Goal: Check status: Check status

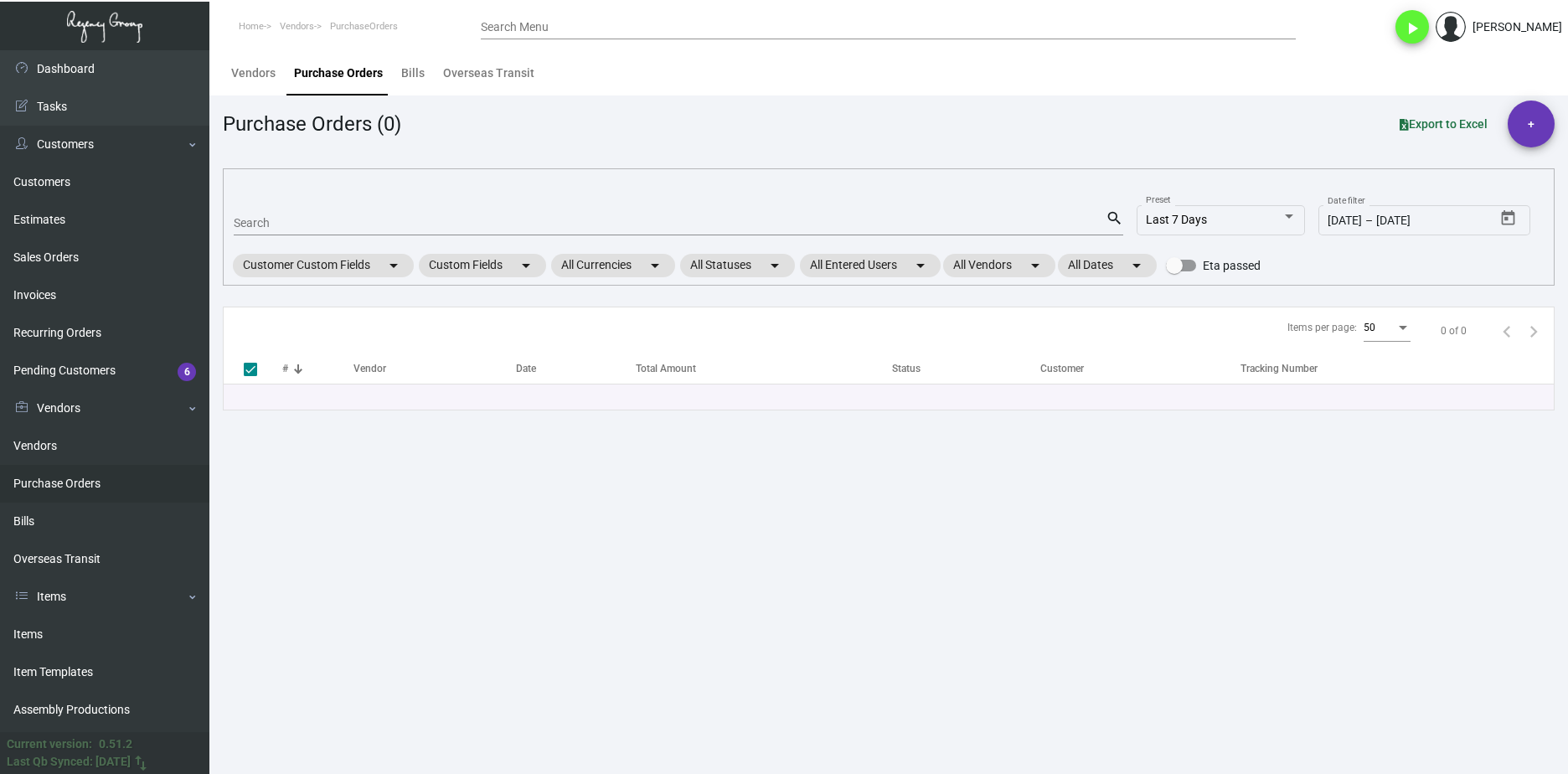
click at [302, 228] on input "Search" at bounding box center [669, 223] width 872 height 13
paste input "100011"
type input "100011"
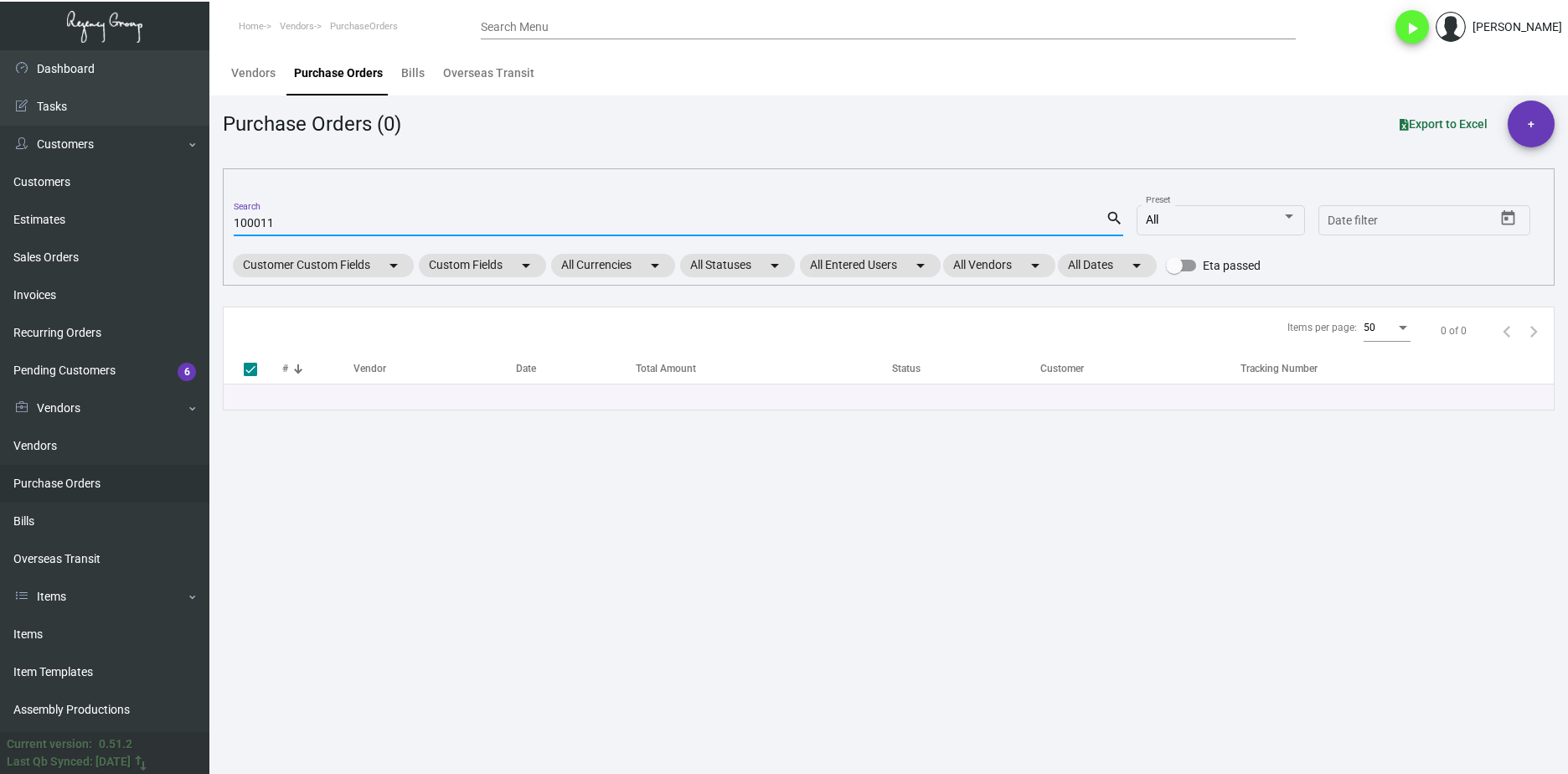
checkbox input "false"
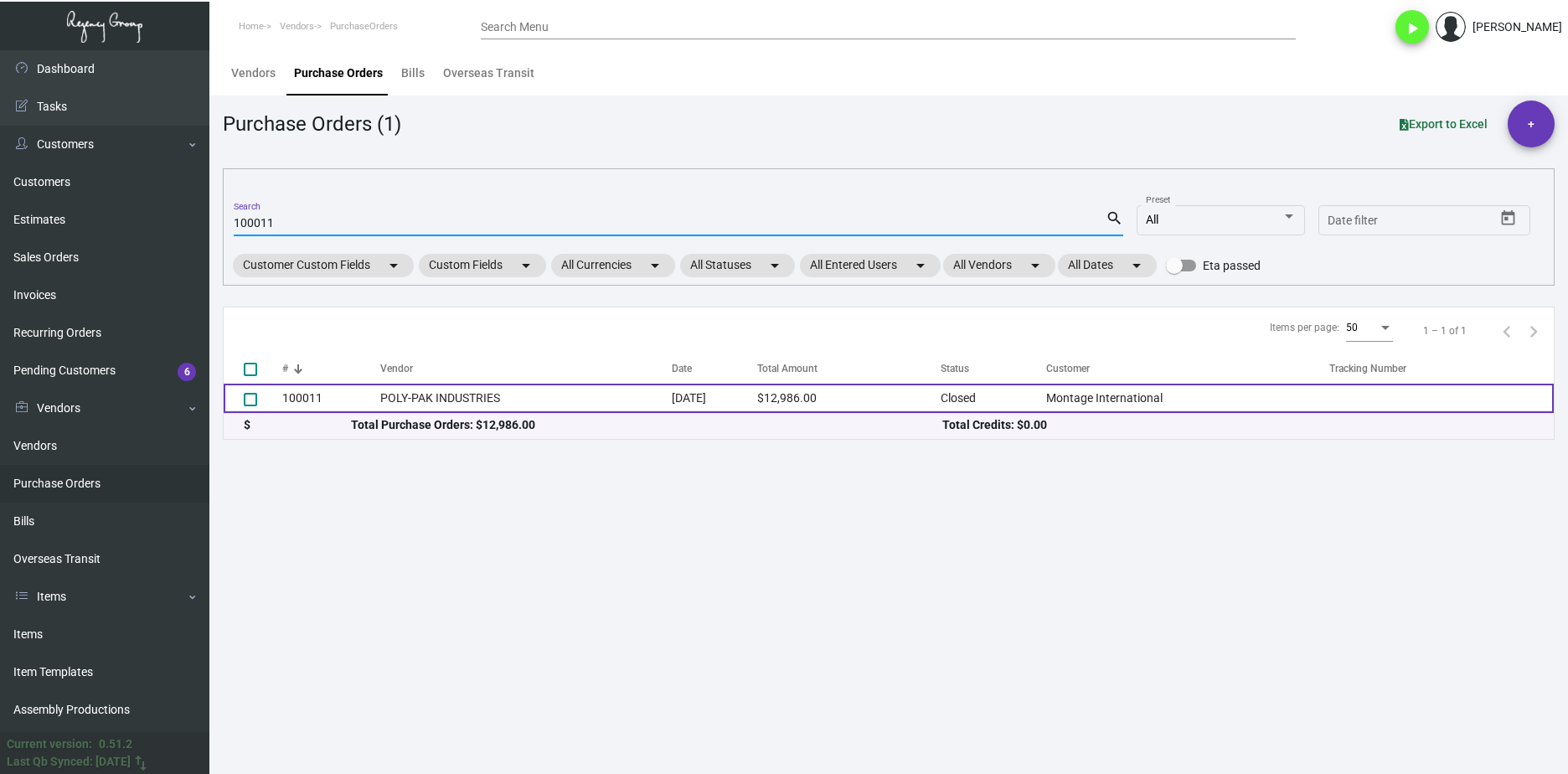
type input "100011"
click at [430, 387] on td "POLY-PAK INDUSTRIES" at bounding box center [525, 398] width 292 height 30
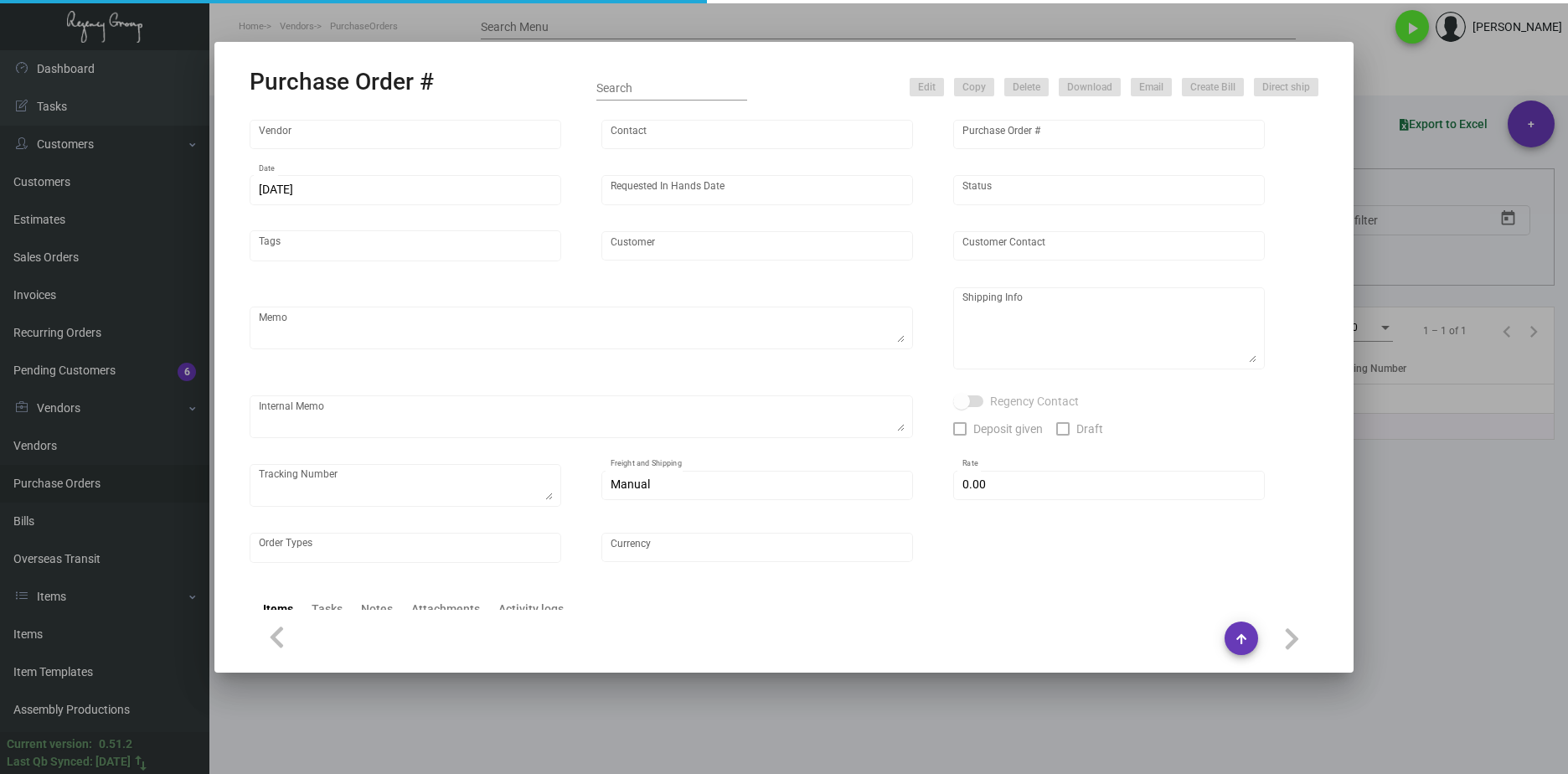
type input "POLY-PAK INDUSTRIES"
type input "Lanie LaMere"
type input "100011"
type input "7/27/2023"
type input "9/8/2023"
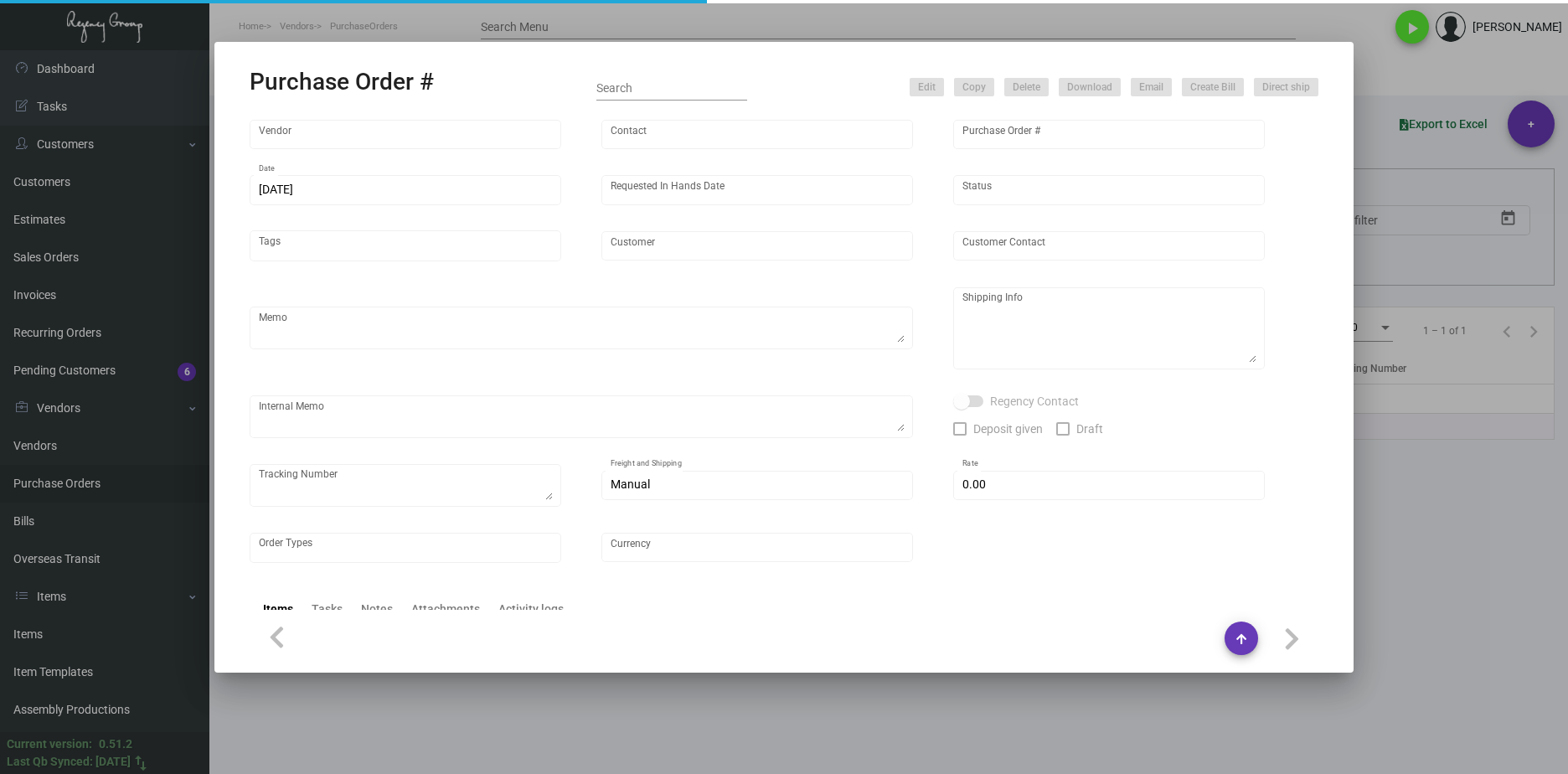
type input "Montage International"
type textarea "Please confirm freight costs before shipping."
type textarea "Regency Group LA 10845 Vanowen Unit F North Hollywood Los Angeles, CA, 91605 US"
type textarea "9/19 - 4 pallets, Fast Fre9ight- clearlane trans $1,050.00 - 113477"
checkbox input "true"
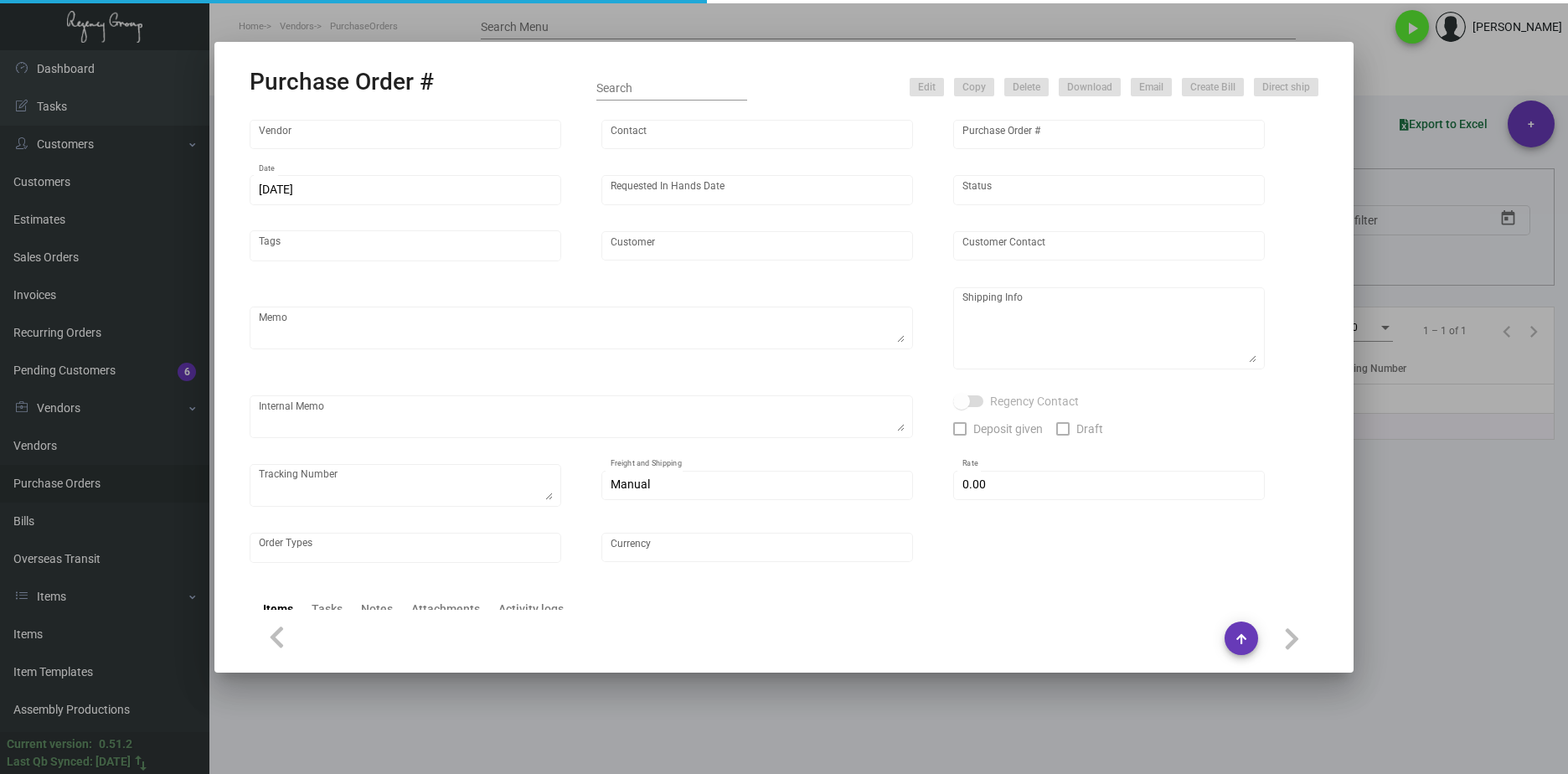
type input "$ 0.00"
type input "United States Dollar $"
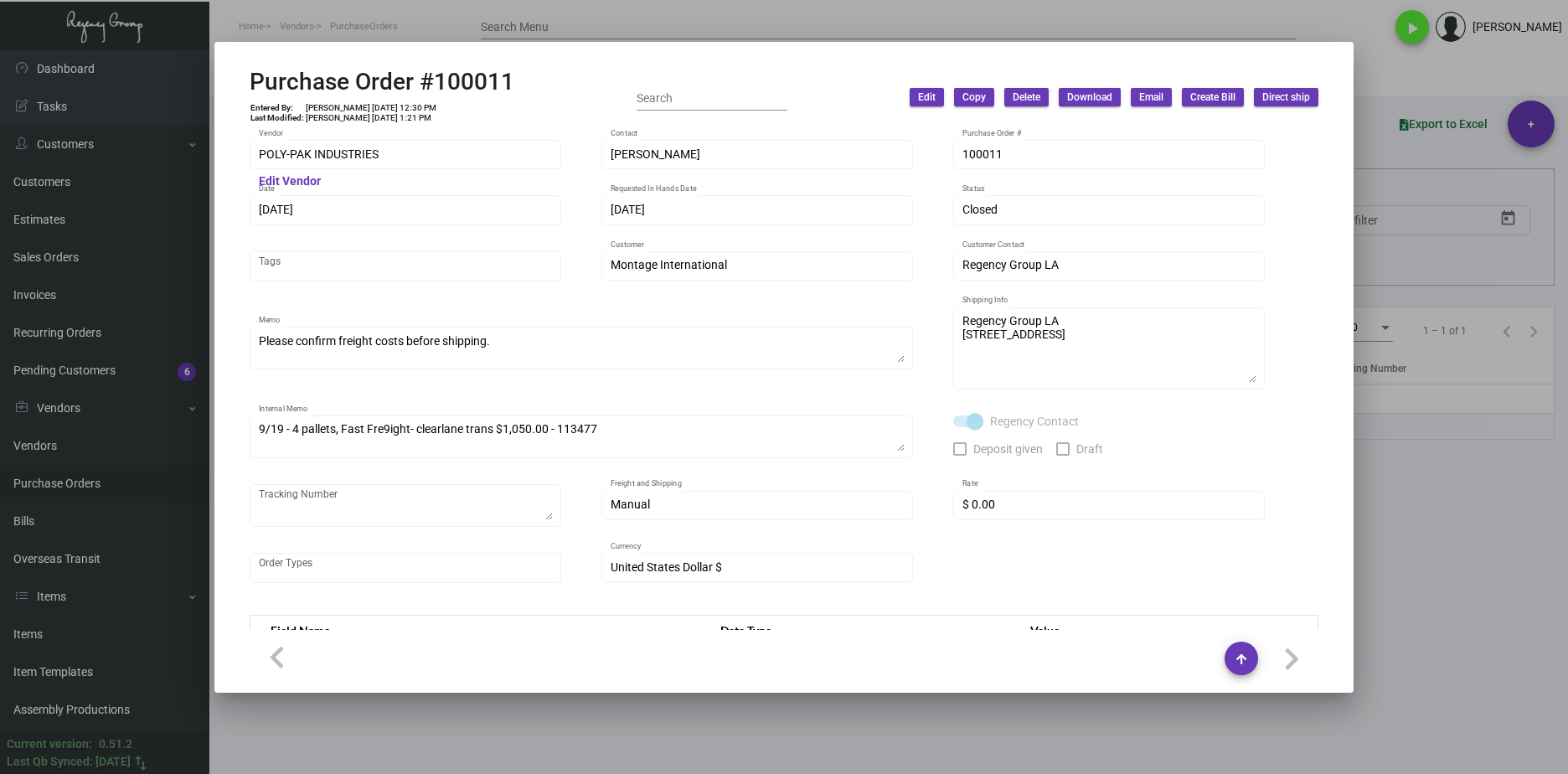
click at [371, 128] on div "POLY-PAK INDUSTRIES Vendor Edit Vendor Lanie LaMere Contact 100011 Purchase Ord…" at bounding box center [783, 379] width 1109 height 504
click at [246, 160] on div "POLY-PAK INDUSTRIES Vendor Edit Vendor Lanie LaMere Contact 100011 Purchase Ord…" at bounding box center [783, 379] width 1109 height 504
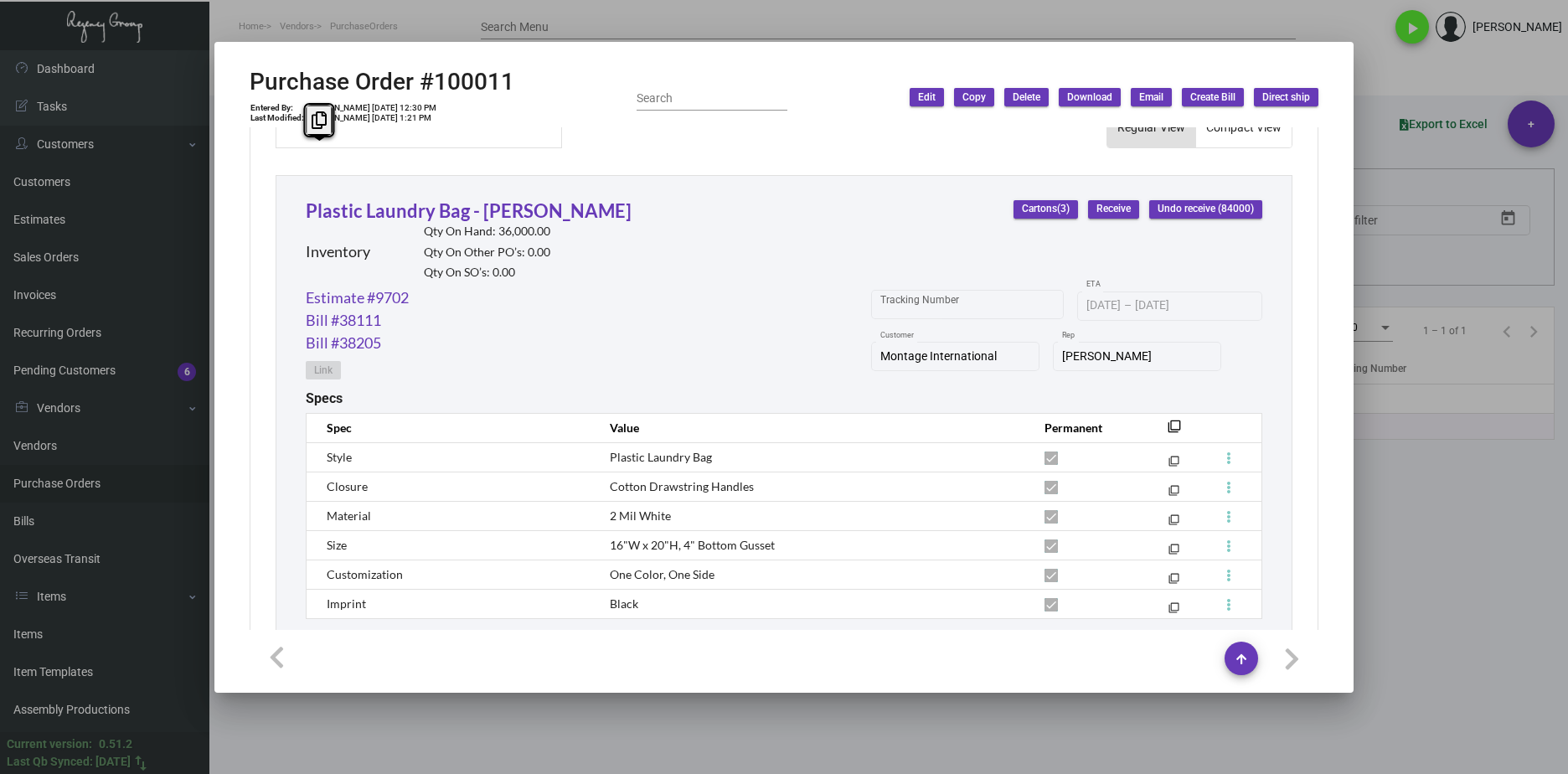
scroll to position [877, 0]
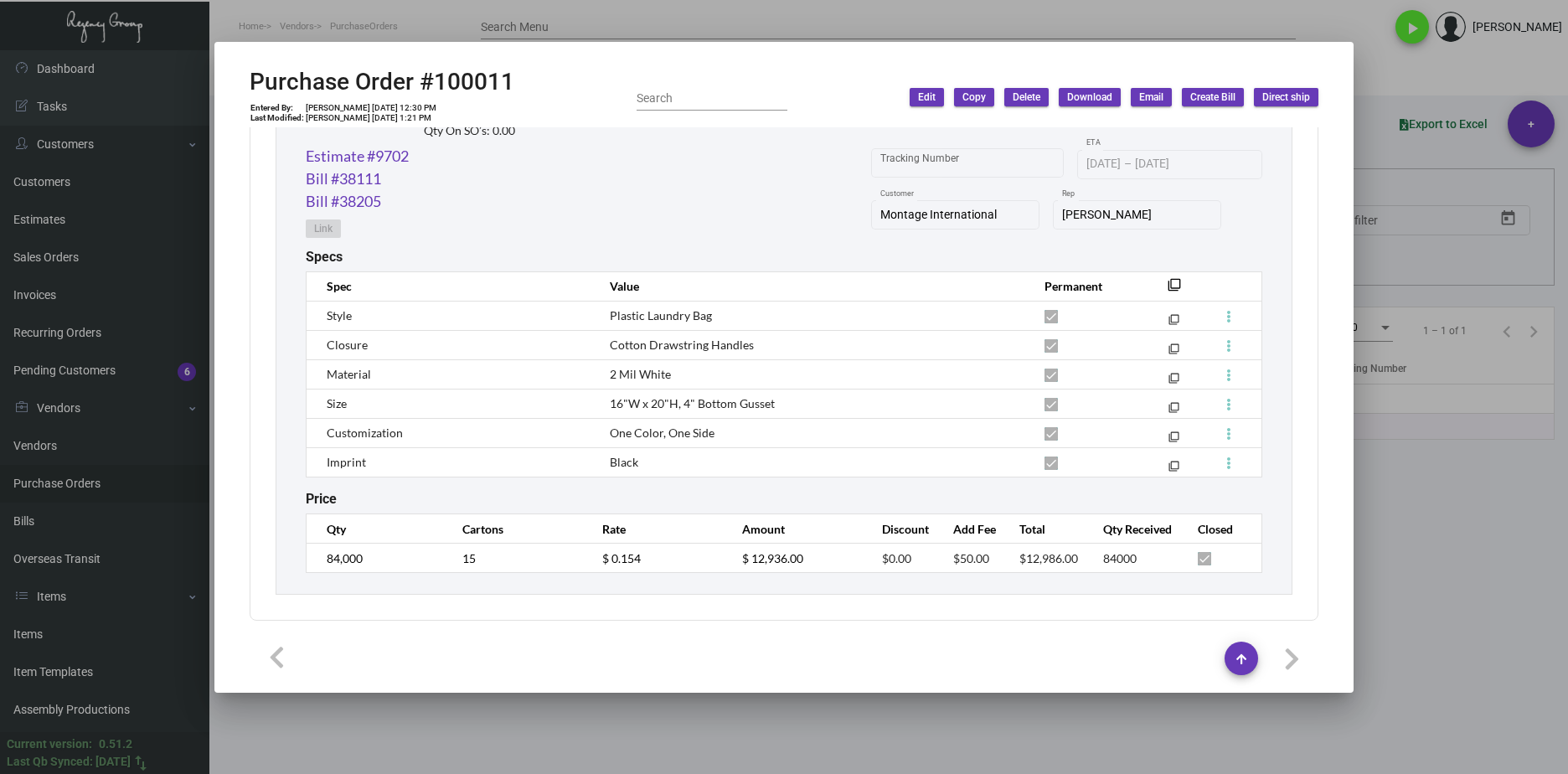
drag, startPoint x: 985, startPoint y: 561, endPoint x: 922, endPoint y: 558, distance: 63.1
click at [922, 558] on tr "84,000 15 $ 0.154 $ 12,936.00 $0.00 $50.00 $12,986.00 84000" at bounding box center [784, 559] width 956 height 30
copy tr "$50.00"
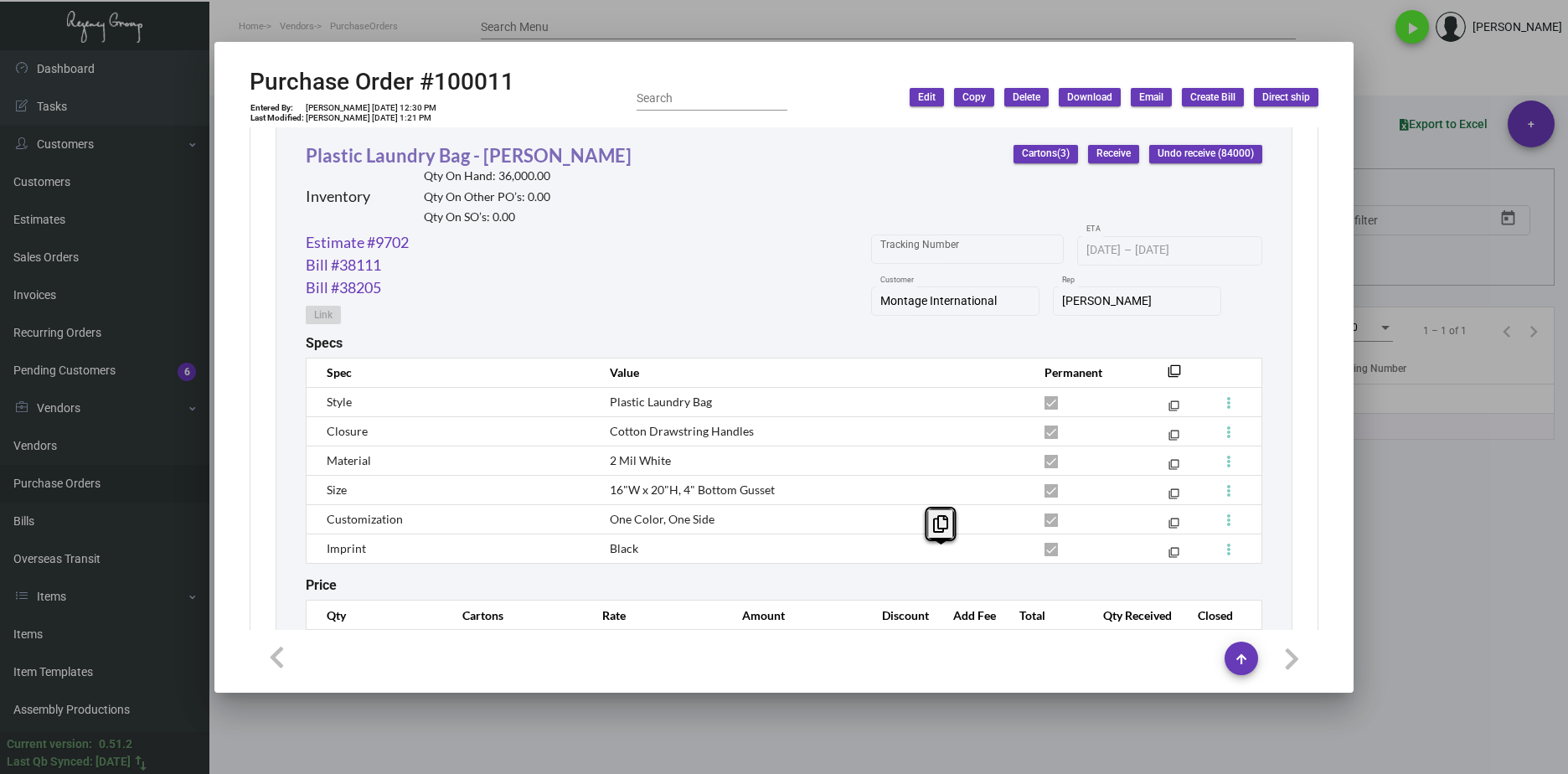
scroll to position [709, 0]
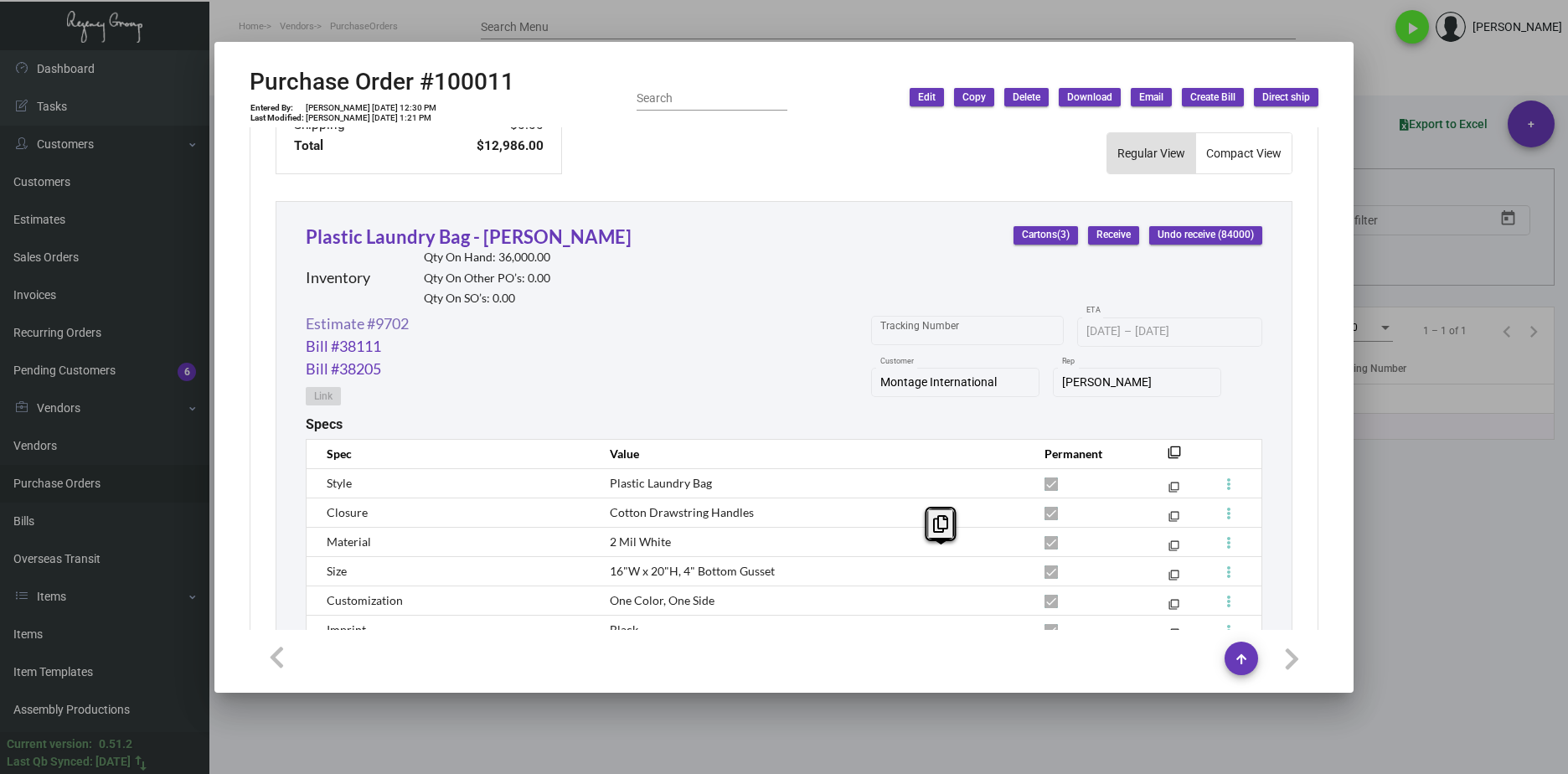
click at [403, 316] on link "Estimate #9702" at bounding box center [357, 324] width 103 height 23
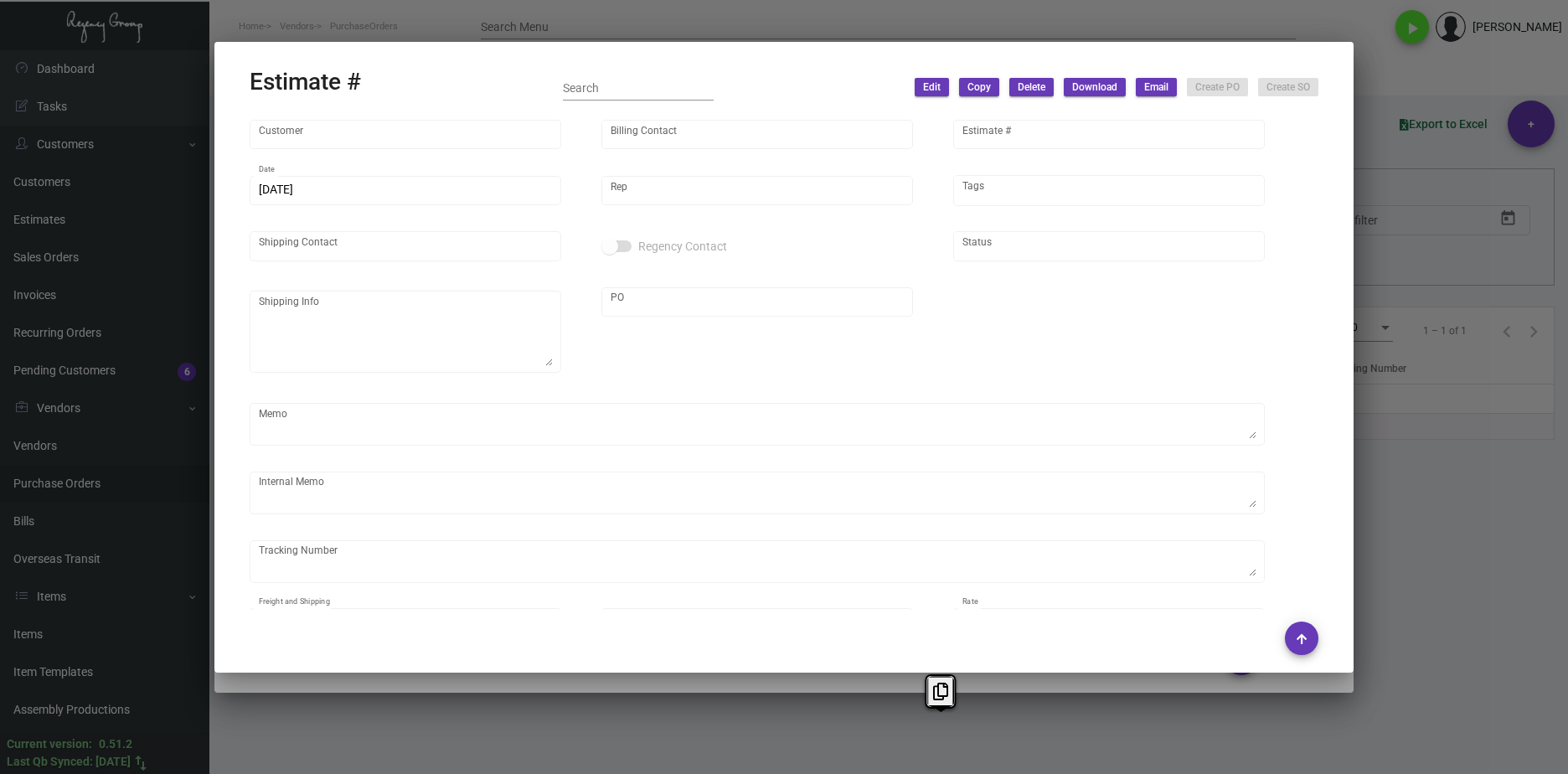
type input "Montage International"
type input "Accounts Payable"
type input "9702"
type input "7/6/2023"
type input "Nick Meyers"
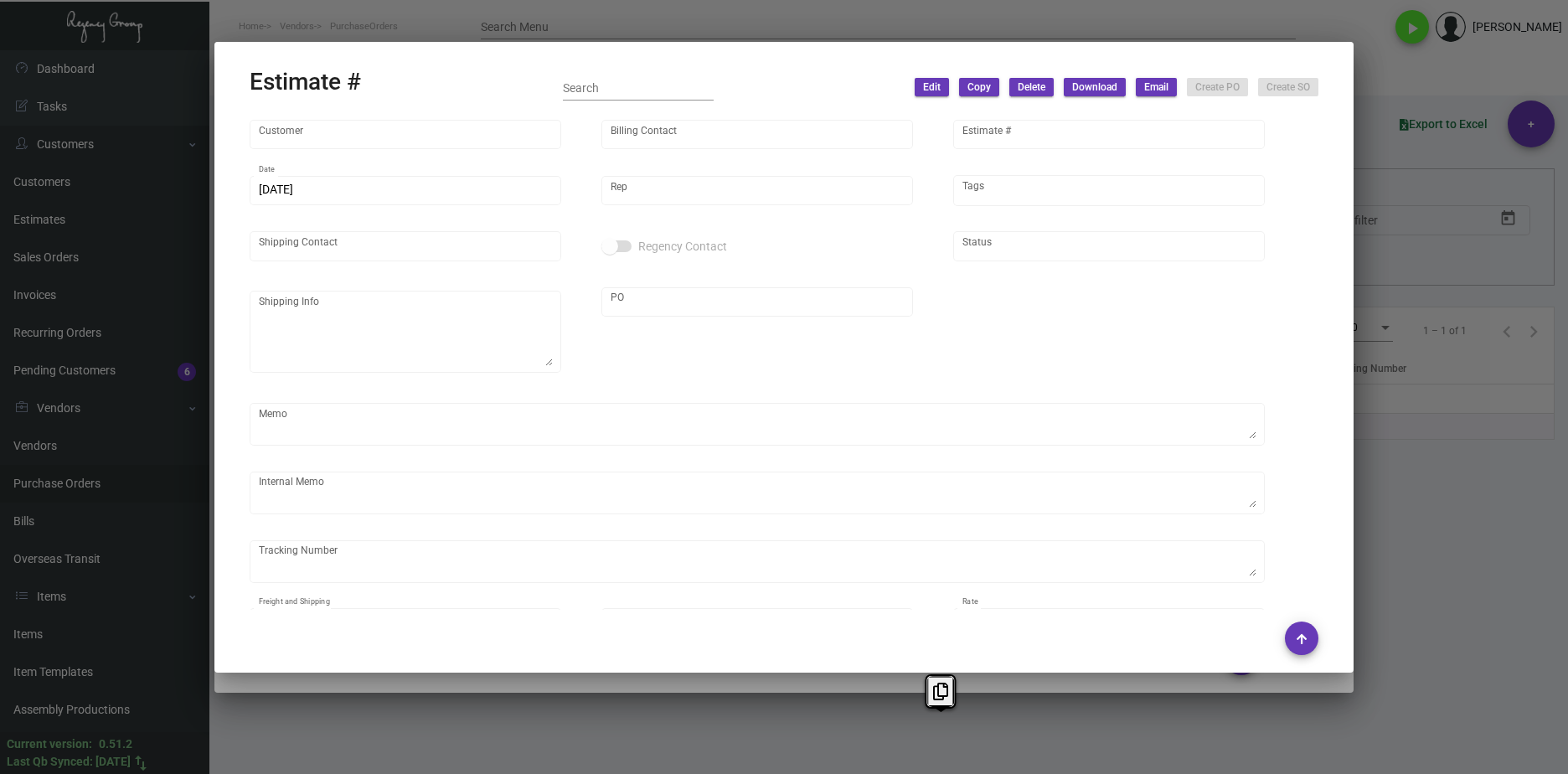
type input "Zachary Hoffberg"
type textarea "Montage International - Zachary Hoffberg 3 Ada Parkway, Suite 100 Irvine, CA, 9…"
type input "United States Dollar $"
type input "$ 0.00"
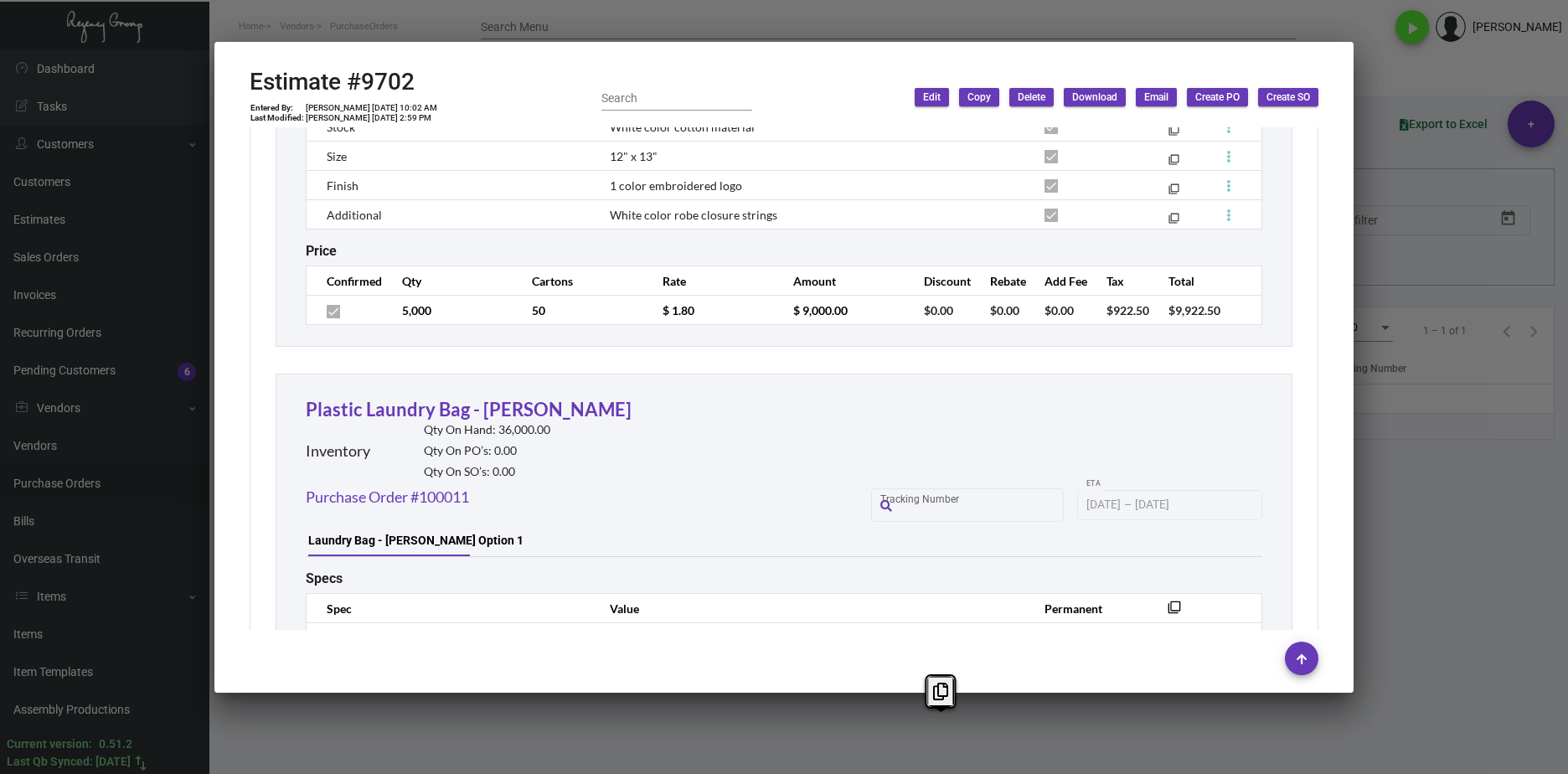
scroll to position [2637, 0]
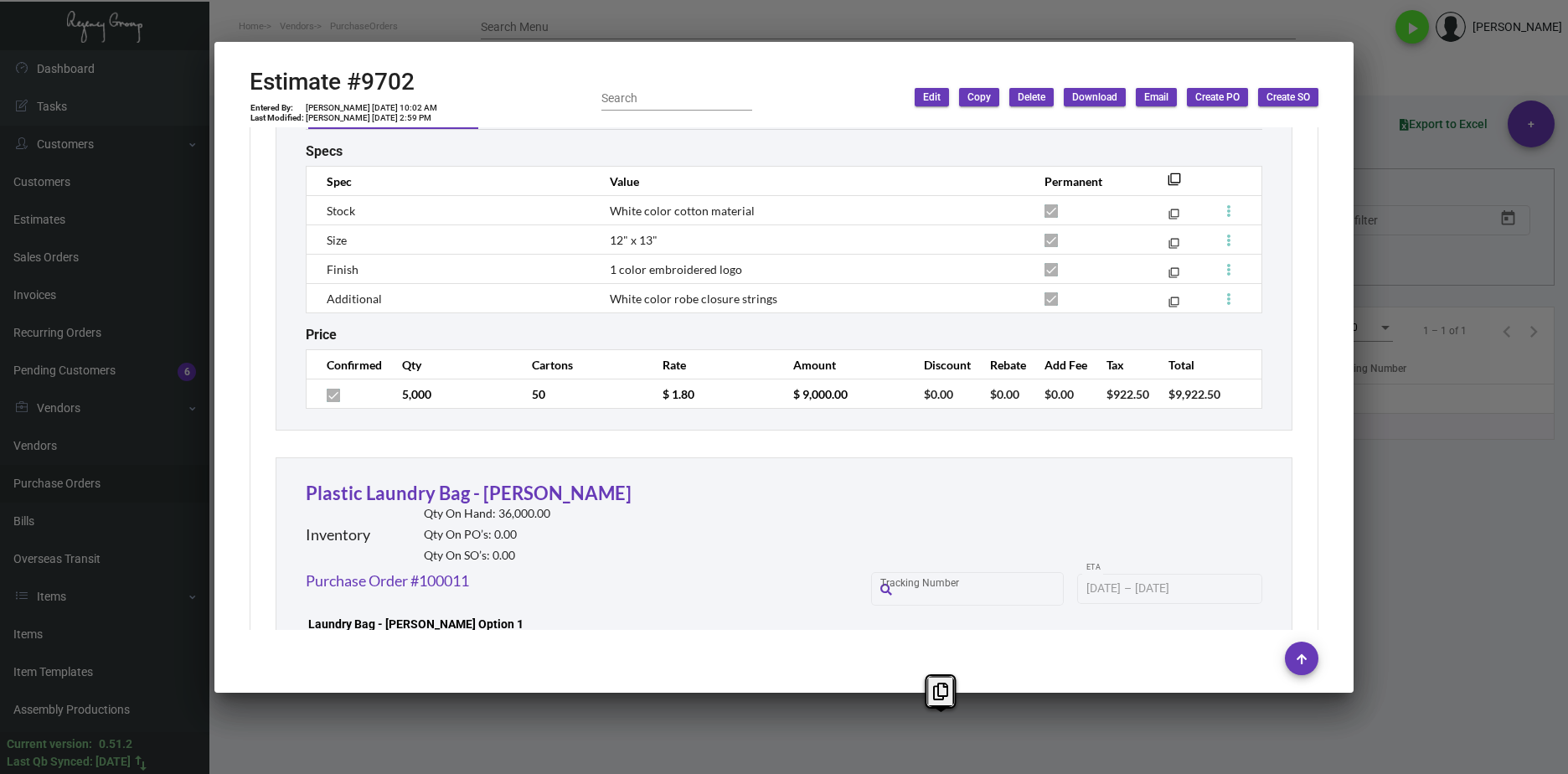
click at [962, 743] on div at bounding box center [784, 387] width 1568 height 774
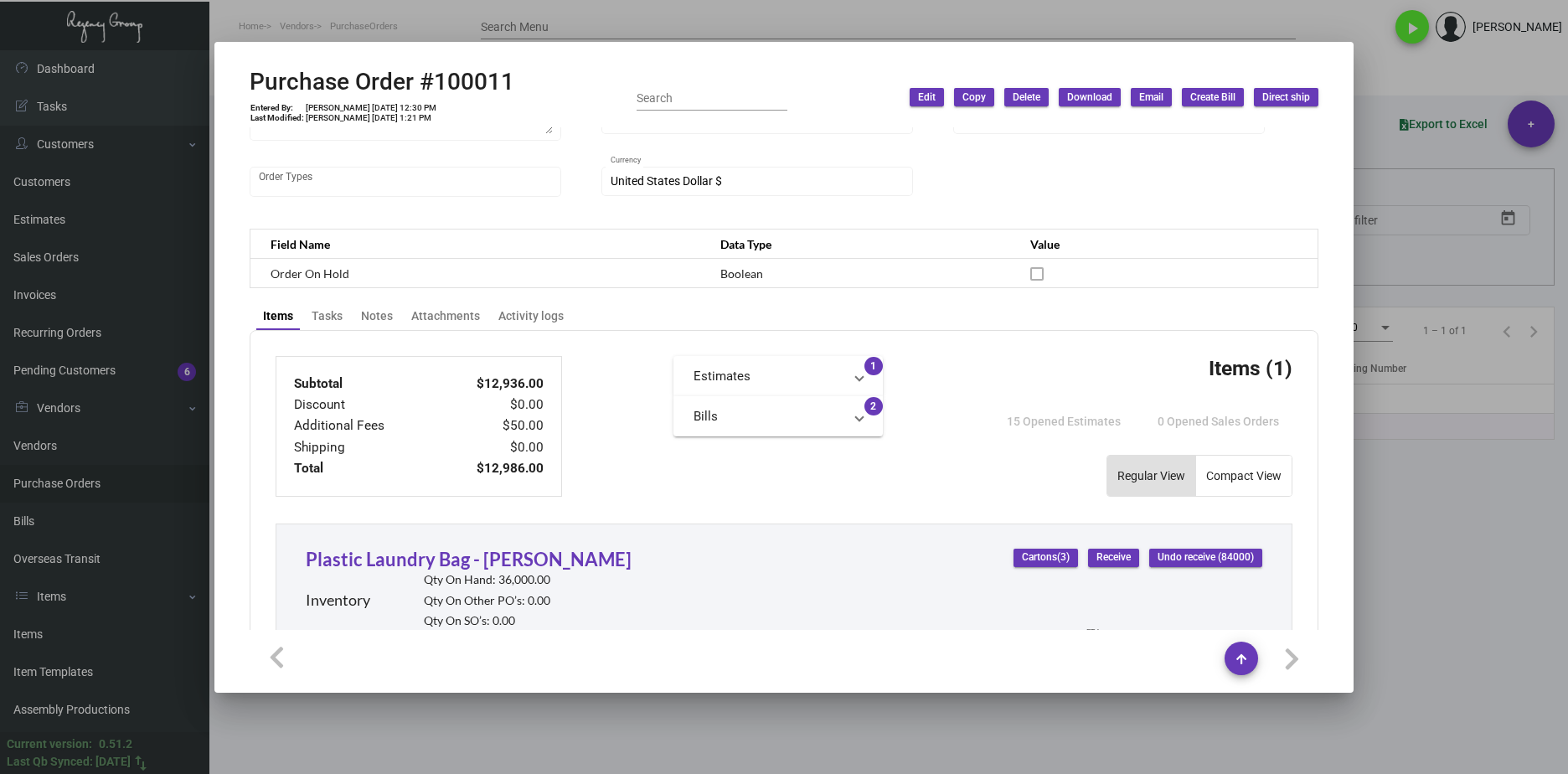
scroll to position [374, 0]
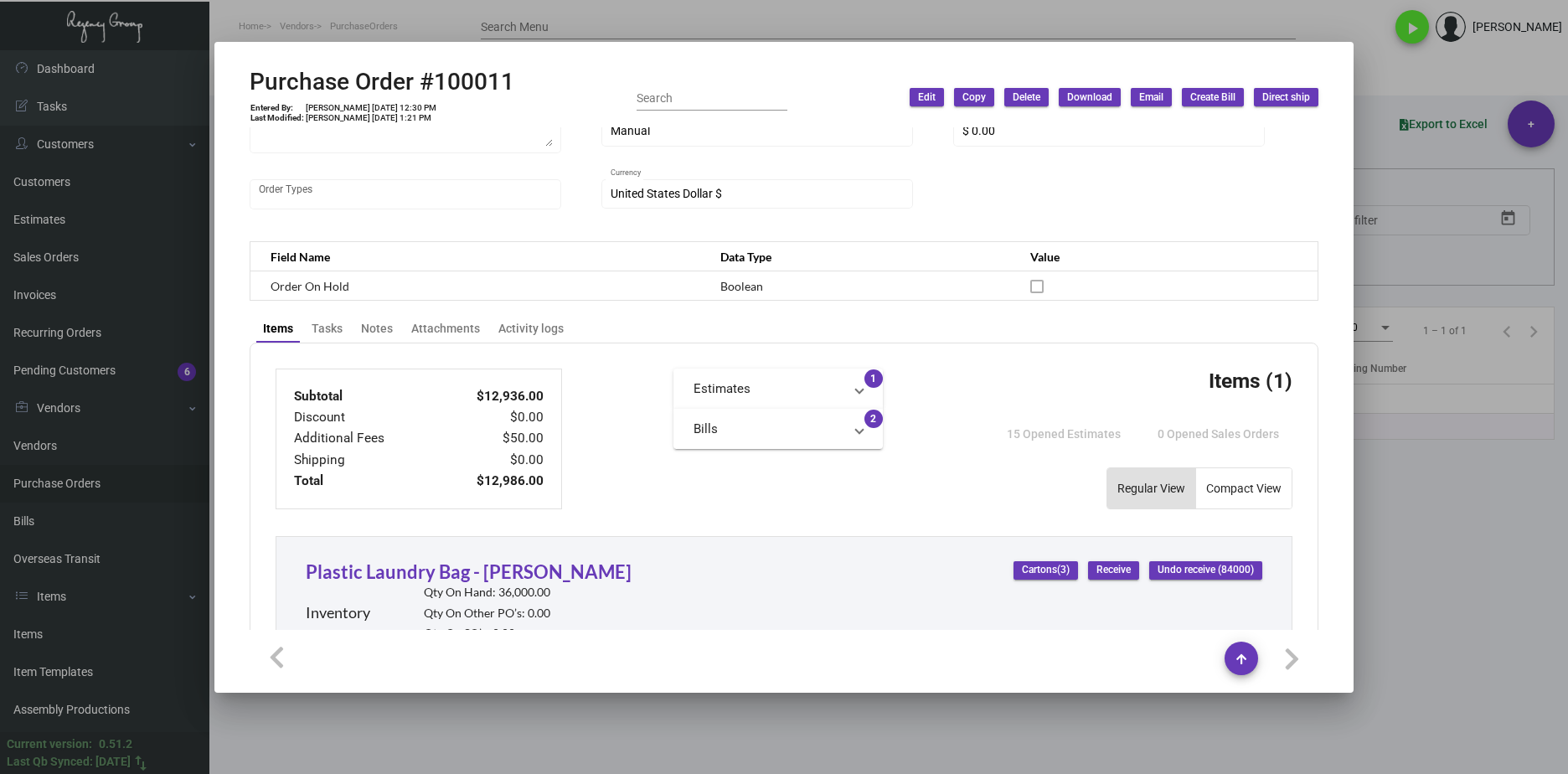
click at [1467, 590] on div at bounding box center [784, 387] width 1568 height 774
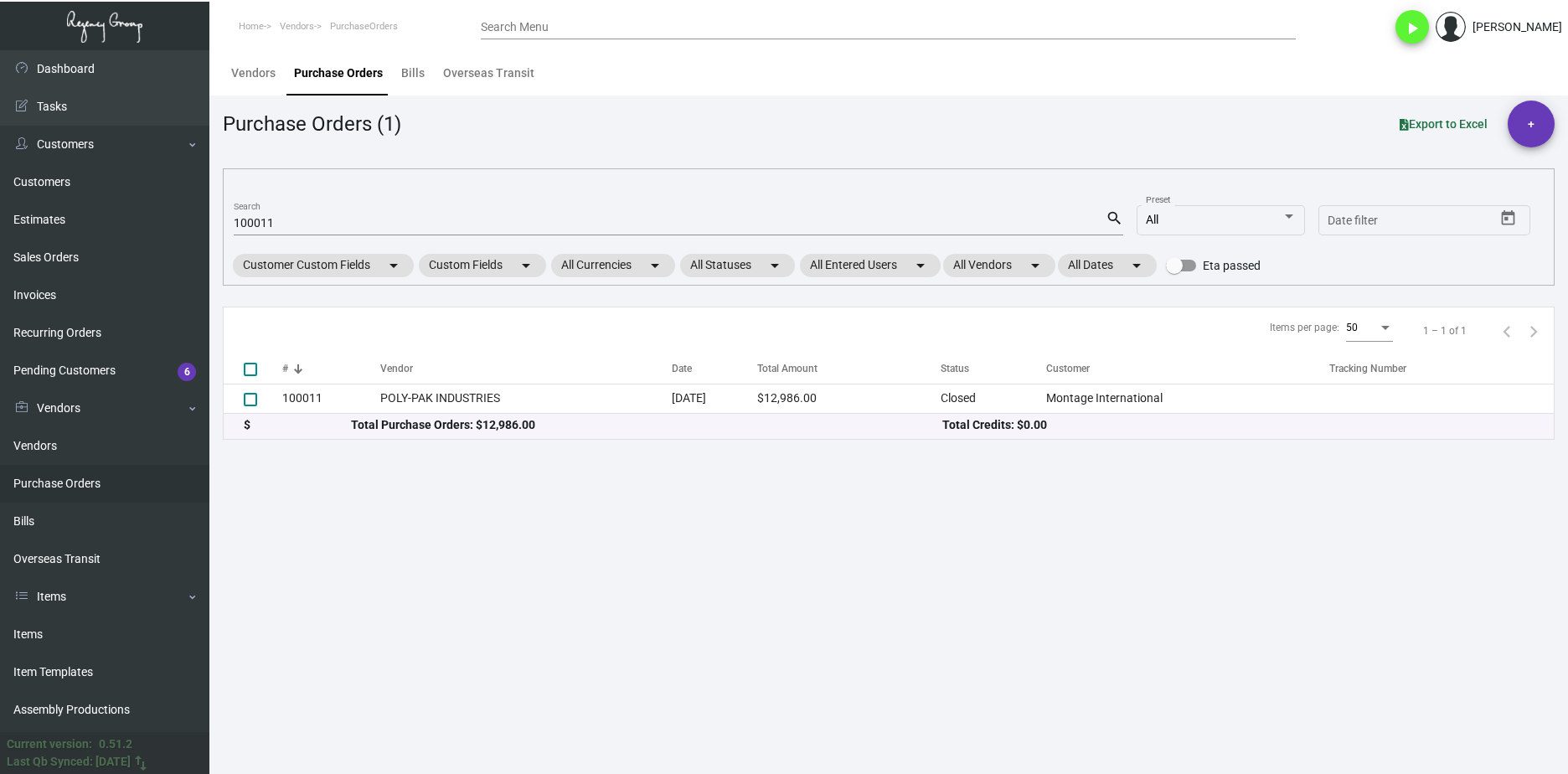
click at [270, 213] on div "100011 Search" at bounding box center [669, 222] width 872 height 26
click at [269, 214] on div "100011 Search" at bounding box center [669, 222] width 872 height 26
click at [268, 218] on input "100011" at bounding box center [669, 223] width 872 height 13
paste input "98070"
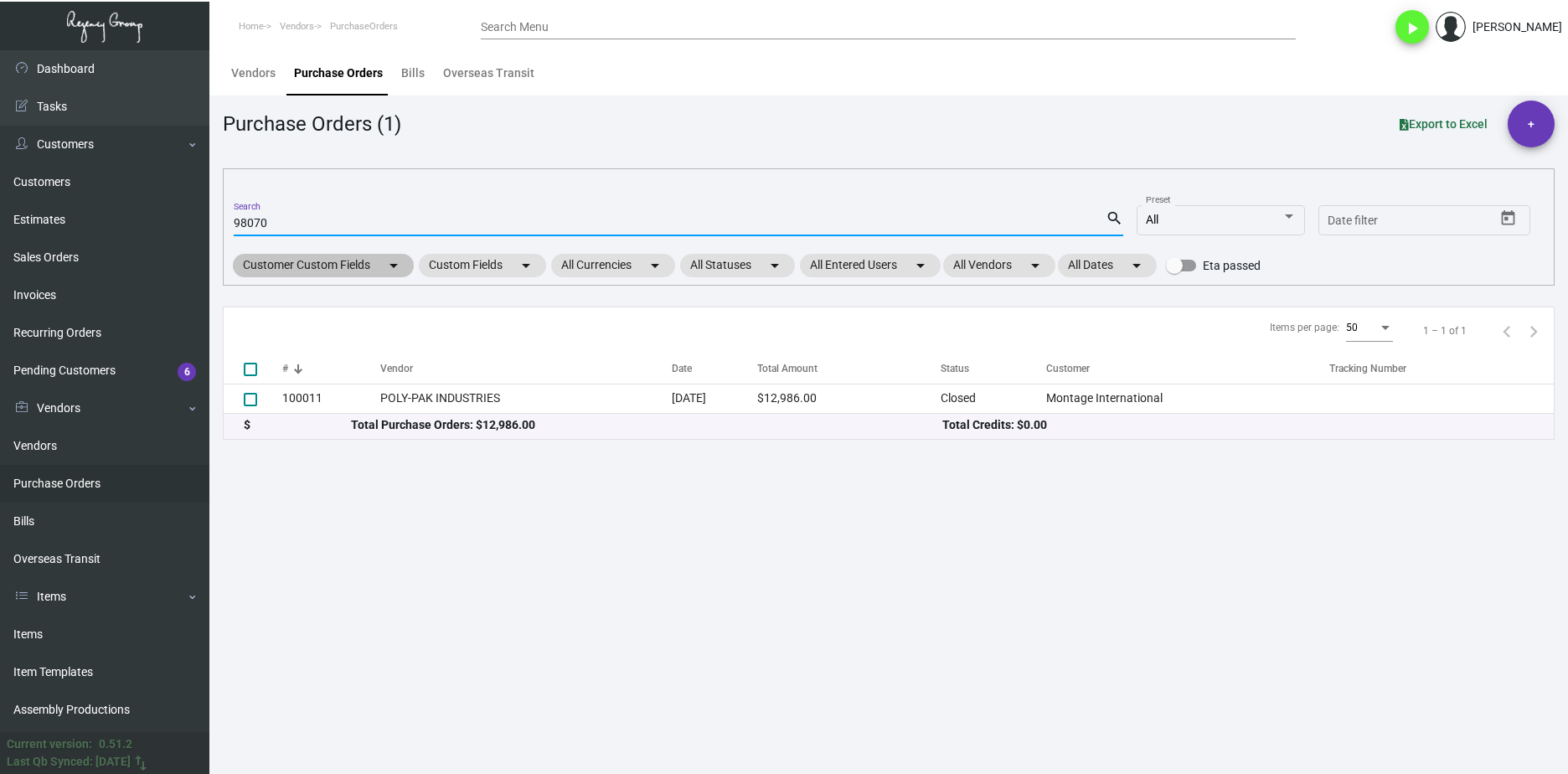
type input "98070"
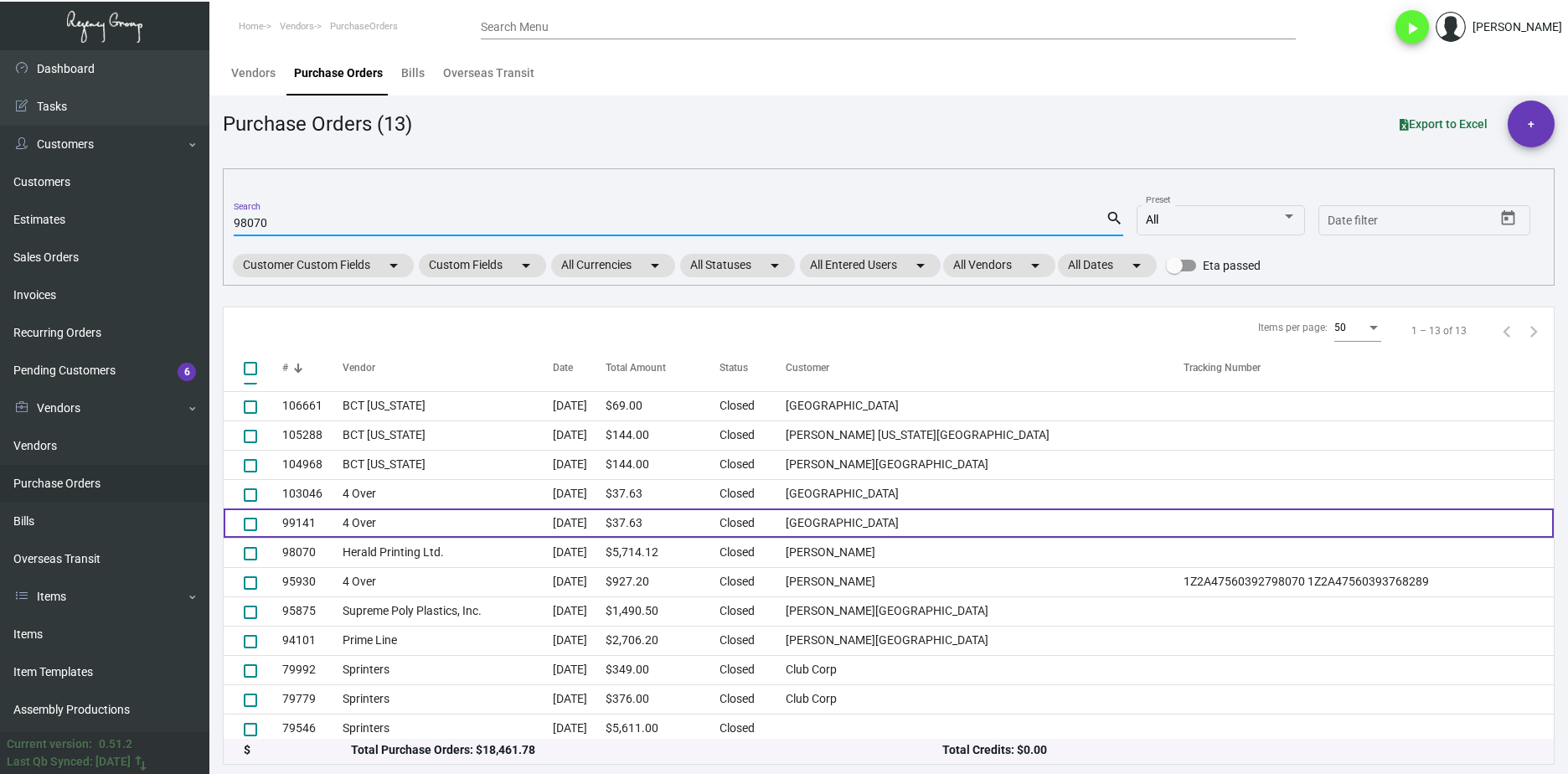
scroll to position [27, 0]
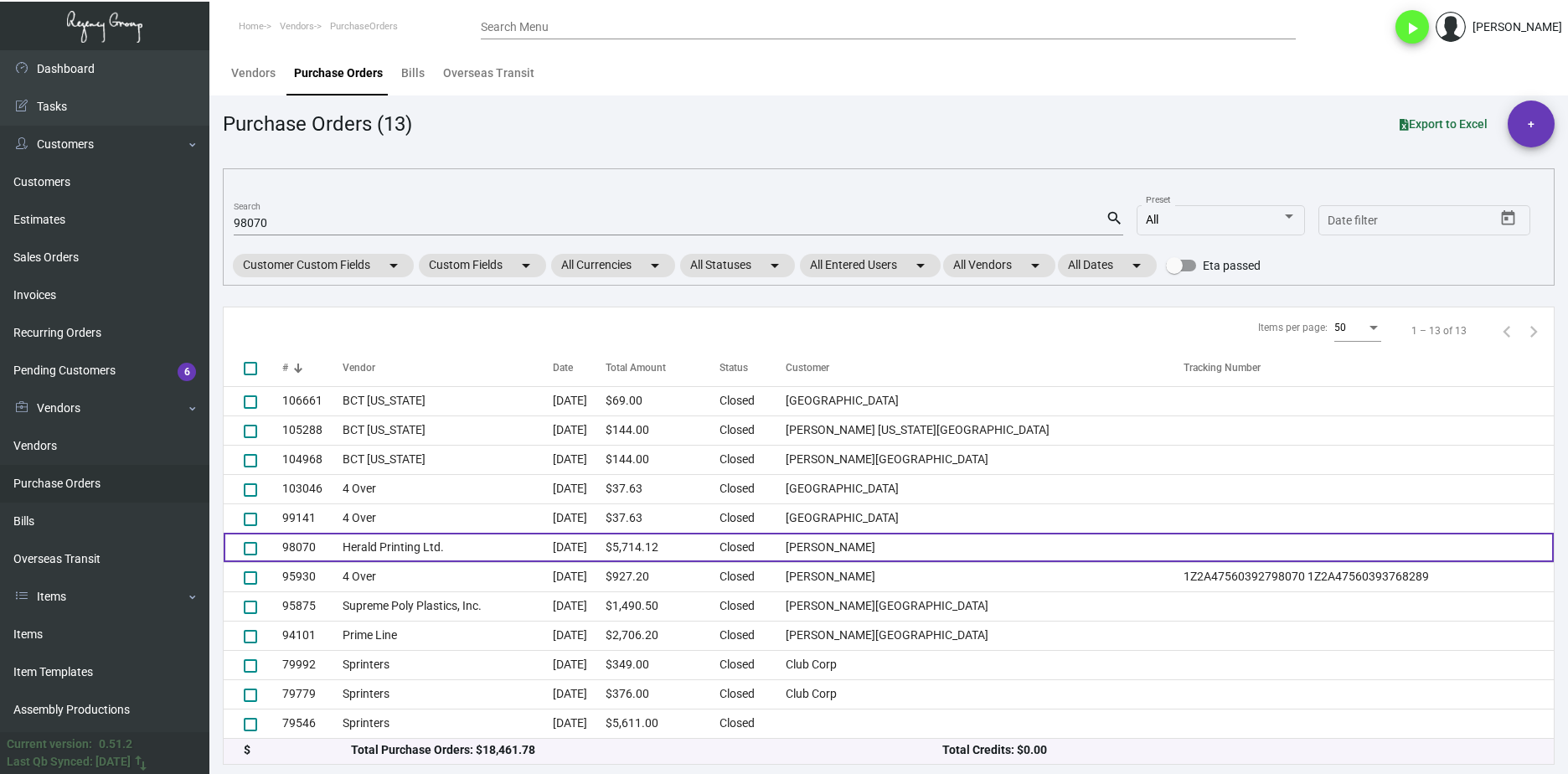
click at [395, 545] on td "Herald Printing Ltd." at bounding box center [447, 547] width 209 height 30
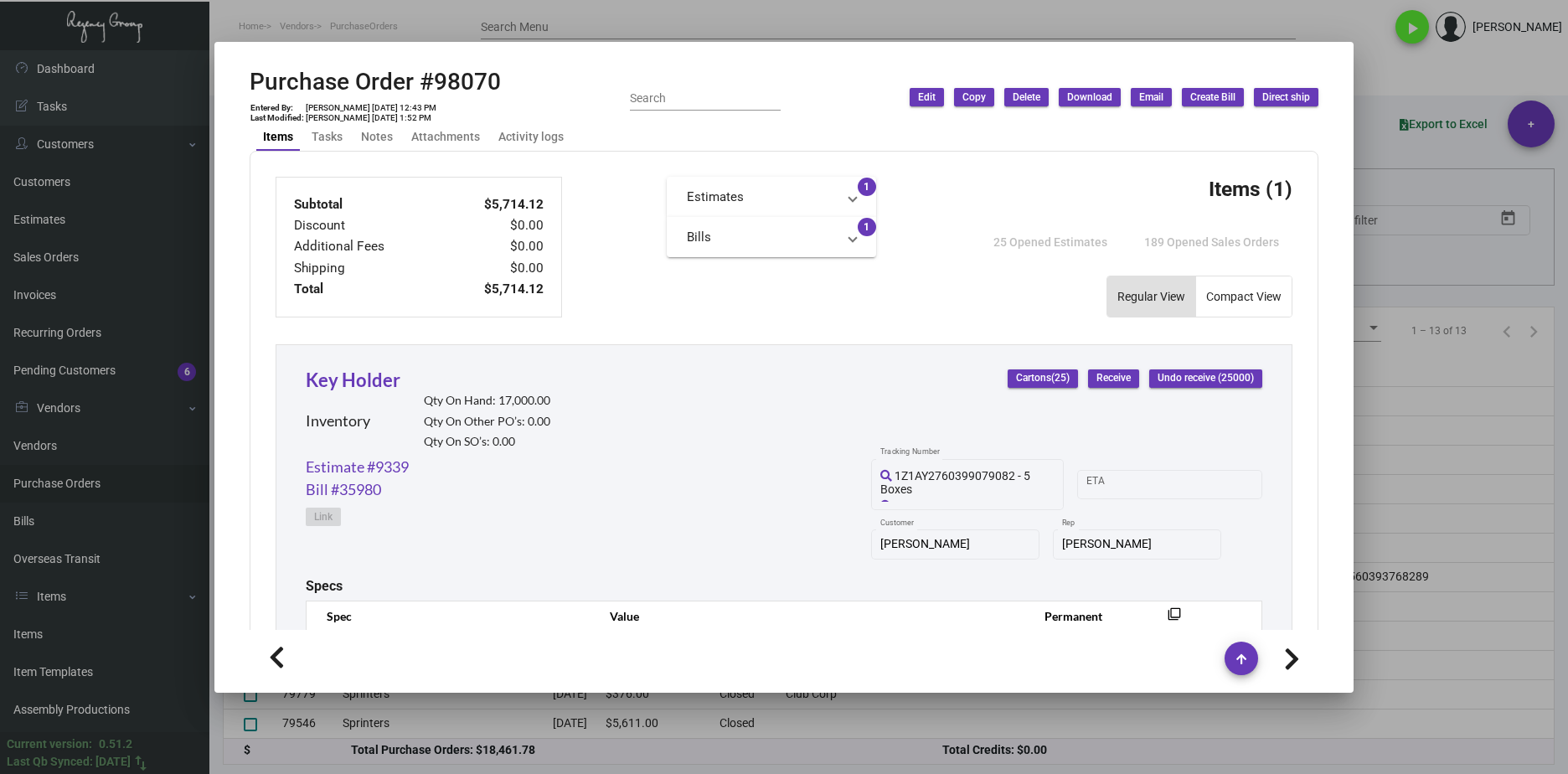
scroll to position [556, 0]
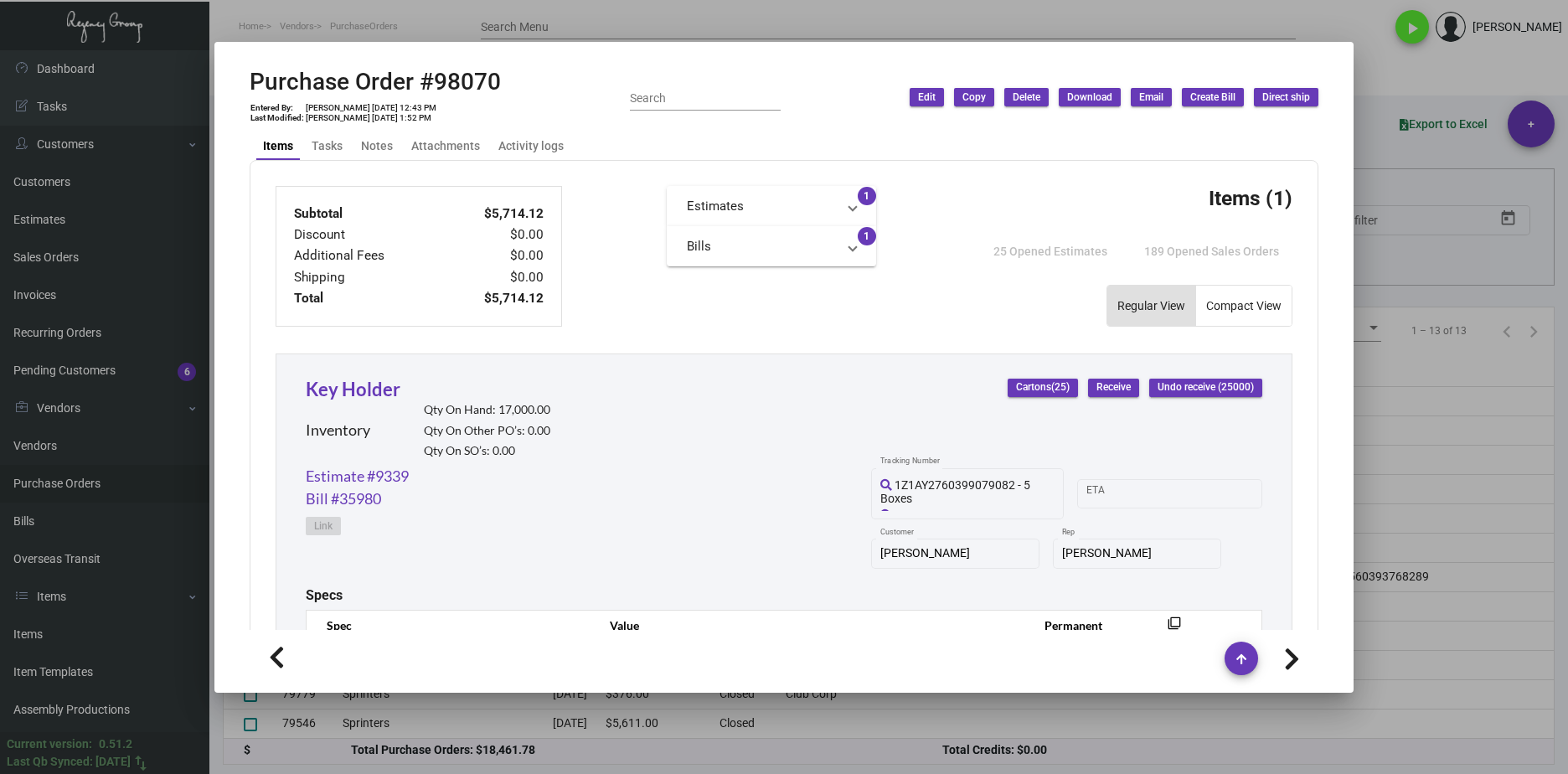
click at [516, 73] on div "Purchase Order #98070 Entered By: Lyndon Griffith 4/28/23, 12:43 PM Last Modifi…" at bounding box center [784, 98] width 1069 height 59
drag, startPoint x: 517, startPoint y: 78, endPoint x: 250, endPoint y: 81, distance: 267.0
click at [250, 81] on div "Purchase Order #98070 Entered By: Lyndon Griffith 4/28/23, 12:43 PM Last Modifi…" at bounding box center [784, 98] width 1069 height 59
copy h2 "Purchase Order #98070"
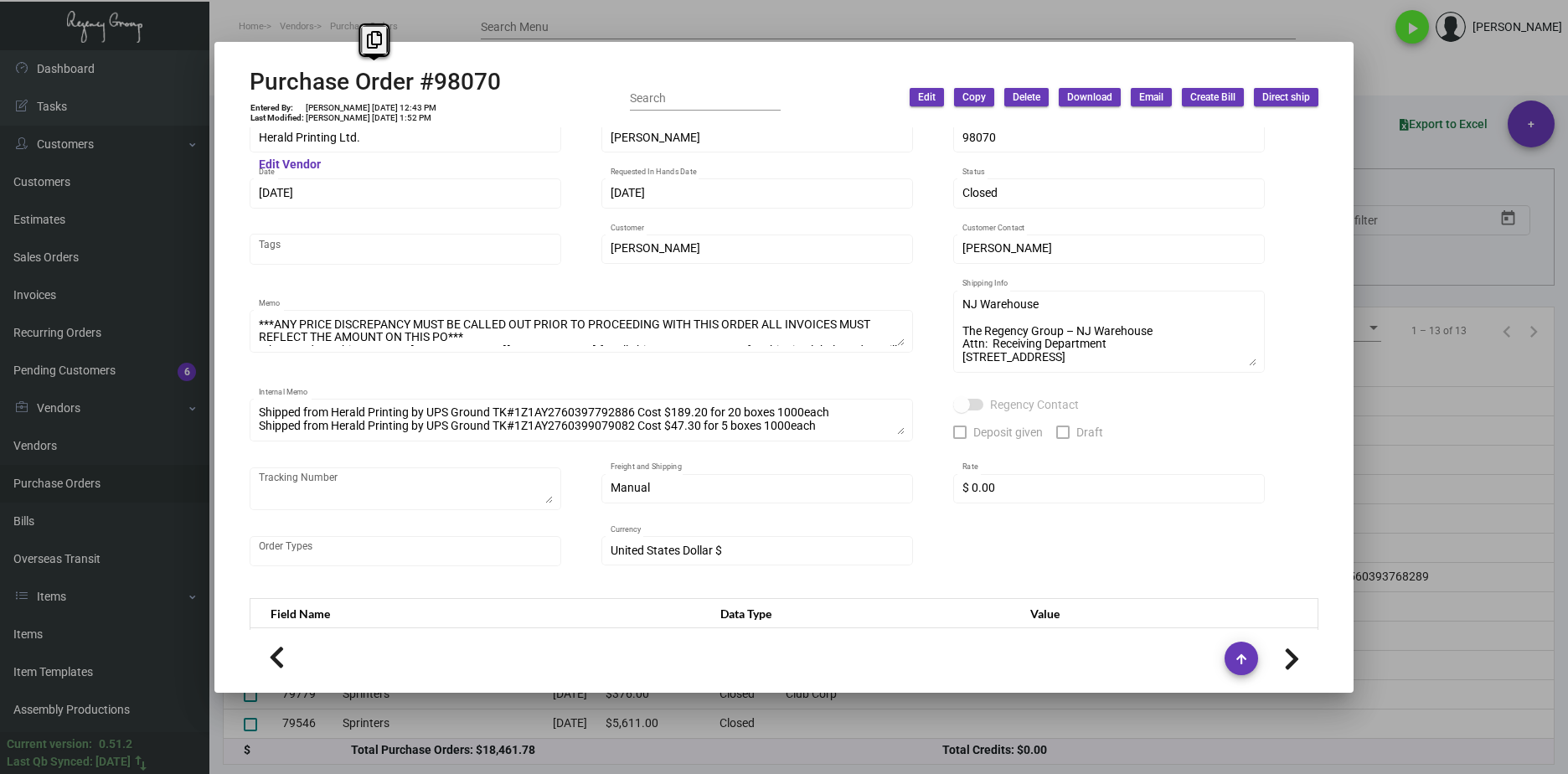
scroll to position [0, 0]
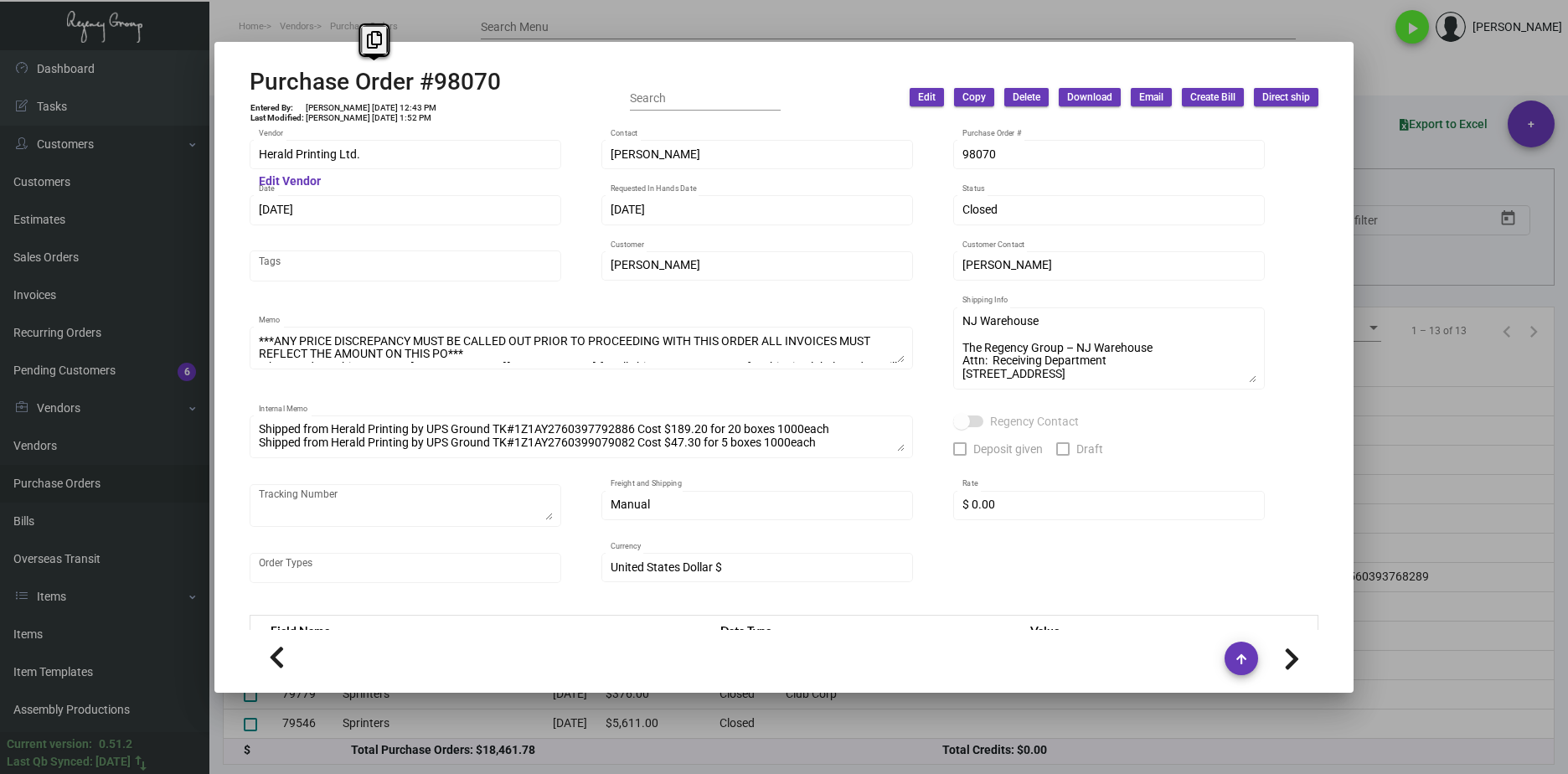
click at [399, 105] on div "Purchase Order #98070 Entered By: Lyndon Griffith 4/28/23, 12:43 PM Last Modifi…" at bounding box center [375, 98] width 251 height 59
click at [393, 106] on td "Lyndon Griffith 4/28/23, 12:43 PM" at bounding box center [371, 108] width 132 height 10
drag, startPoint x: 393, startPoint y: 106, endPoint x: 365, endPoint y: 106, distance: 28.0
click at [365, 106] on td "Lyndon Griffith 4/28/23, 12:43 PM" at bounding box center [371, 108] width 132 height 10
copy td "4/28/23,"
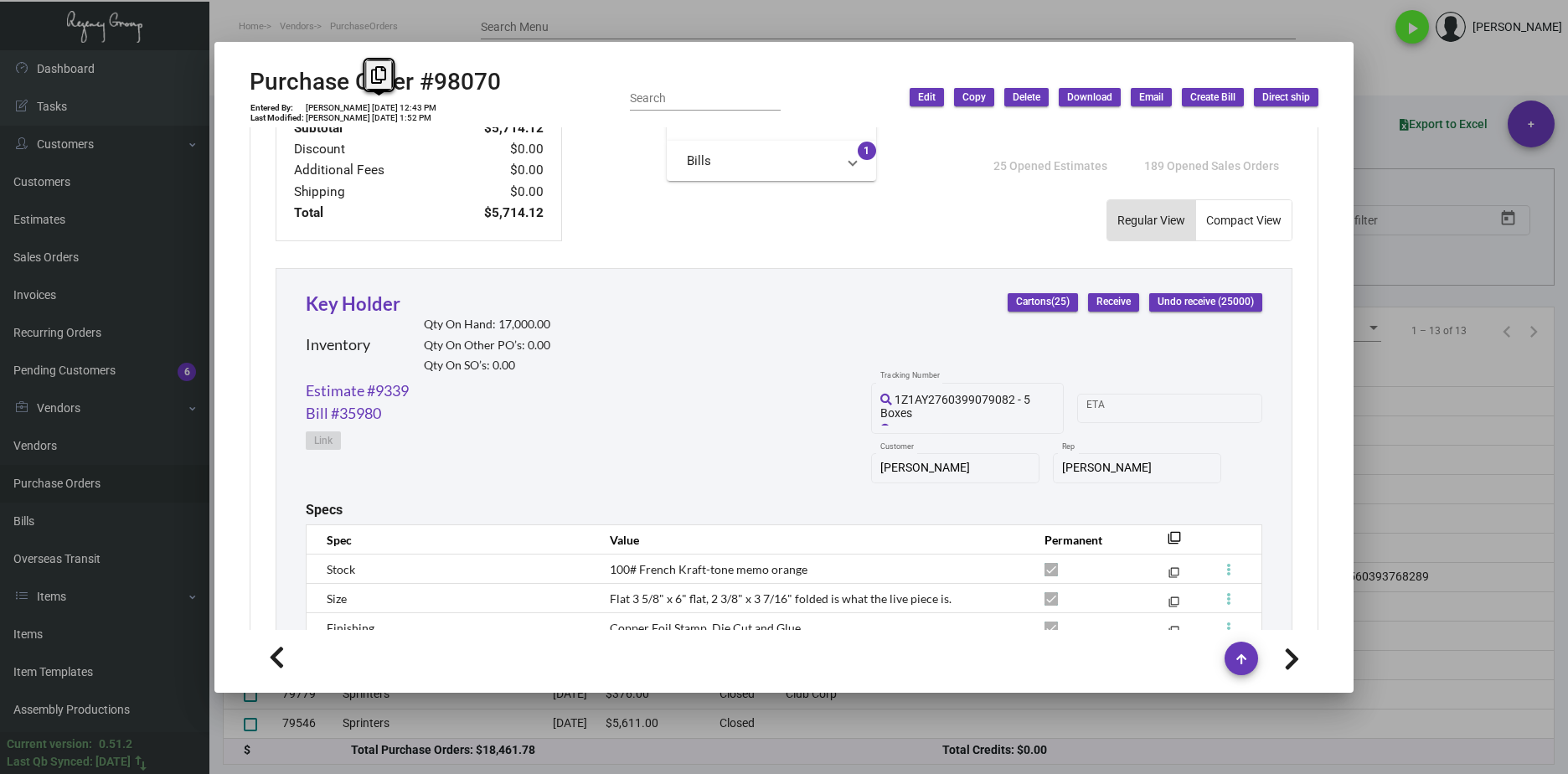
scroll to position [808, 0]
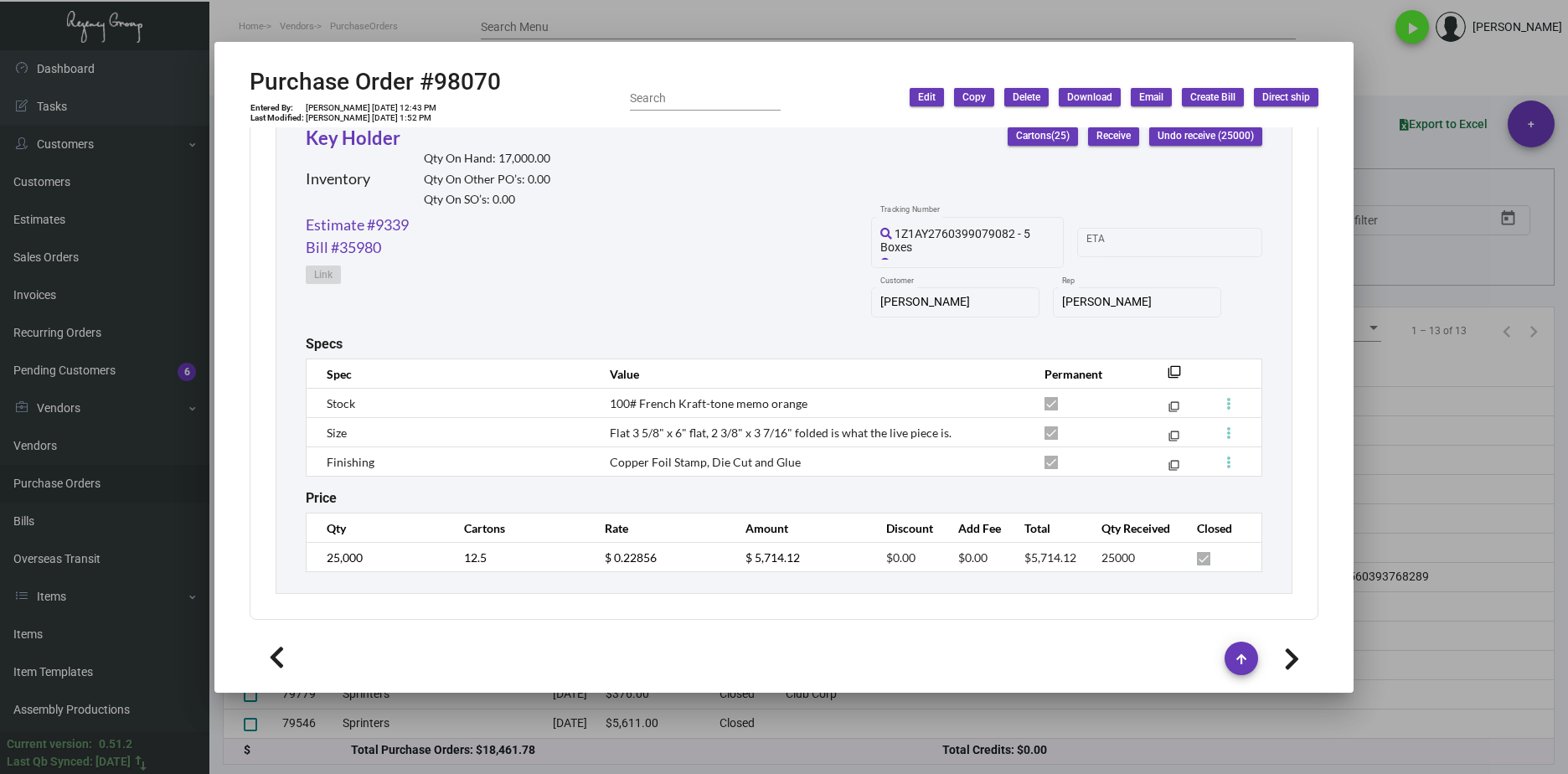
click at [266, 549] on div "Subtotal $5,714.12 Discount $0.00 Additional Fees $0.00 Shipping $0.00 Total $5…" at bounding box center [784, 264] width 1069 height 711
click at [560, 565] on tr "25,000 12.5 $ 0.22856 $ 5,714.12 $0.00 $0.00 $5,714.12 25000" at bounding box center [784, 558] width 956 height 30
click at [395, 221] on link "Estimate #9339" at bounding box center [357, 225] width 103 height 23
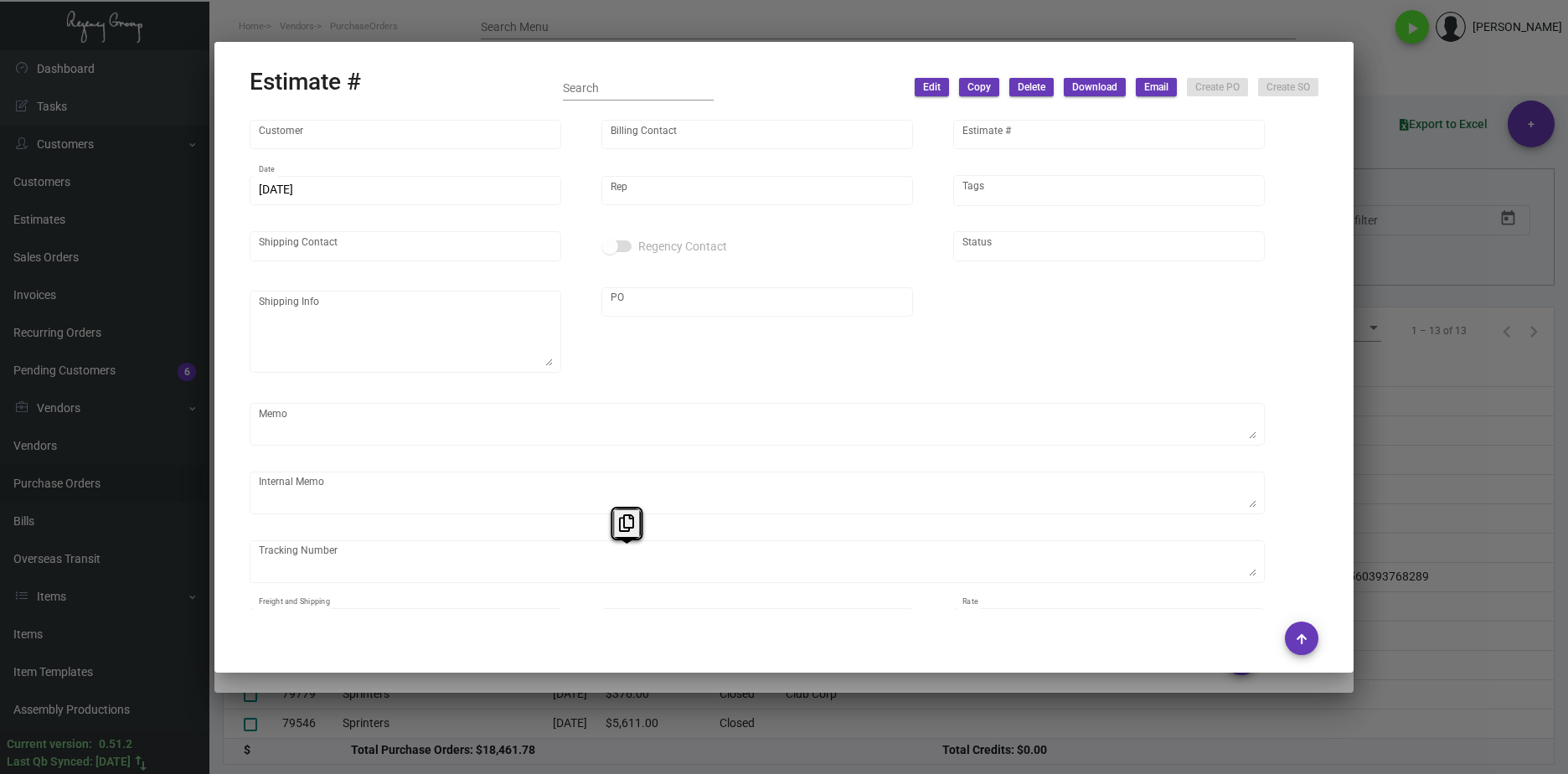
type input "Noelle"
type input "Bee Jones"
type input "9339"
type input "3/30/2023"
type input "Nick Meyers"
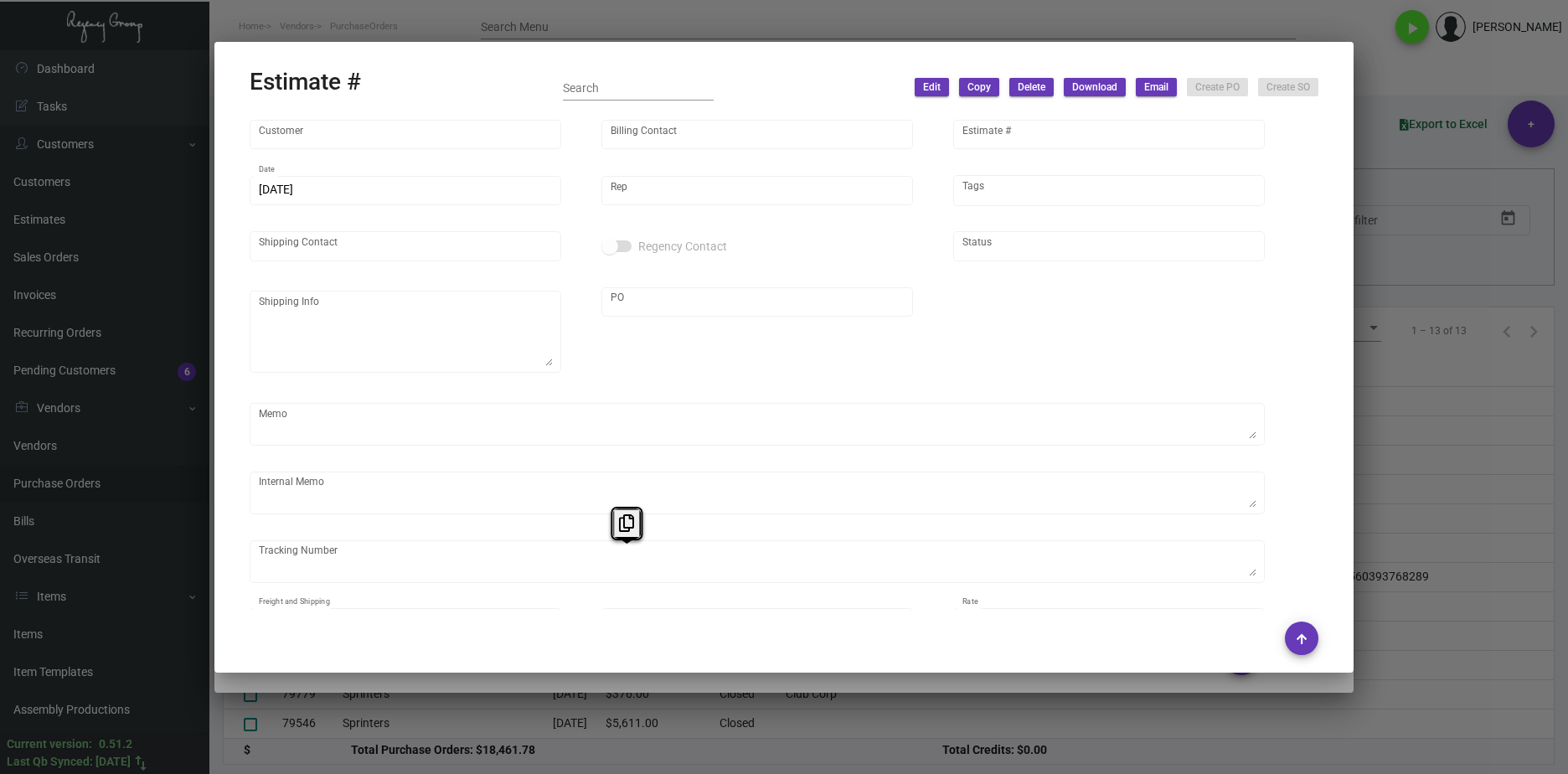
type input "Ben Olin"
type input "United States Dollar $"
type input "$ 0.00"
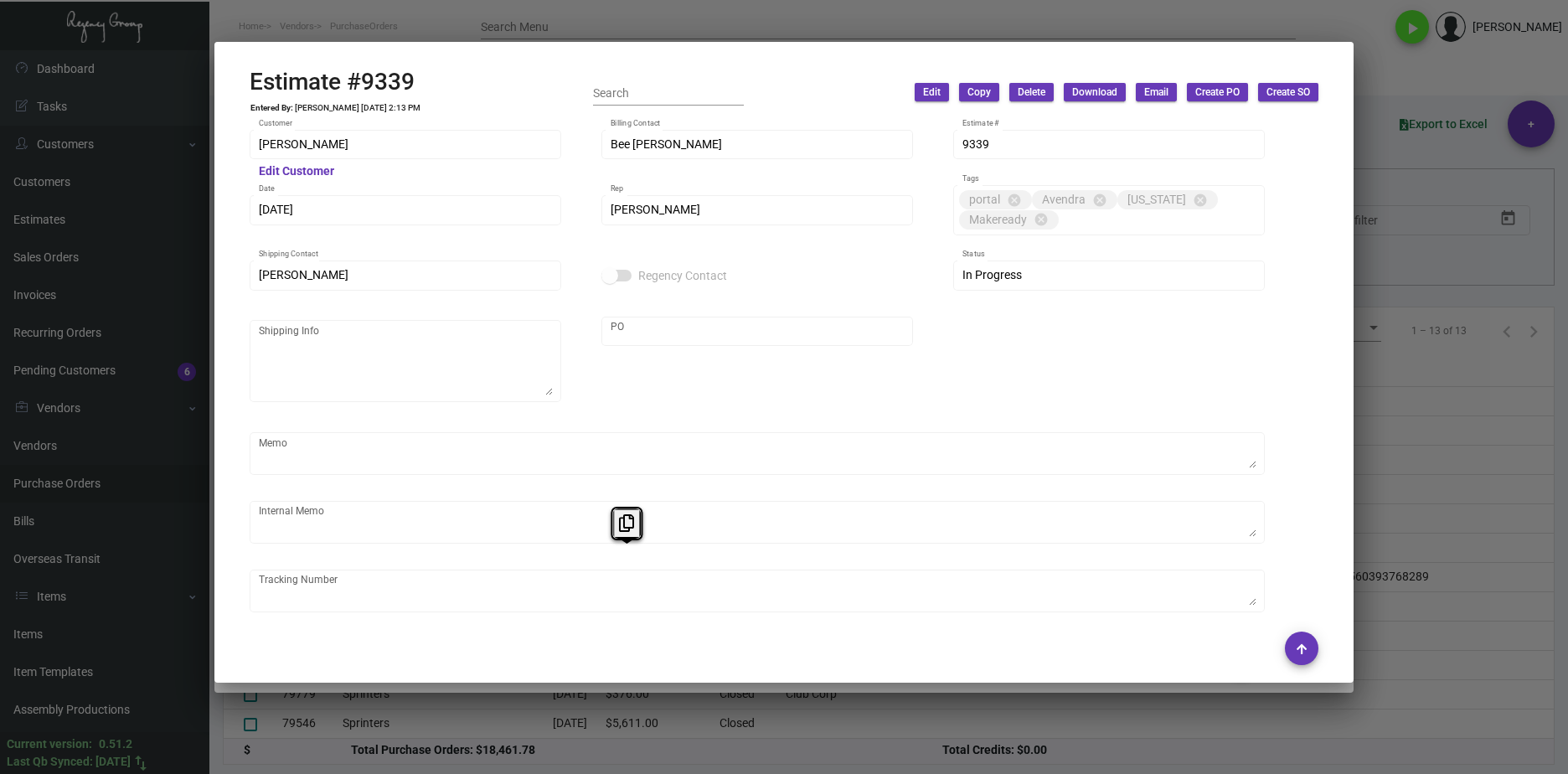
click at [431, 71] on div "Estimate #9339 Entered By: Shelly Odor 3/30/23, 2:13 PM Search Edit Copy Delete…" at bounding box center [784, 92] width 1069 height 50
drag, startPoint x: 436, startPoint y: 78, endPoint x: 230, endPoint y: 87, distance: 206.2
click at [230, 87] on mat-dialog-container "Estimate #9339 Entered By: Shelly Odor 3/30/23, 2:13 PM Search Edit Copy Delete…" at bounding box center [784, 362] width 1139 height 641
copy h2 "Estimate #9339"
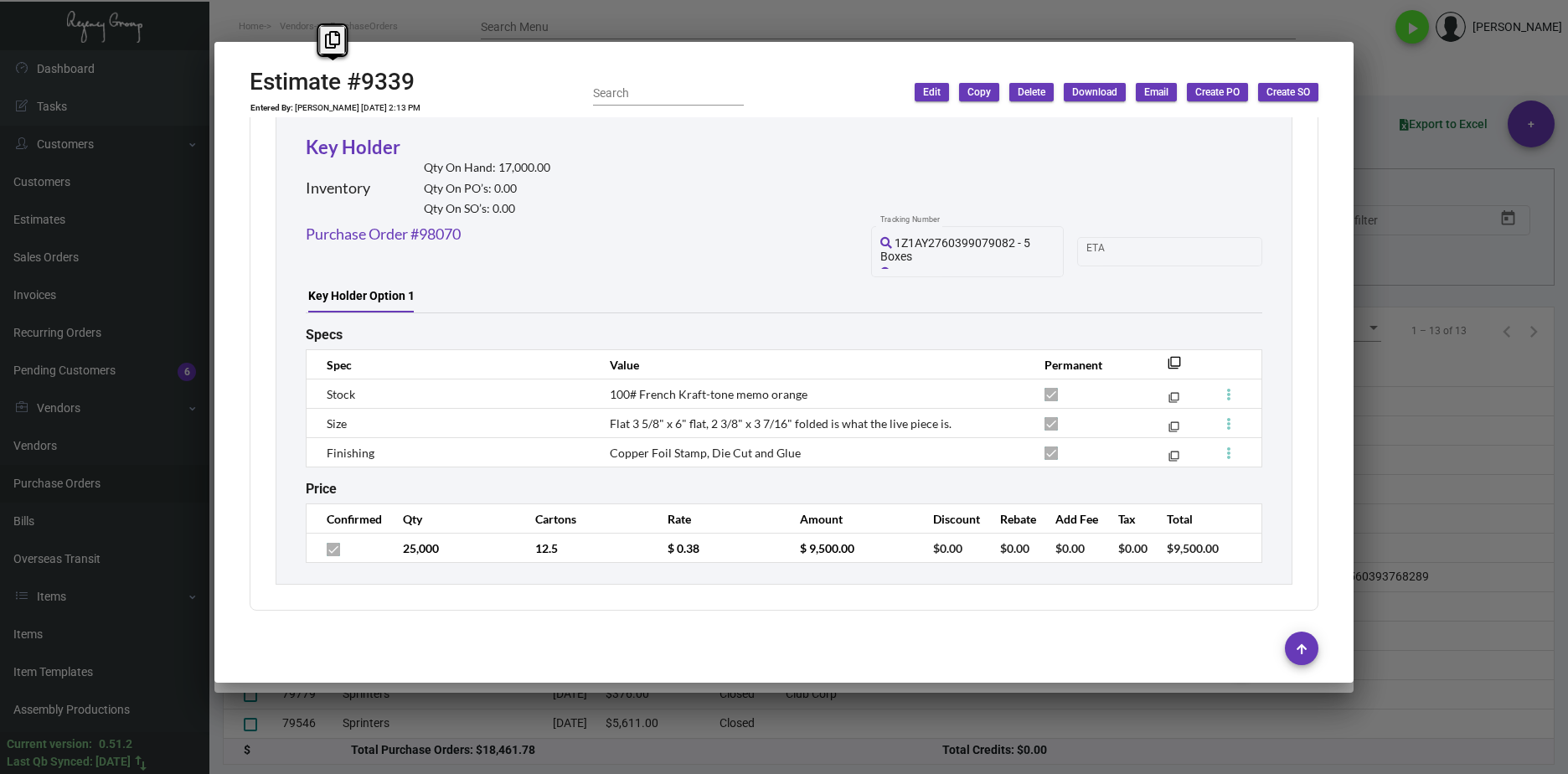
scroll to position [926, 0]
click at [620, 549] on tr "25,000 12.5 $ 0.38 $ 9,500.00 $0.00 $0.00 $0.00 $0.00 $9,500.00" at bounding box center [784, 547] width 956 height 30
click at [1477, 641] on div at bounding box center [784, 387] width 1568 height 774
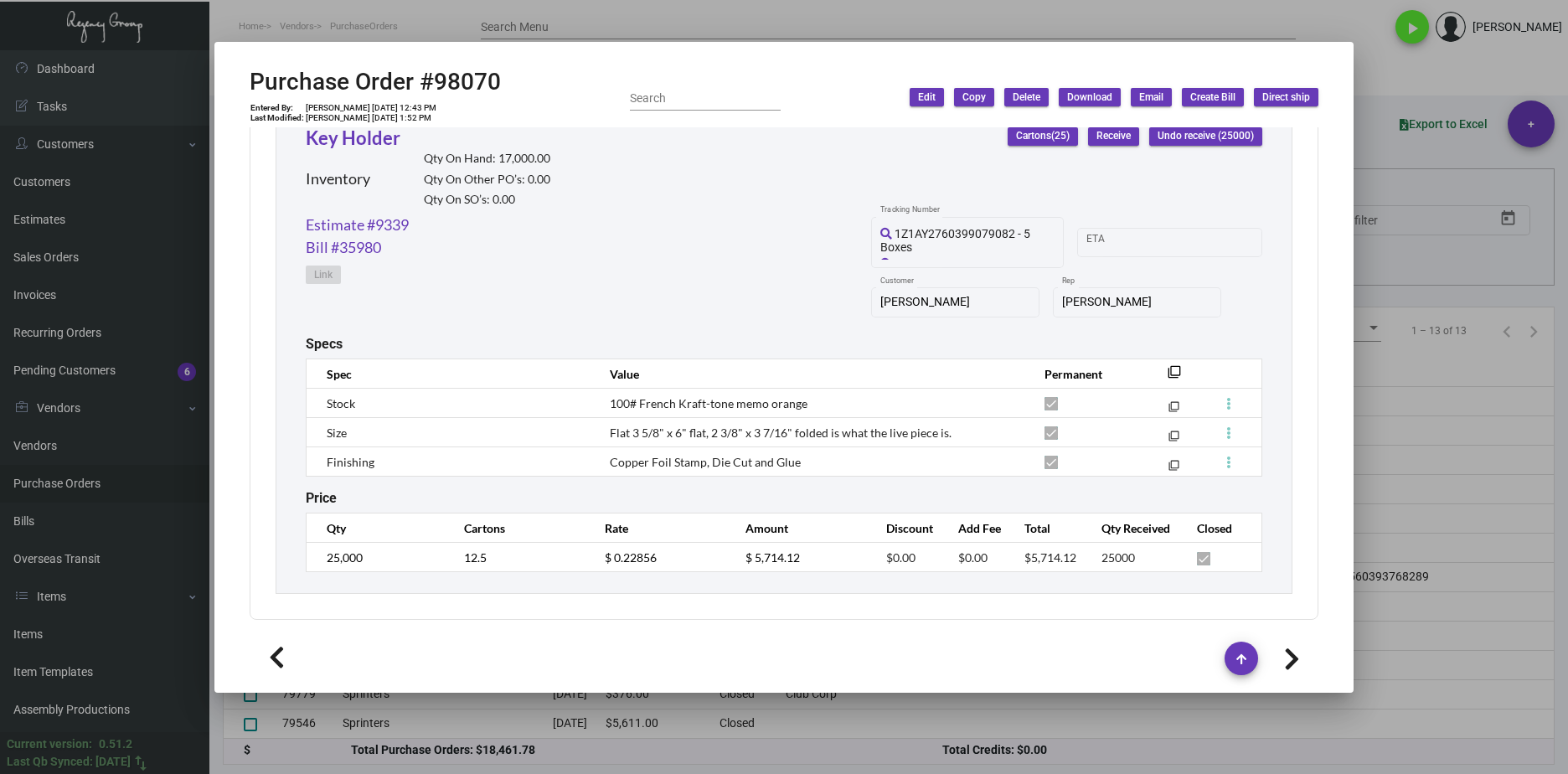
click at [606, 29] on div at bounding box center [784, 387] width 1568 height 774
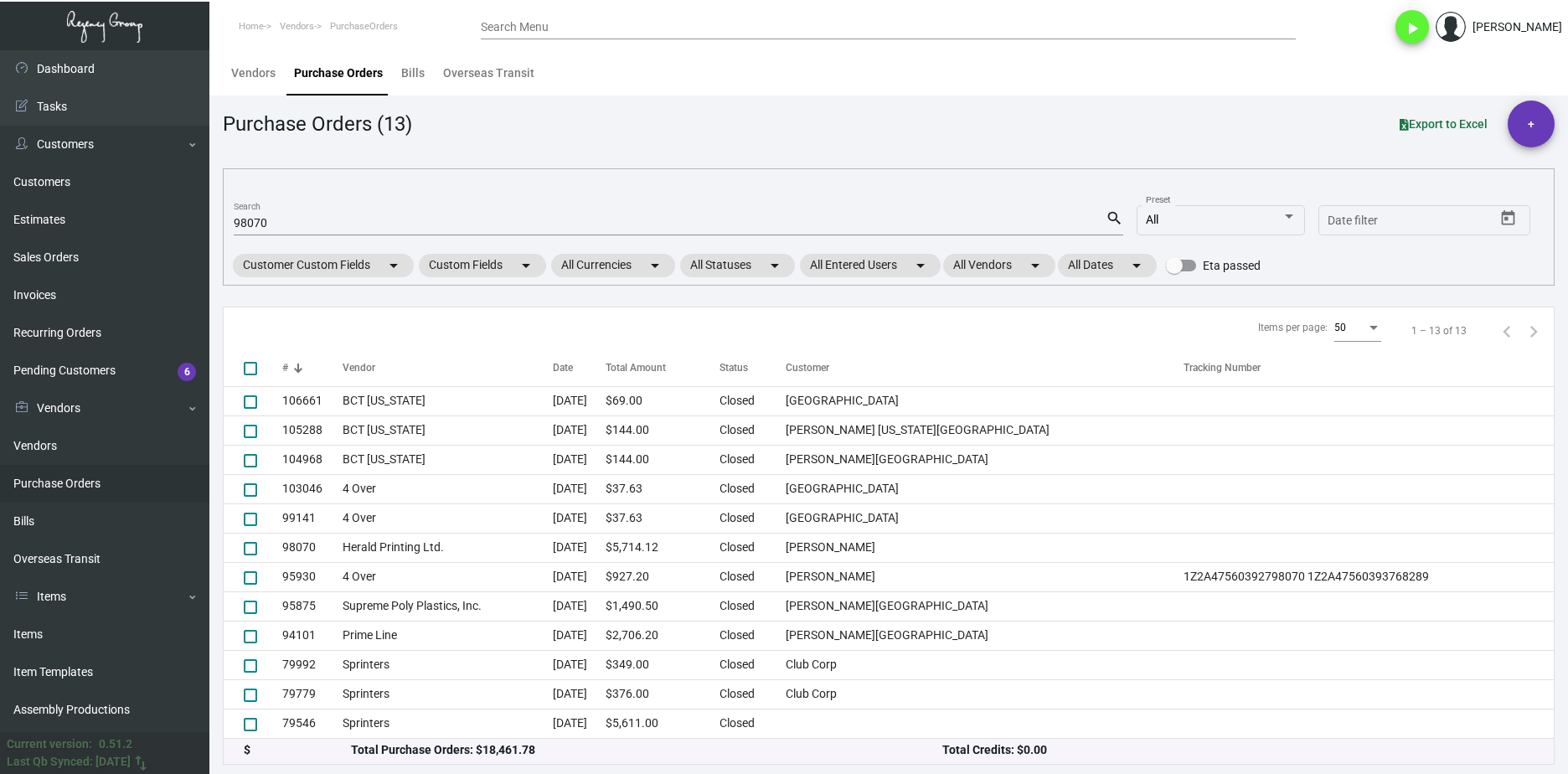
click at [263, 228] on input "98070" at bounding box center [669, 223] width 872 height 13
paste input "1028"
type input "102870"
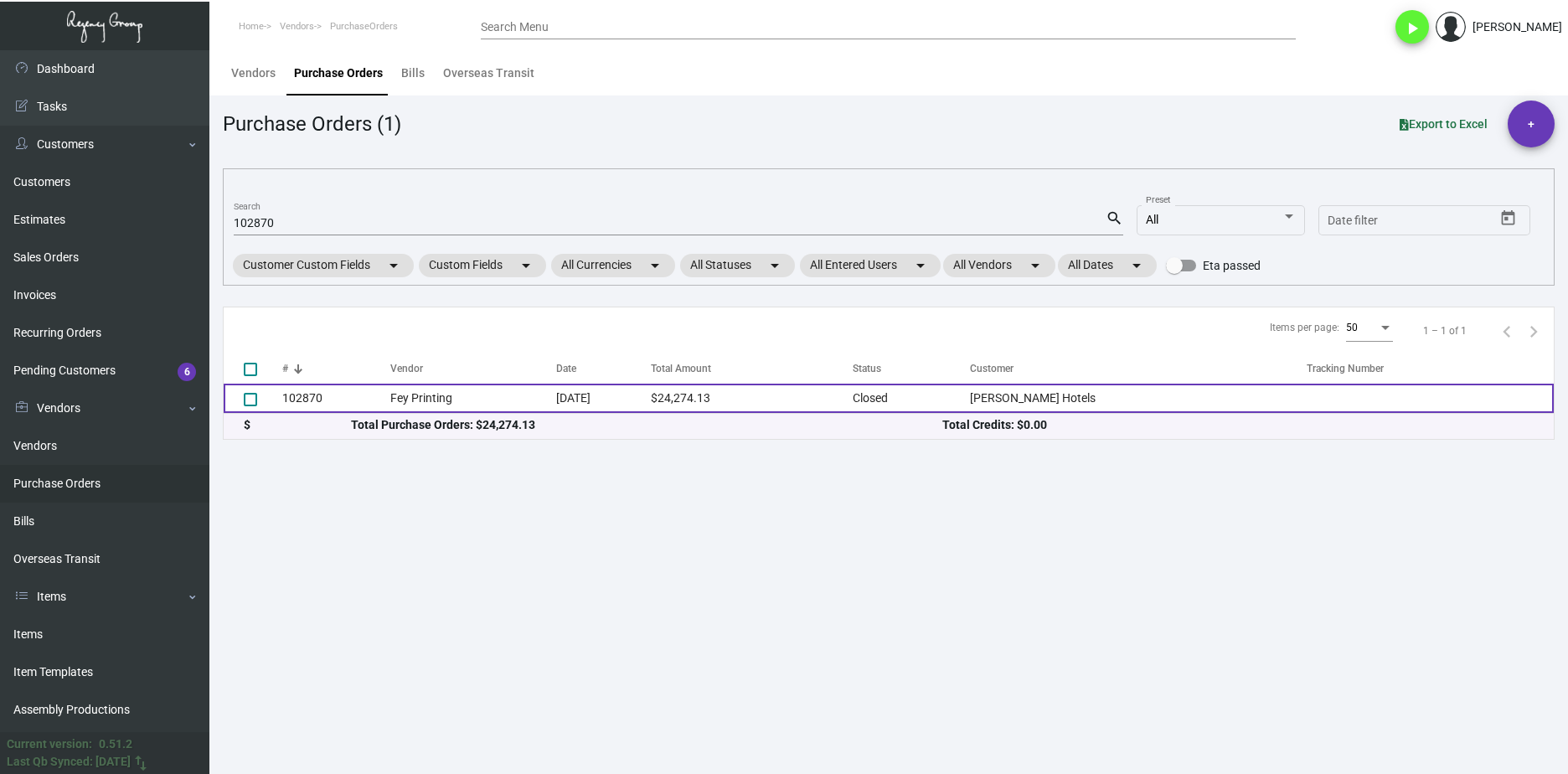
click at [395, 389] on td "Fey Printing" at bounding box center [473, 398] width 166 height 30
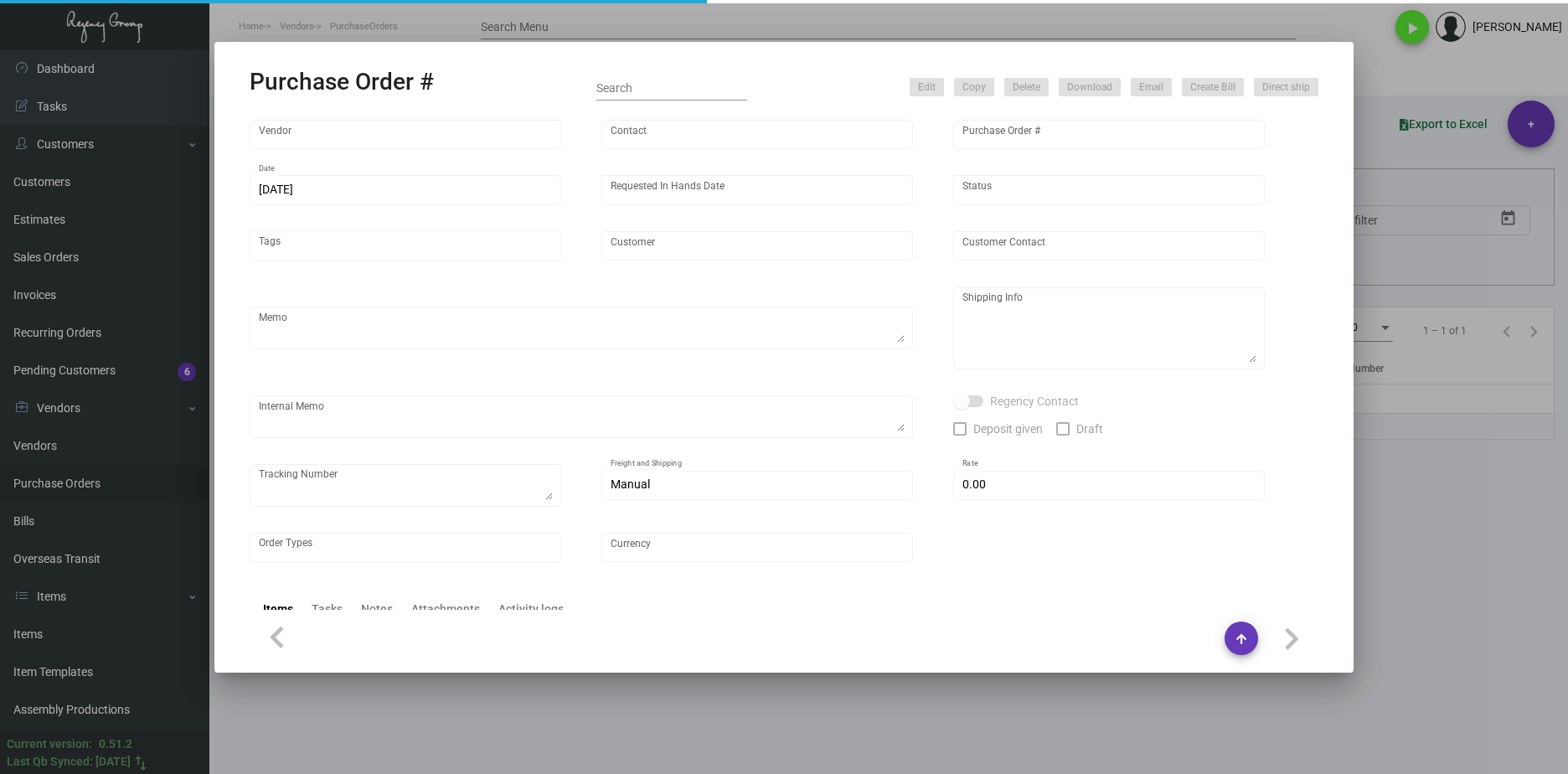
type input "Fey Printing"
type input "Scott Gasch"
type input "102870"
type input "12/22/2023"
type input "1/12/2024"
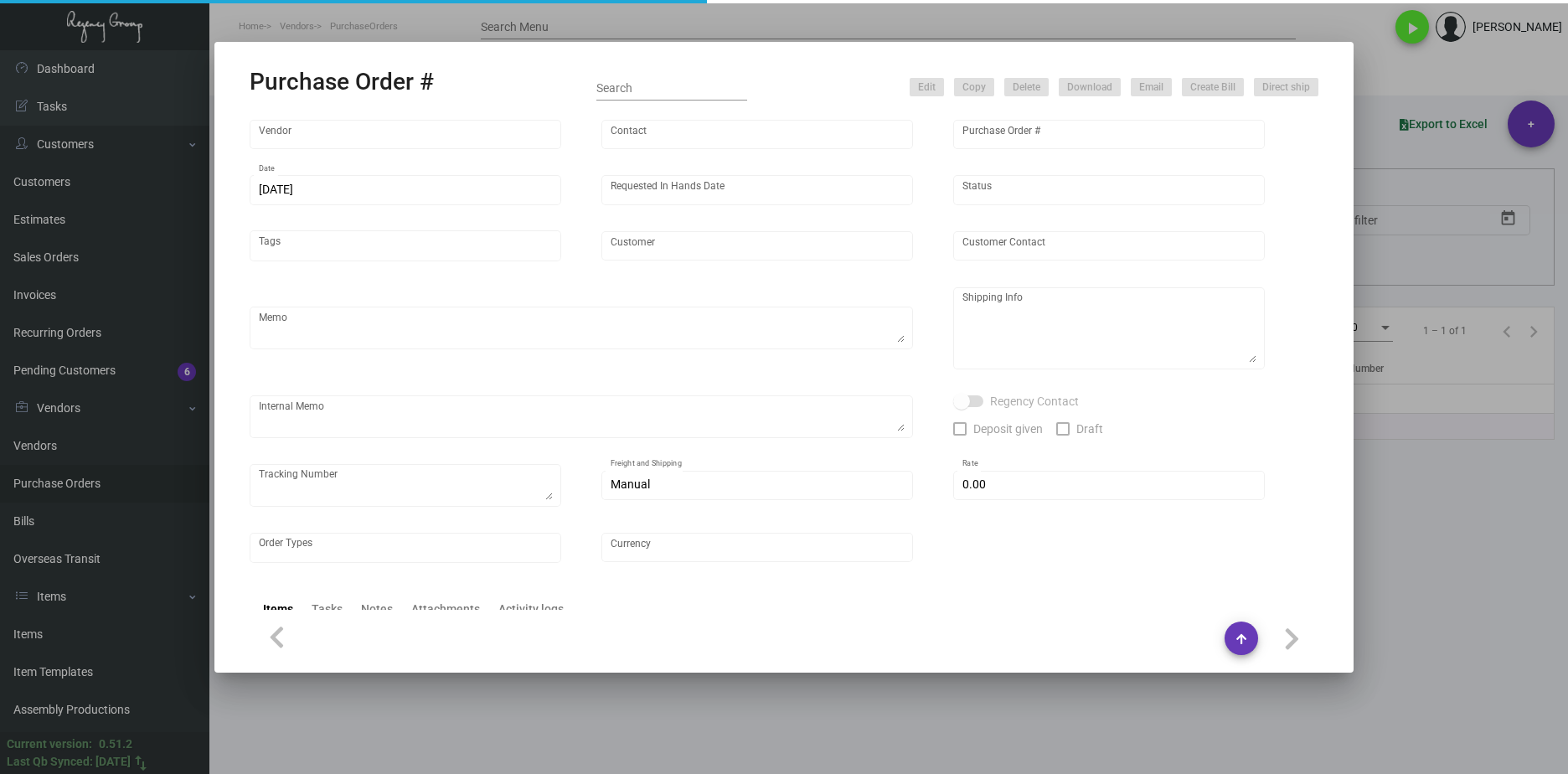
type input "Thompson Hotels"
type textarea "Please contact SH@theregencygroup to schedule shipping"
type textarea "Regency Group NJ - Alex Penate 22 Belgrove Dr. Kearny, NJ, 07032 US"
type textarea "2/13 - 3 PALLETS SHIFL/NOLAN TRANS - 485978741 - $655.00 03/12/24 Shipped direc…"
checkbox input "true"
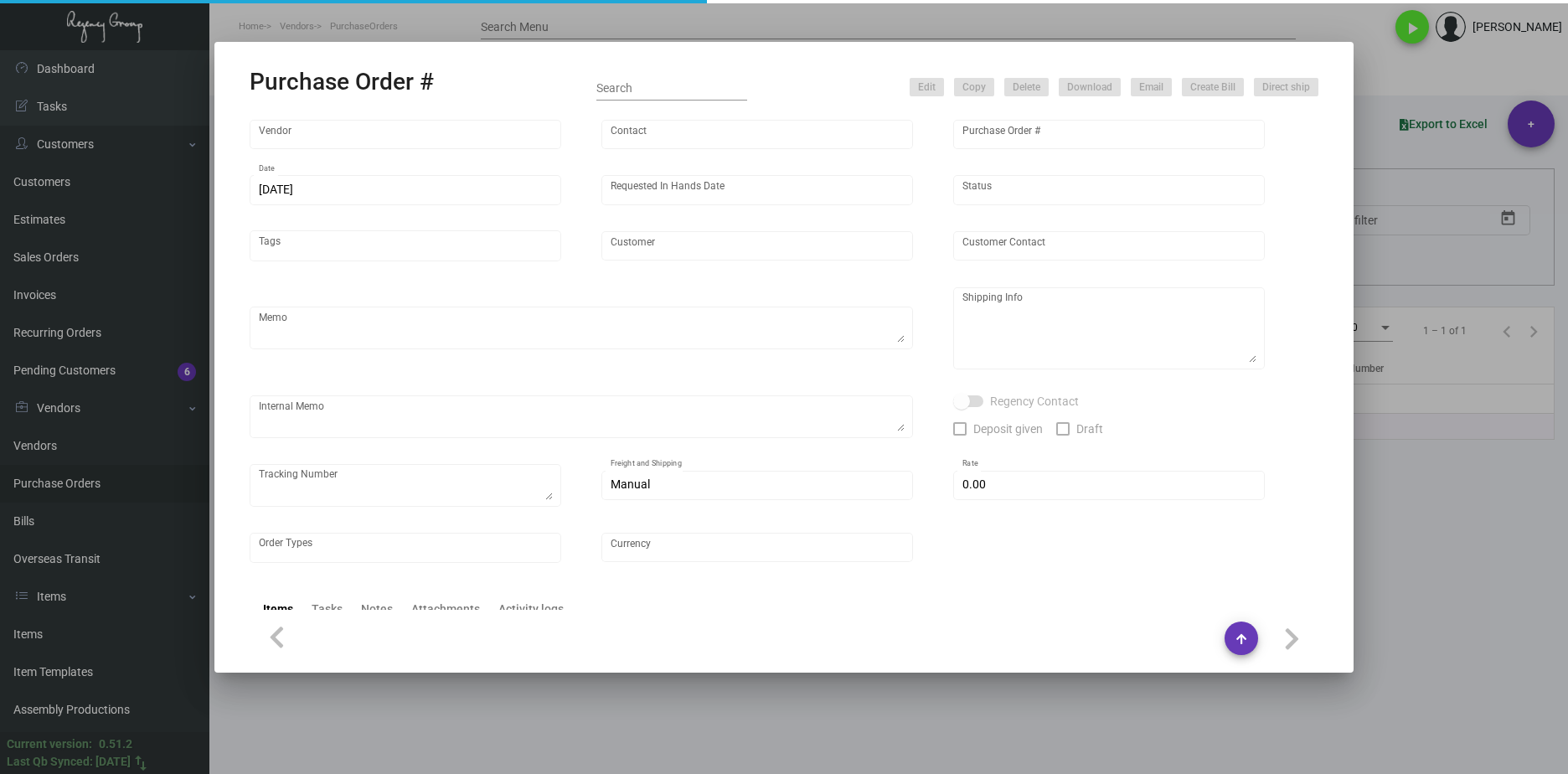
type input "$ 0.00"
type input "United States Dollar $"
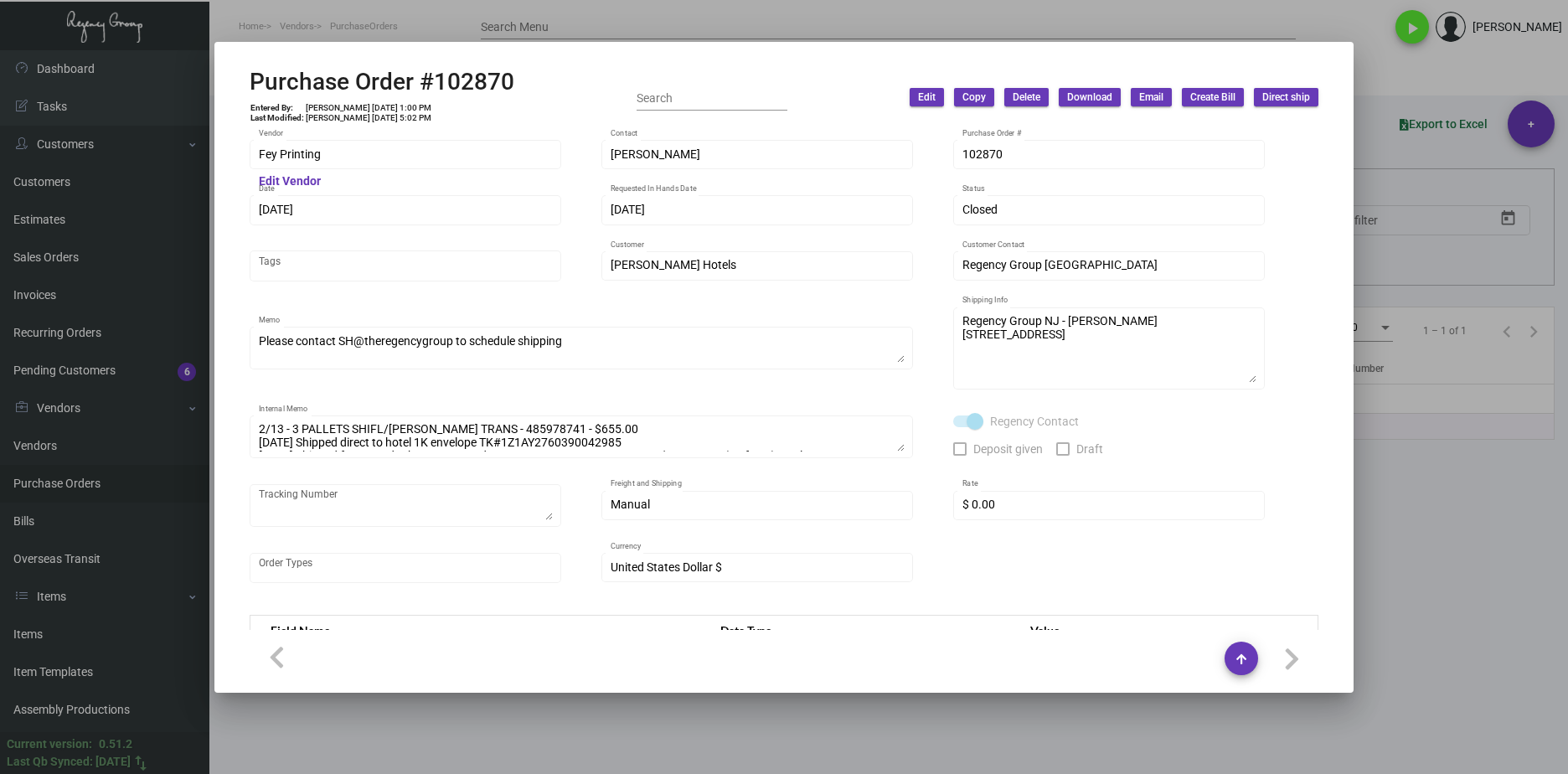
click at [585, 7] on div at bounding box center [784, 387] width 1568 height 774
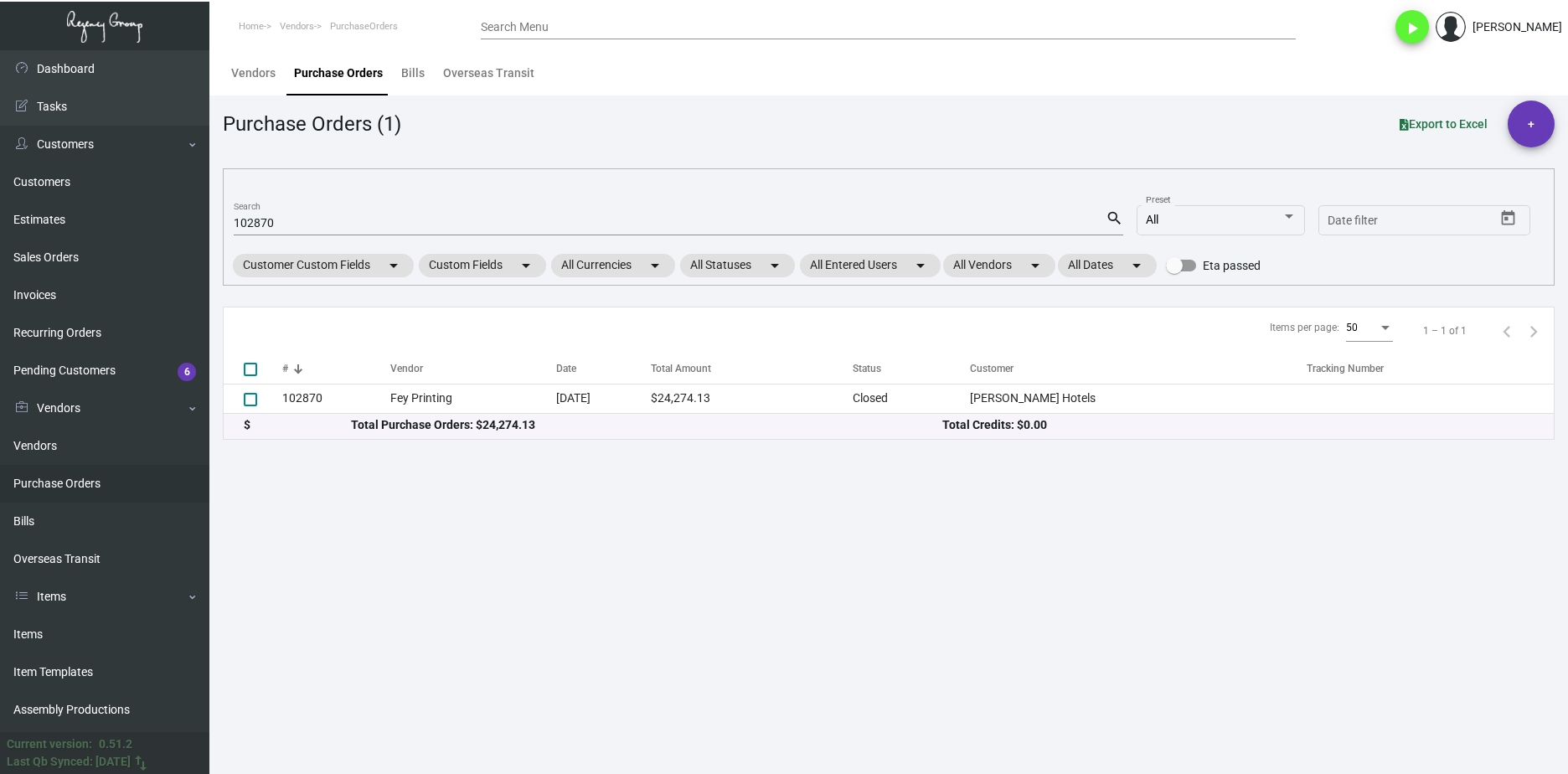
click at [261, 218] on input "102870" at bounding box center [669, 223] width 872 height 13
paste input "93257"
type input "93257"
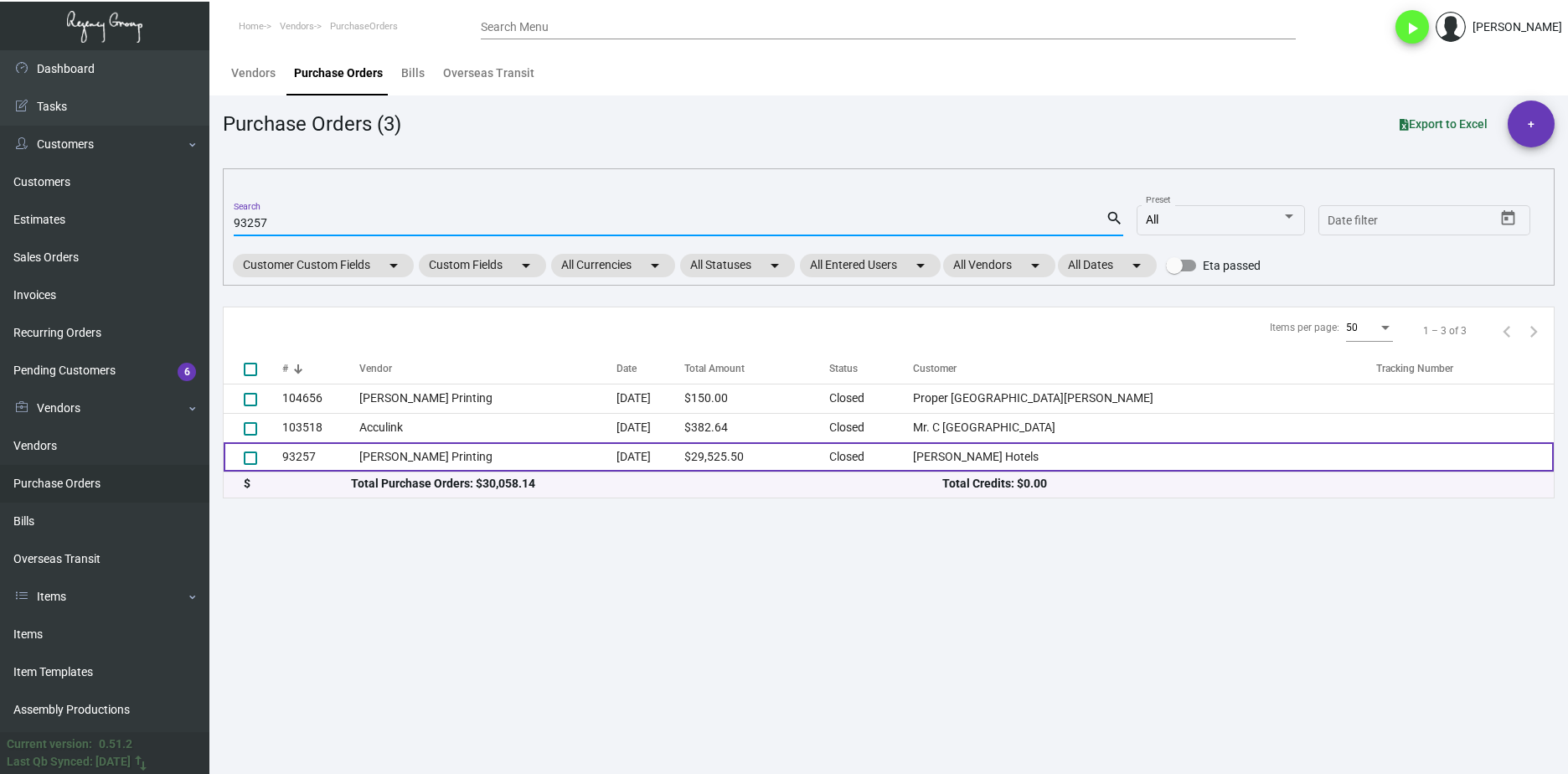
click at [332, 452] on td "93257" at bounding box center [321, 458] width 77 height 30
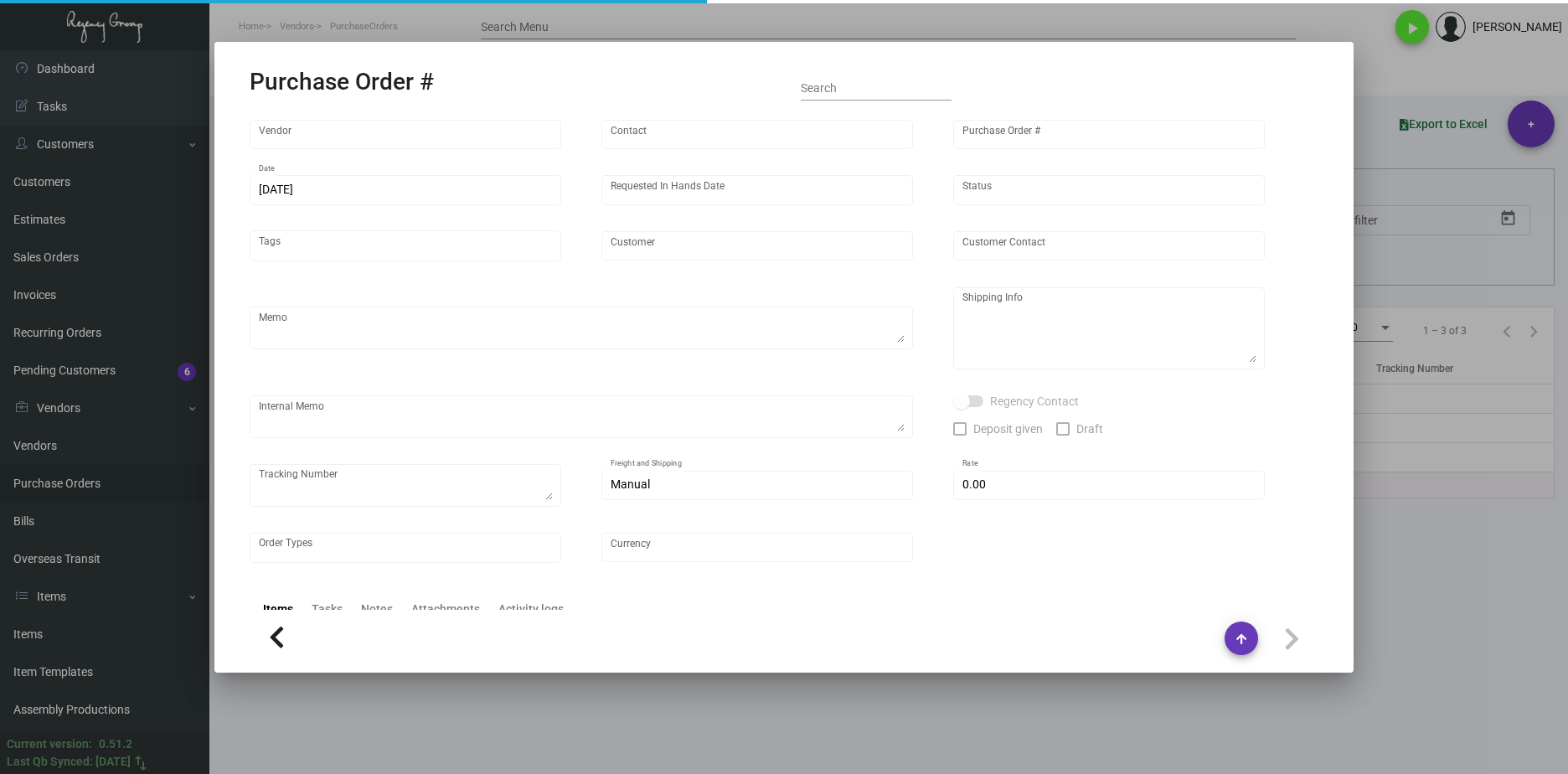
type input "Werner Printing"
type input "Bob Werner"
type input "93257"
type input "9/15/2022"
type input "10/7/2022"
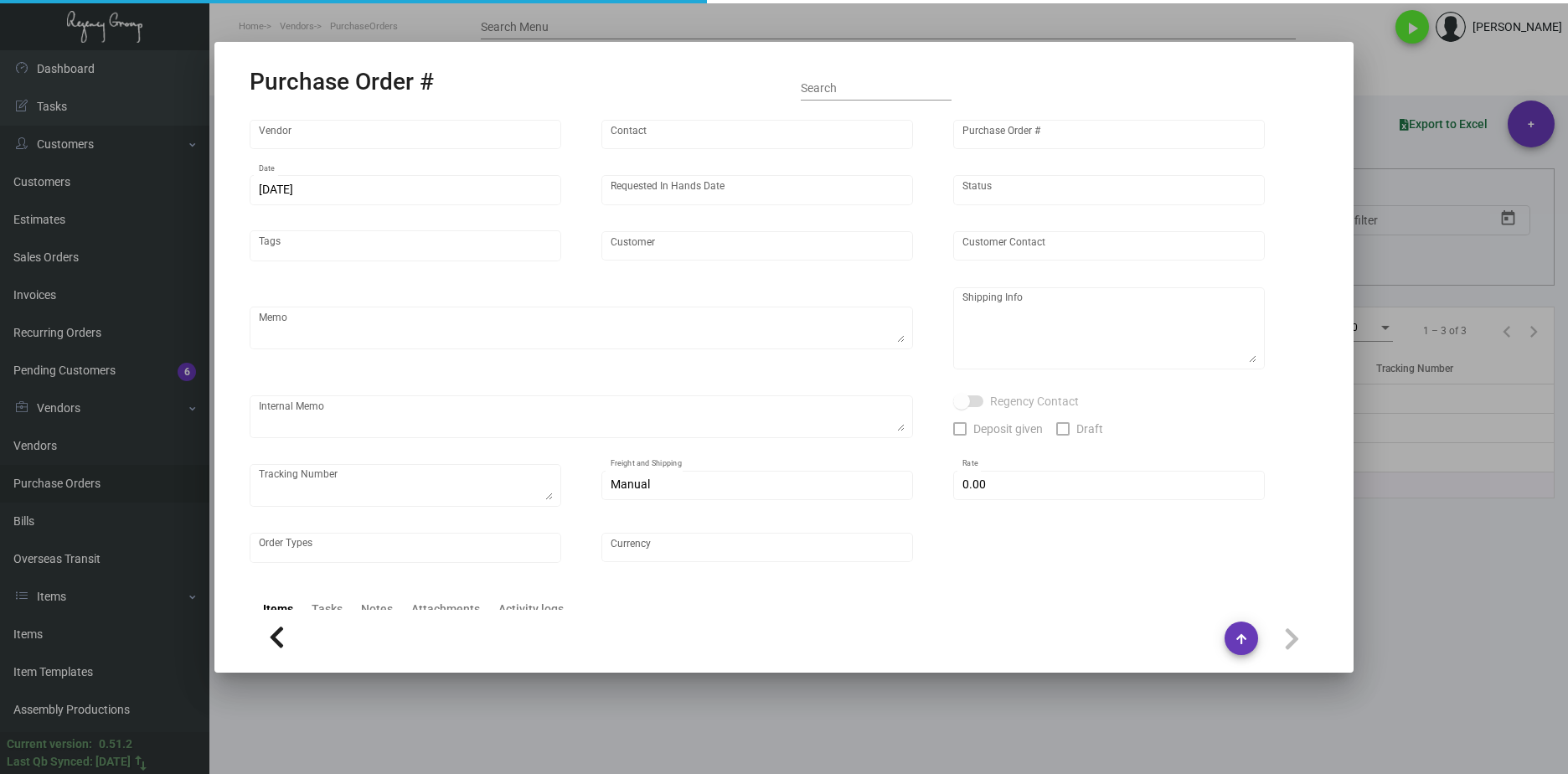
type input "Thompson Hotels"
type textarea "Regency Group NJ - Alex Penate 22 Belgrove Dr. Kearny, NJ, 07032 US"
checkbox input "true"
type input "$ 0.00"
type input "United States Dollar $"
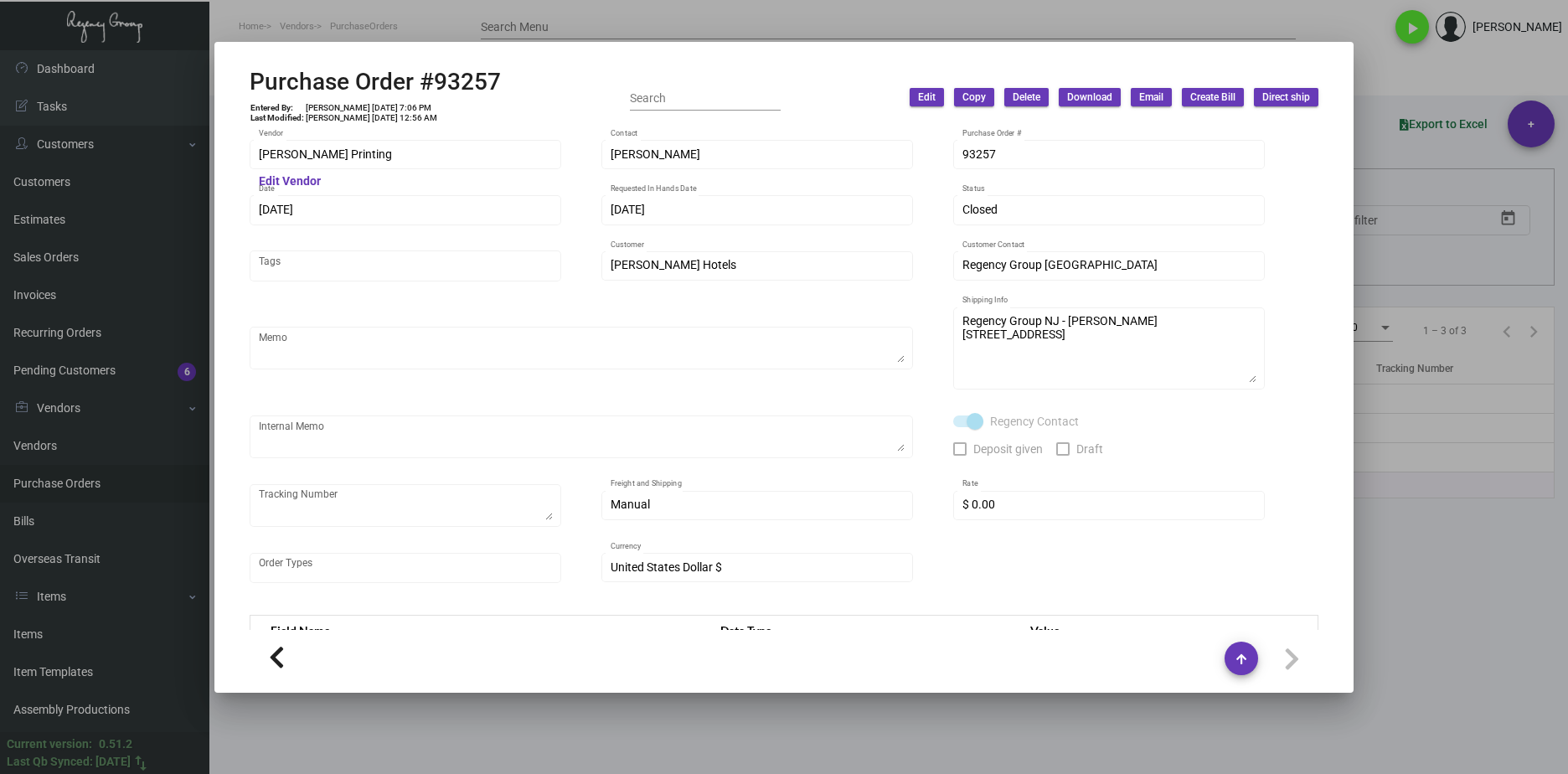
click at [320, 31] on div at bounding box center [784, 387] width 1568 height 774
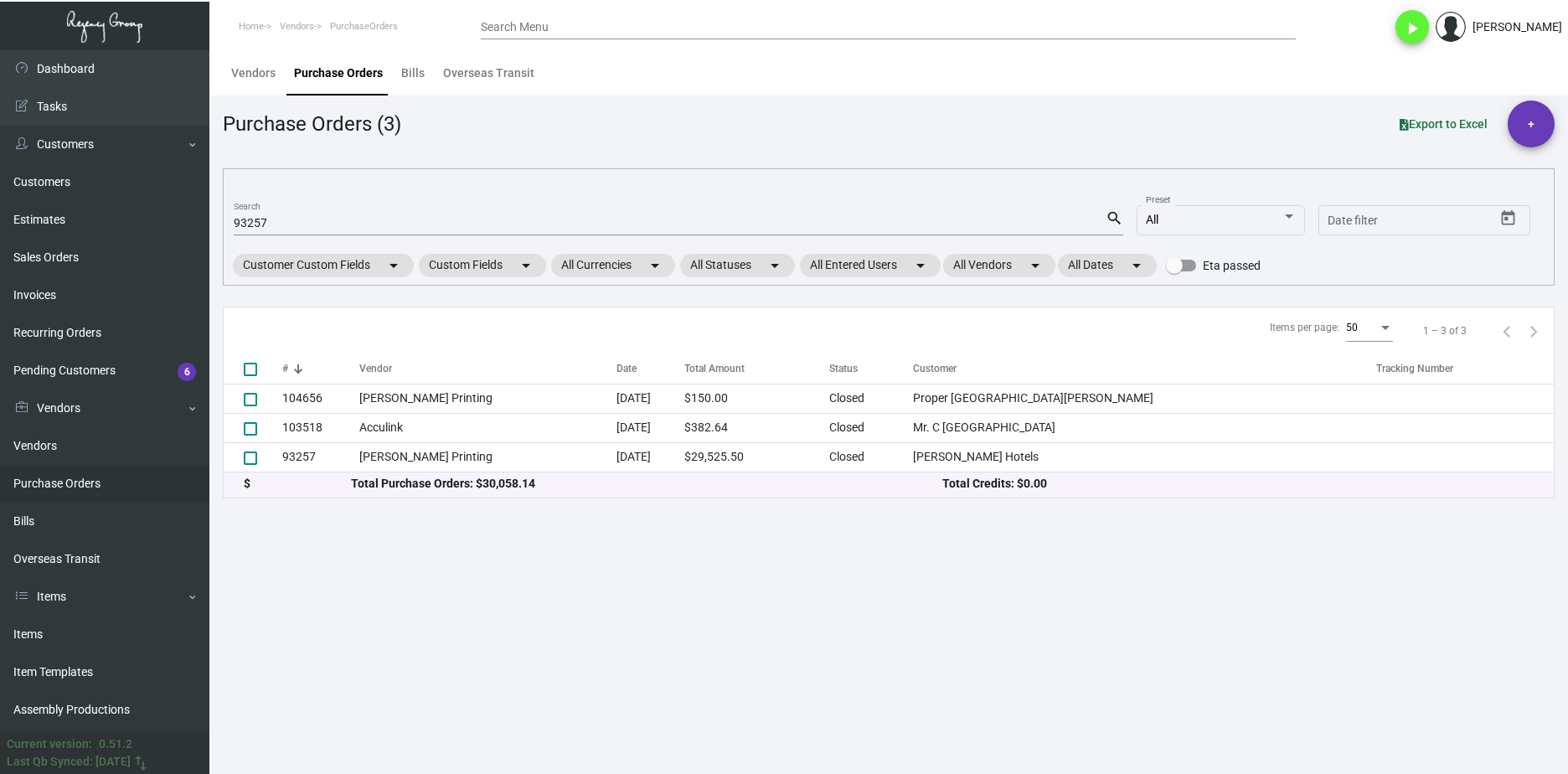
click at [242, 227] on input "93257" at bounding box center [669, 223] width 872 height 13
paste input "82846"
type input "82846"
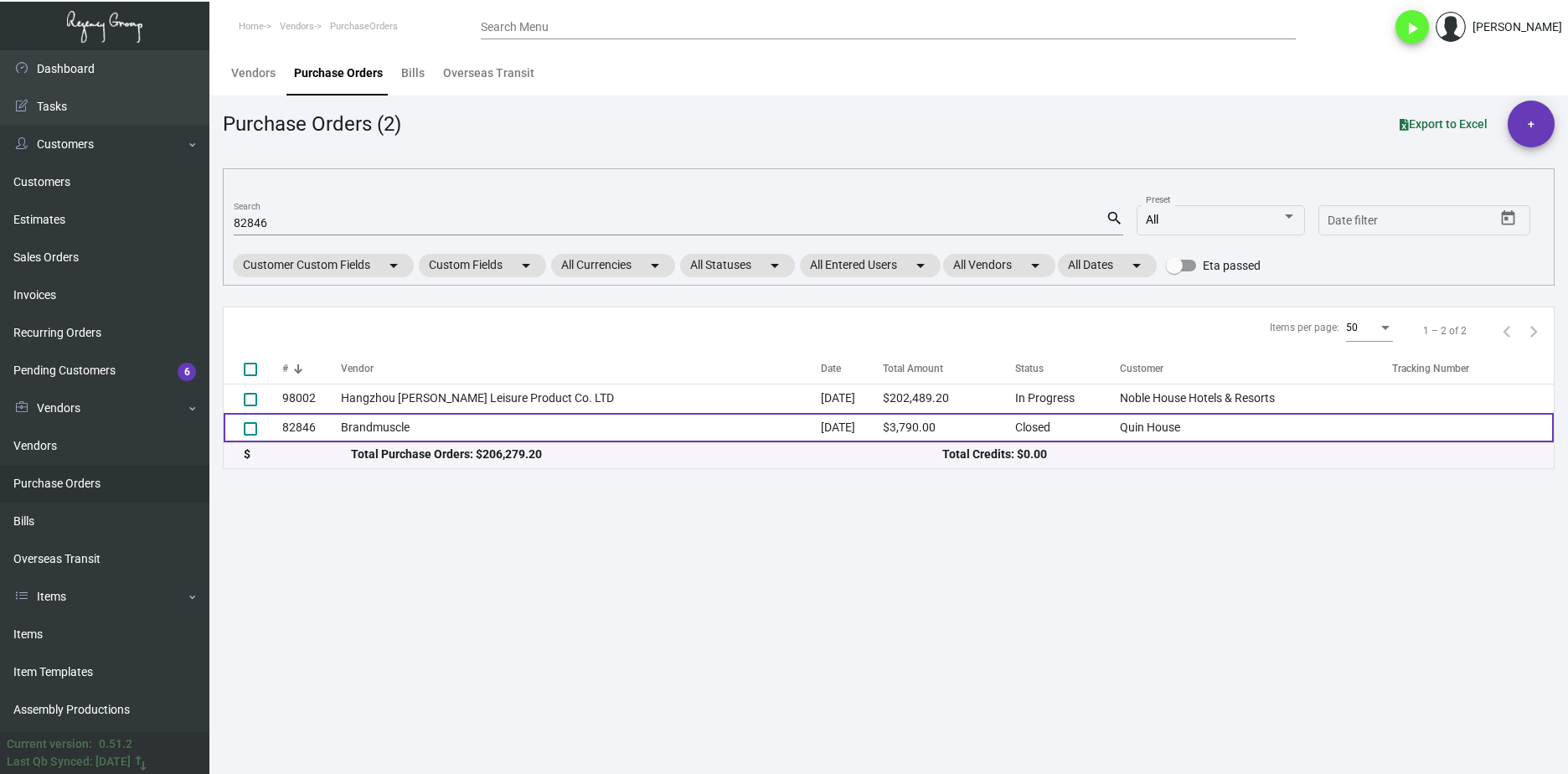
click at [342, 430] on td "Brandmuscle" at bounding box center [580, 428] width 480 height 30
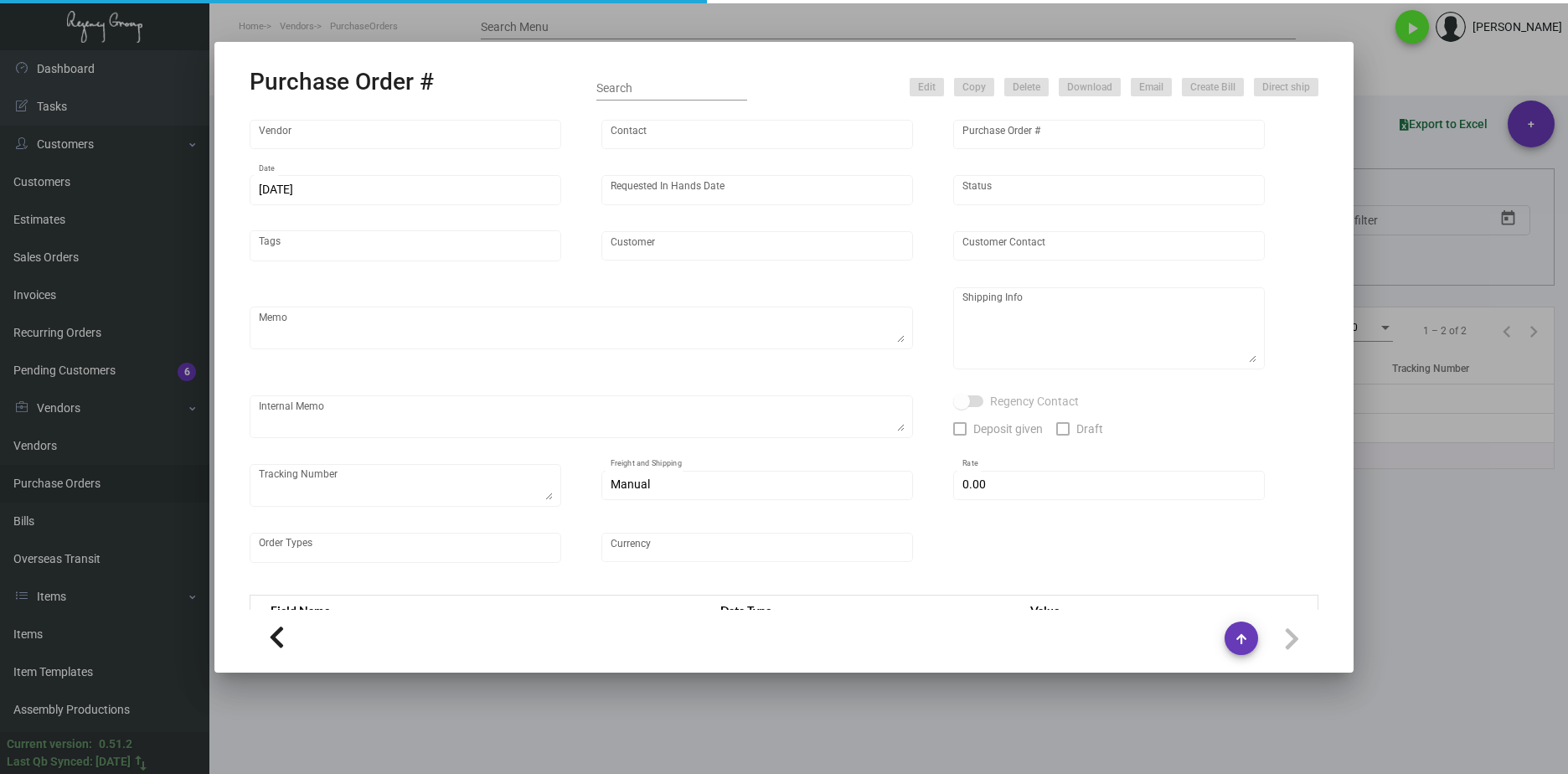
type input "Brandmuscle"
type input "Gary Andresini"
type input "82846"
type input "5/20/2021"
type input "6/18/2021"
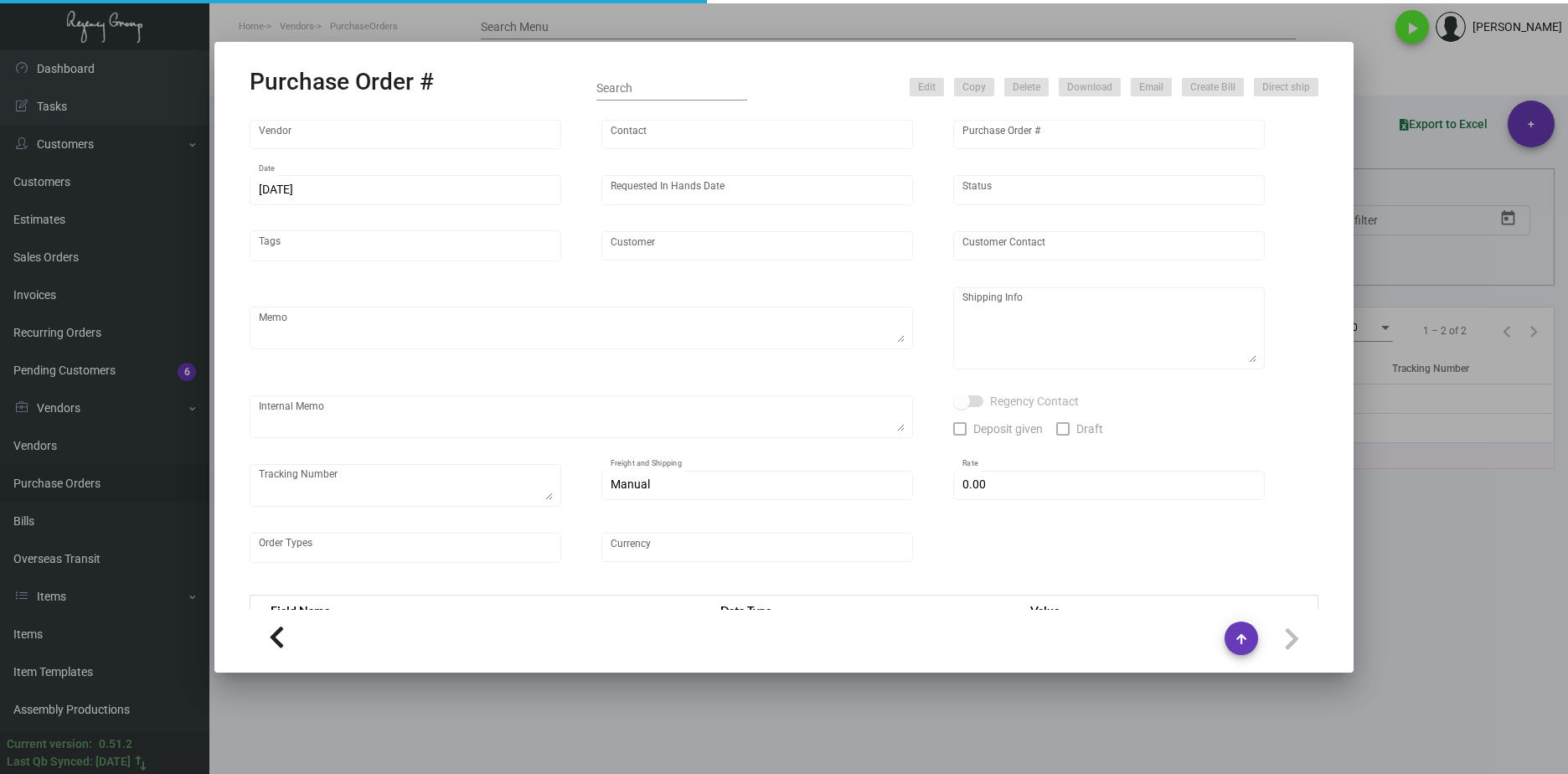
type input "Quin House"
type textarea "Refer to PO for pre-production sample, #82047. UPDATE Size."
type textarea "Regency Group NJ Isaac Cohen 22 Belgrove Dr. Kearny, NJ 07032 US"
type textarea "HOLD SHIPPING TO THE HOTEL TILL GIVEN THE GREEN LIGHT"
checkbox input "true"
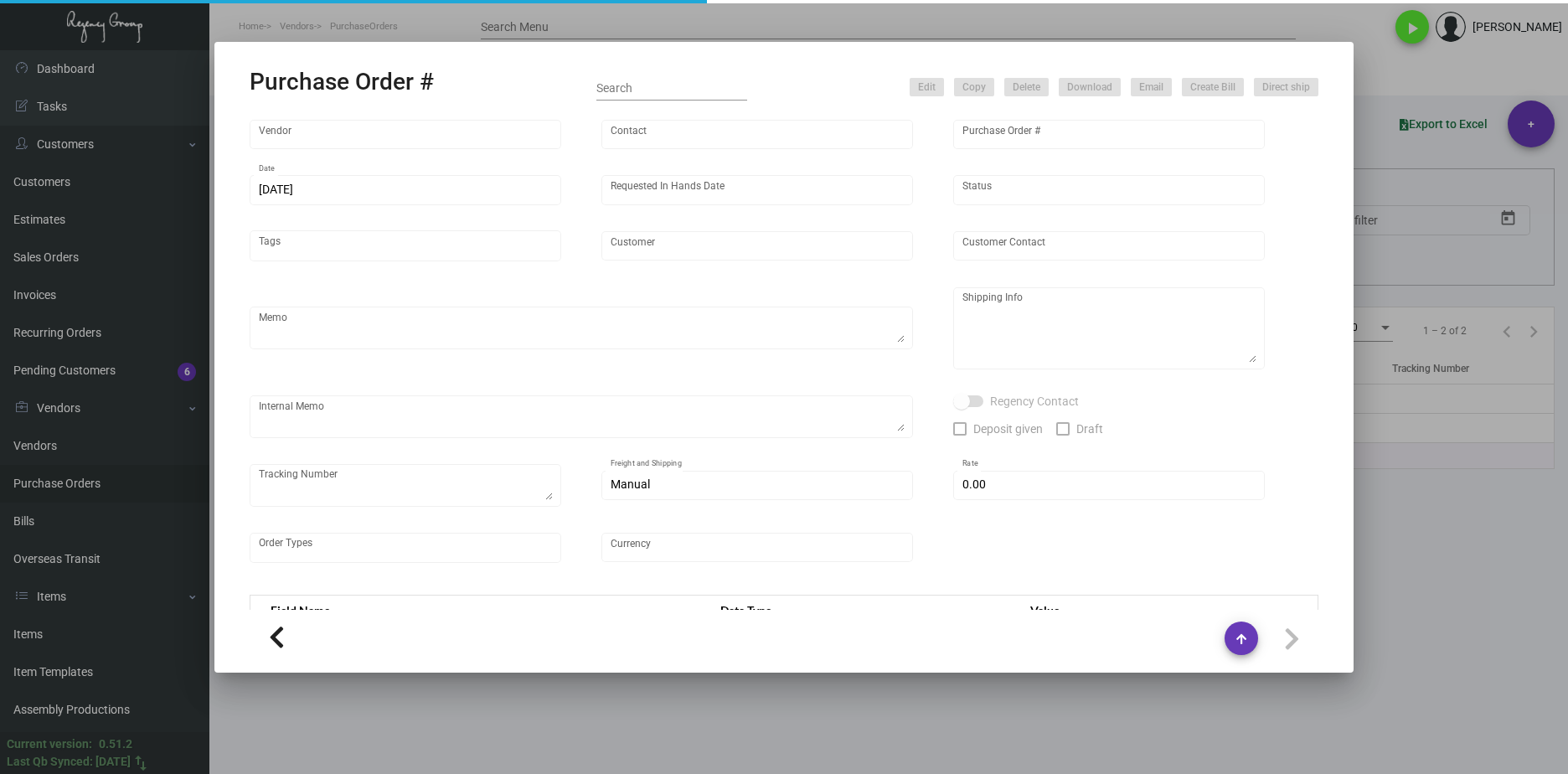
type input "$ 0.00"
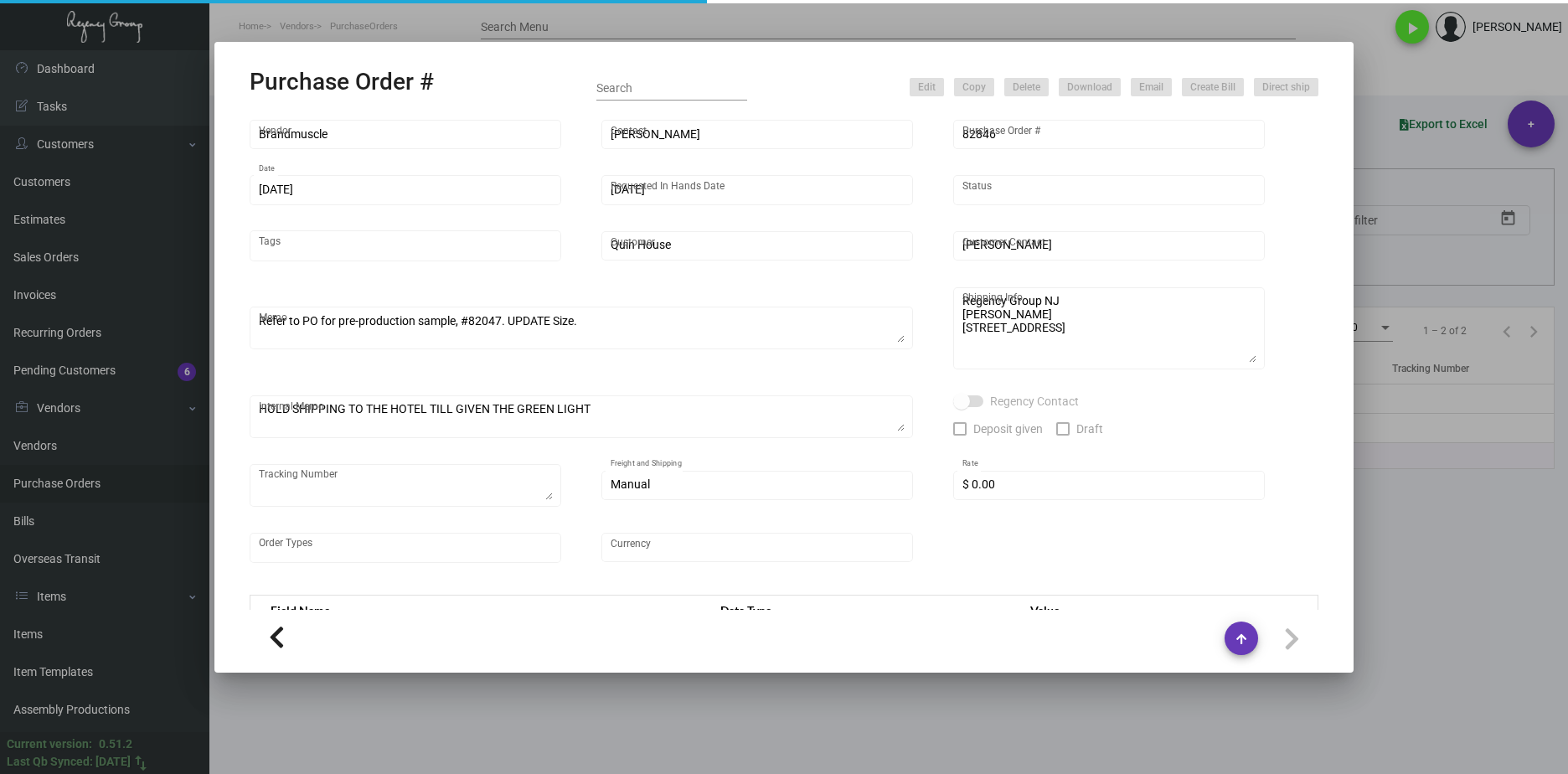
type input "United States Dollar $"
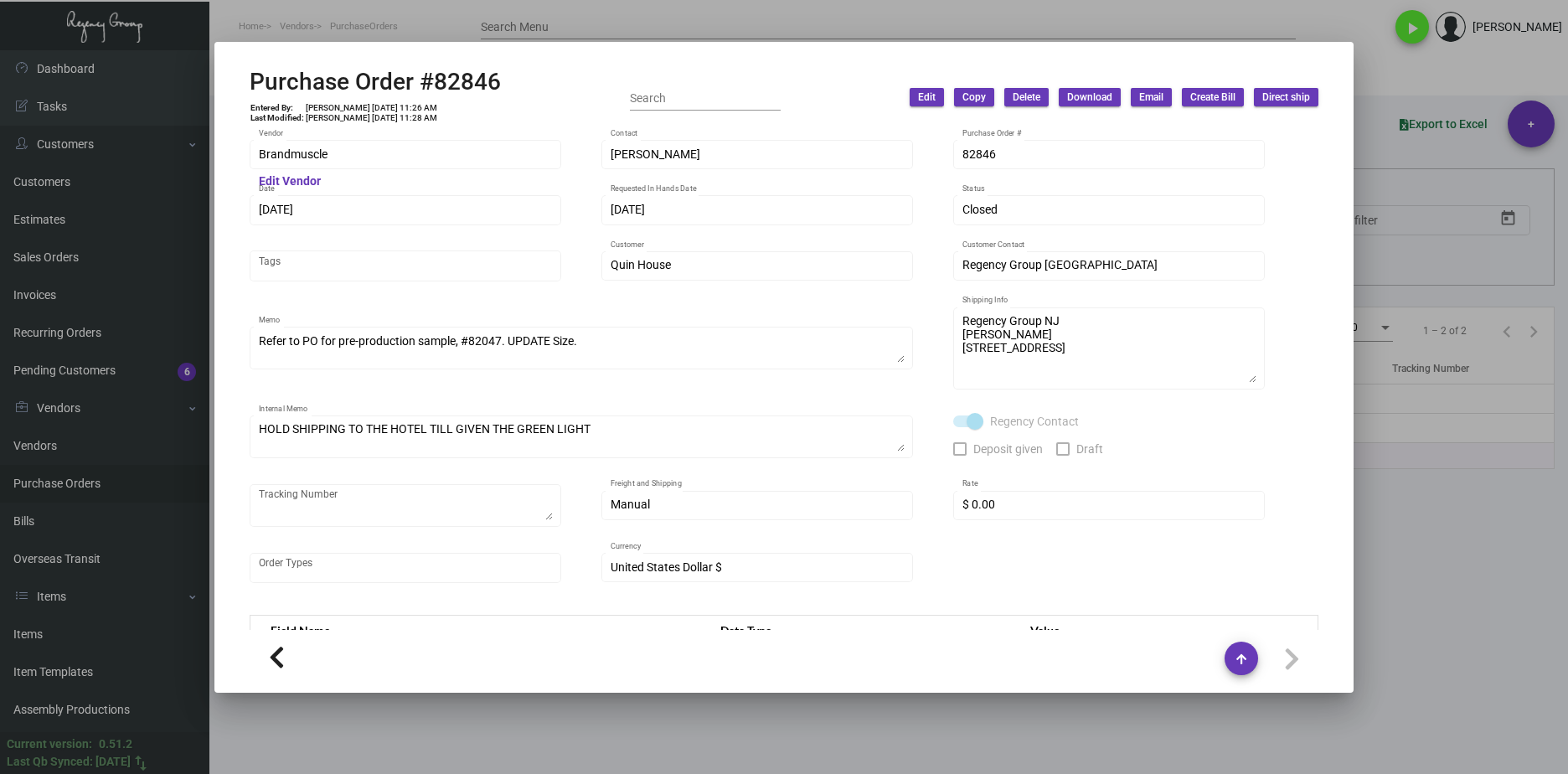
click at [467, 64] on mat-dialog-container "Purchase Order #82846 Entered By: Cristal Tineo 5/20/21, 11:26 AM Last Modified…" at bounding box center [784, 367] width 1139 height 651
drag, startPoint x: 479, startPoint y: 79, endPoint x: 253, endPoint y: 80, distance: 226.0
click at [253, 80] on div "Purchase Order #82846 Entered By: Cristal Tineo 5/20/21, 11:26 AM Last Modified…" at bounding box center [784, 98] width 1069 height 59
copy h2 "Purchase Order #82846"
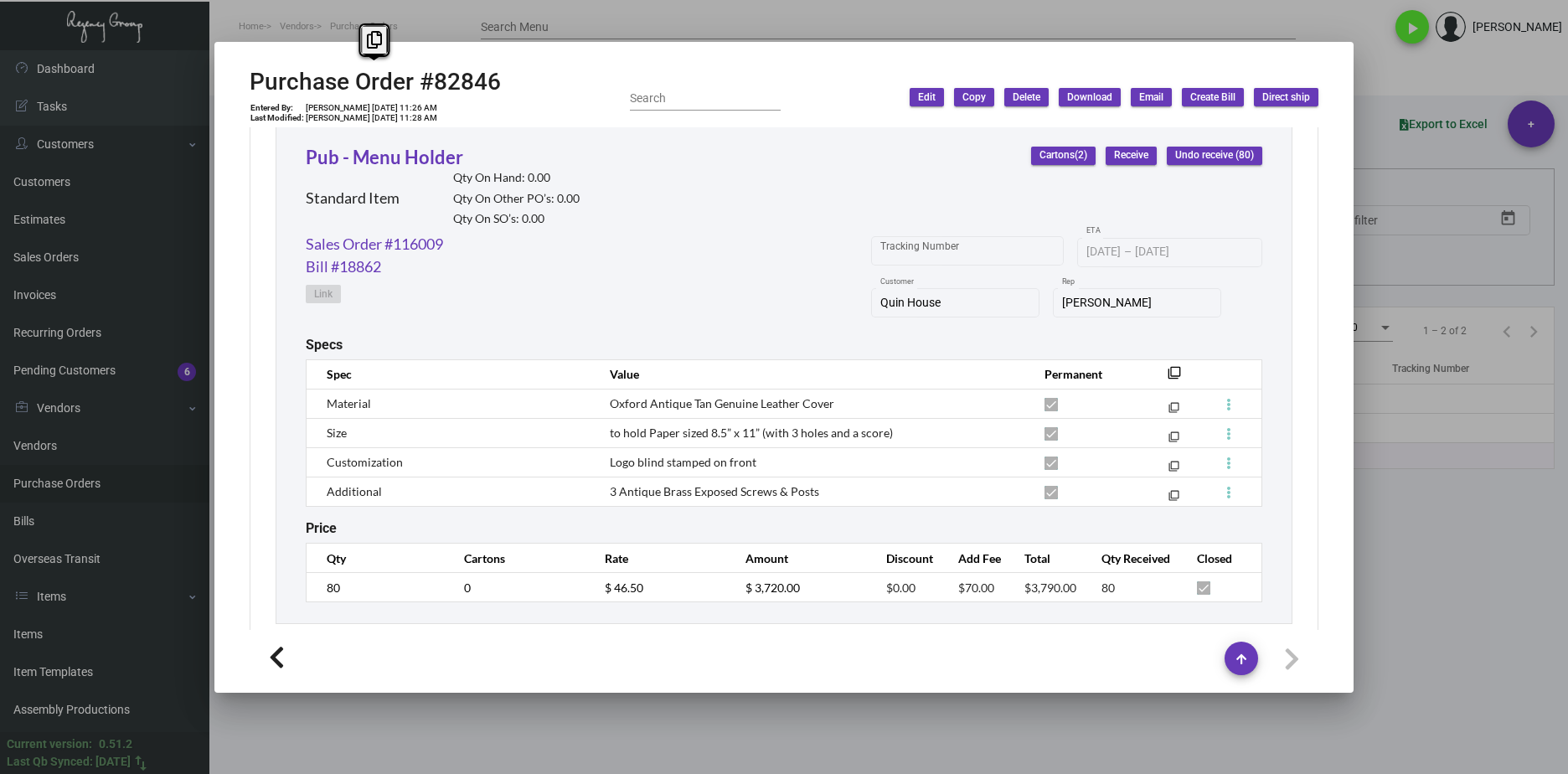
scroll to position [818, 0]
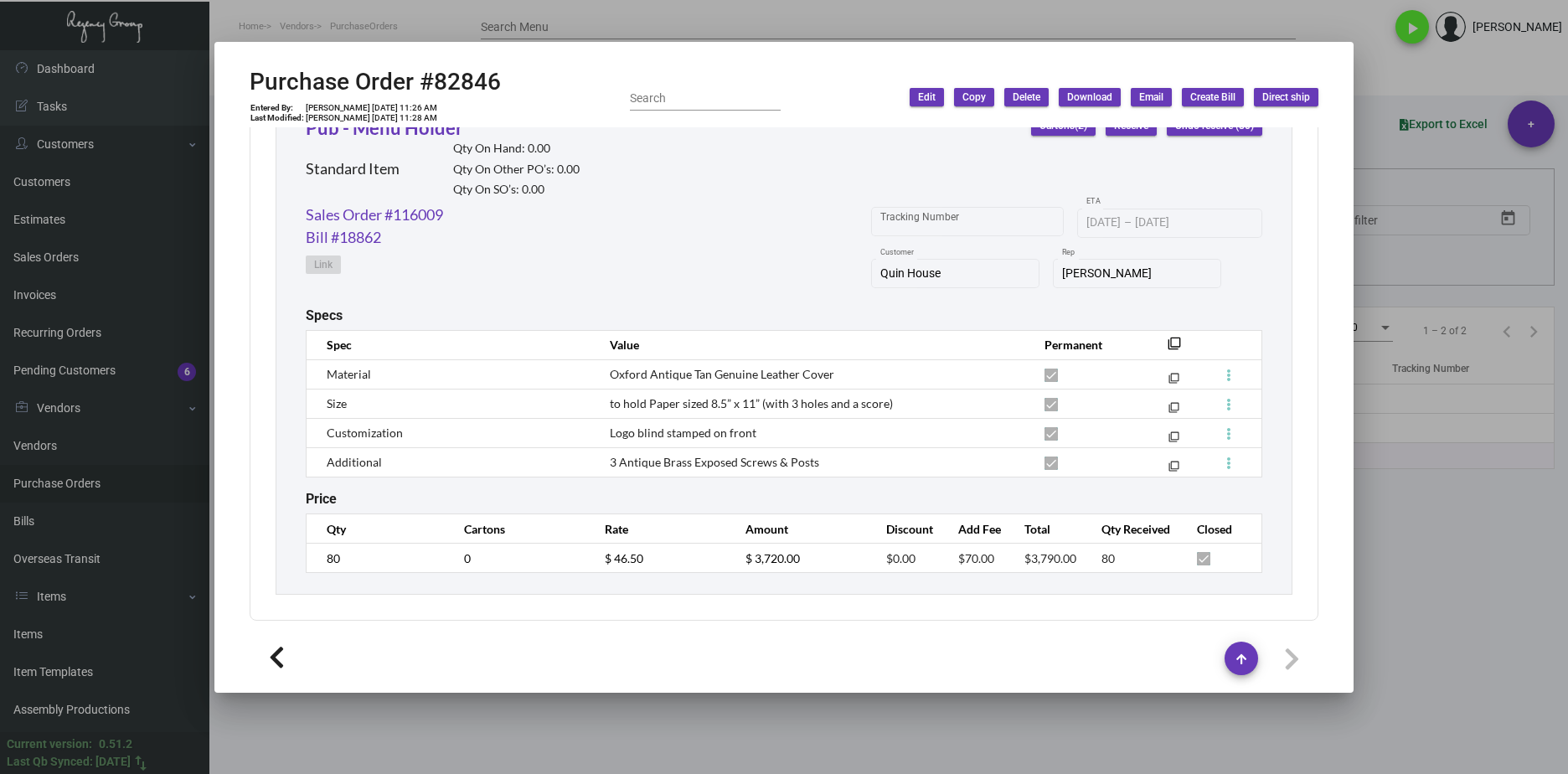
click at [309, 558] on td "80" at bounding box center [377, 559] width 141 height 30
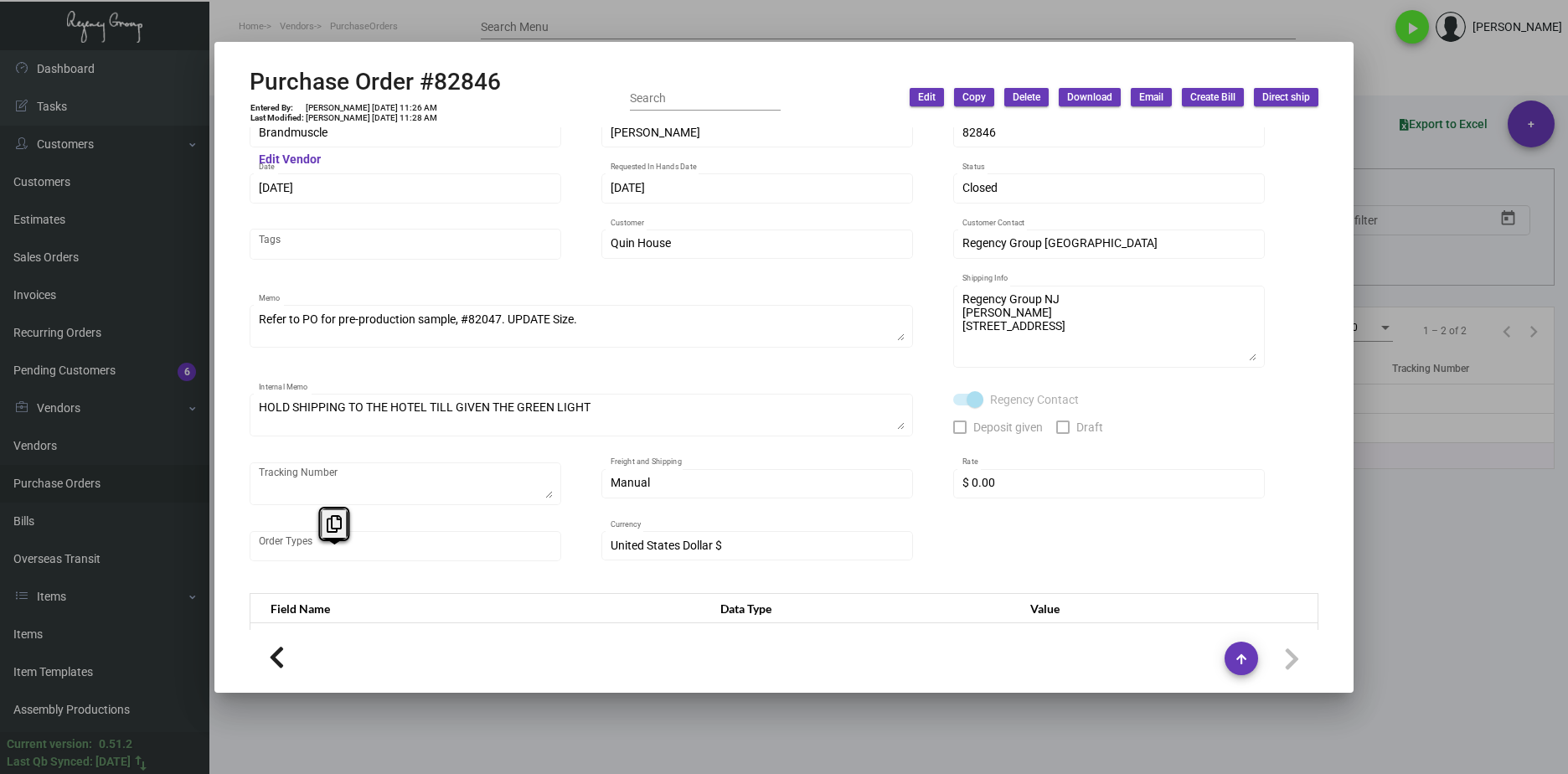
scroll to position [0, 0]
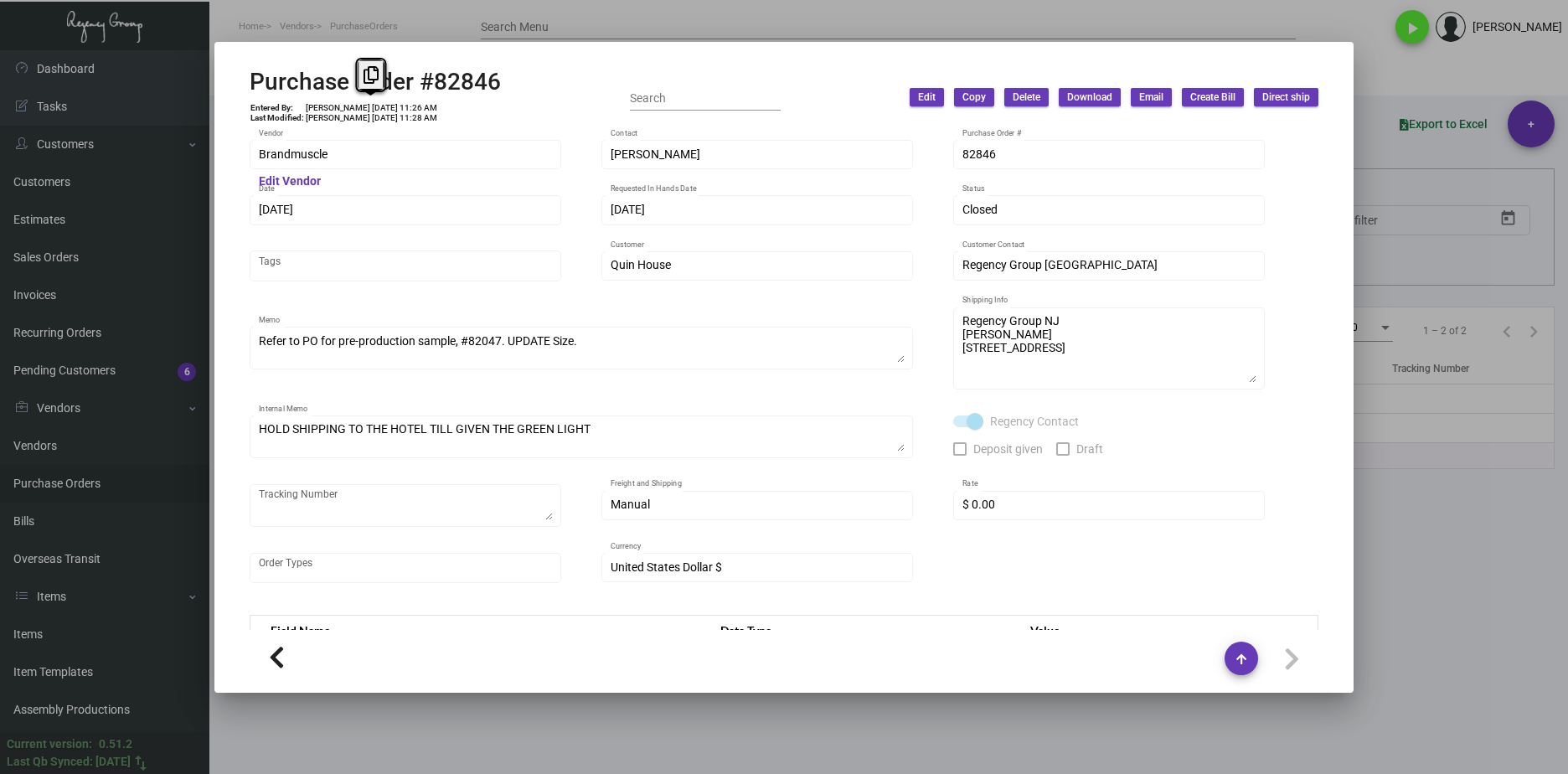
drag, startPoint x: 385, startPoint y: 109, endPoint x: 355, endPoint y: 108, distance: 30.0
click at [355, 108] on td "Cristal Tineo 5/20/21, 11:26 AM" at bounding box center [371, 108] width 133 height 10
copy td "5/20/21"
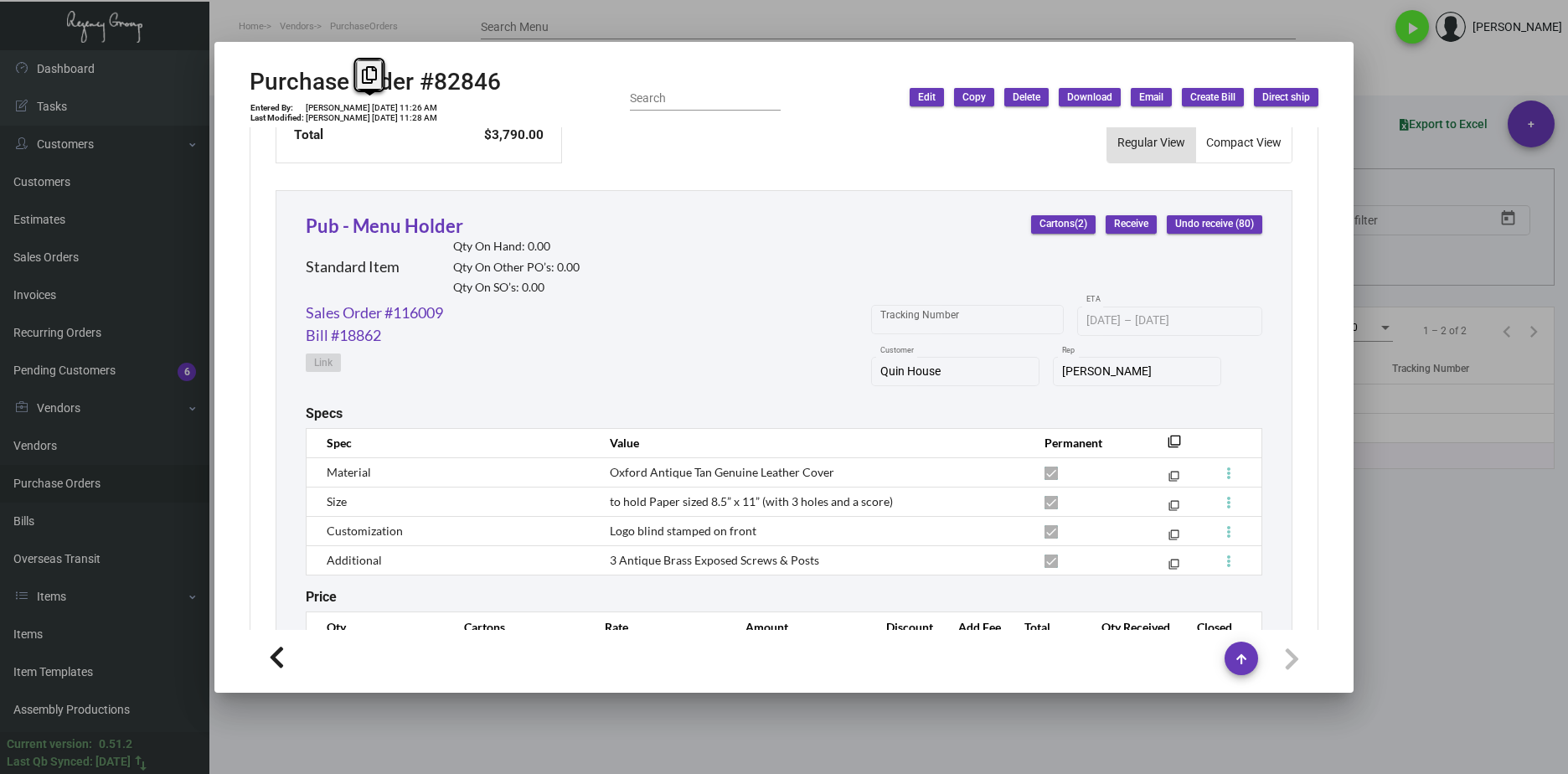
scroll to position [818, 0]
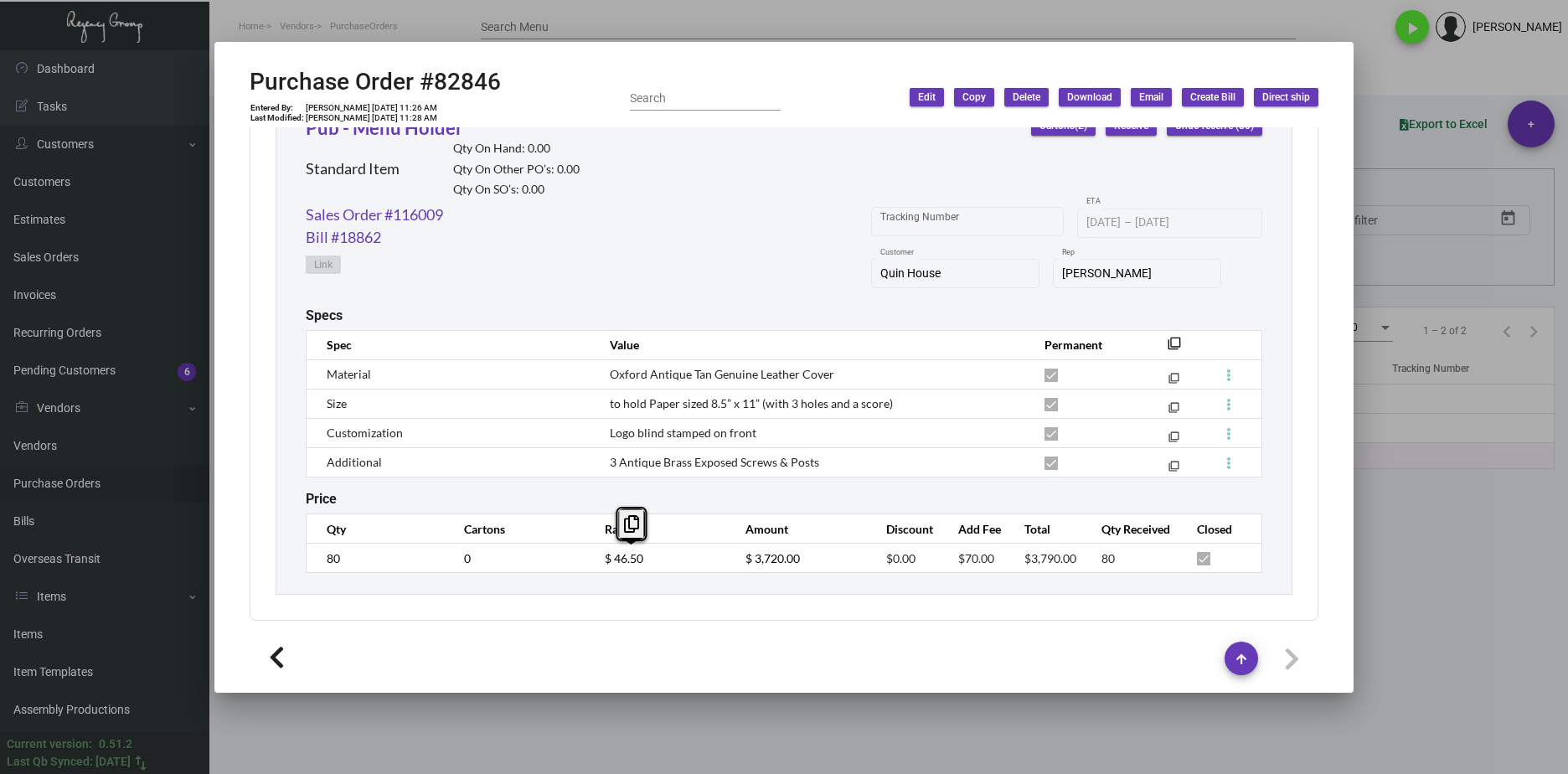
click at [569, 556] on tr "80 0 $ 46.50 $ 3,720.00 $0.00 $70.00 $3,790.00 80" at bounding box center [784, 559] width 956 height 30
drag, startPoint x: 954, startPoint y: 545, endPoint x: 999, endPoint y: 567, distance: 50.1
click at [956, 546] on td "$70.00" at bounding box center [975, 559] width 67 height 30
drag, startPoint x: 998, startPoint y: 567, endPoint x: 921, endPoint y: 567, distance: 77.0
click at [921, 567] on tr "80 0 $ 46.50 $ 3,720.00 $0.00 $70.00 $3,790.00 80" at bounding box center [784, 559] width 956 height 30
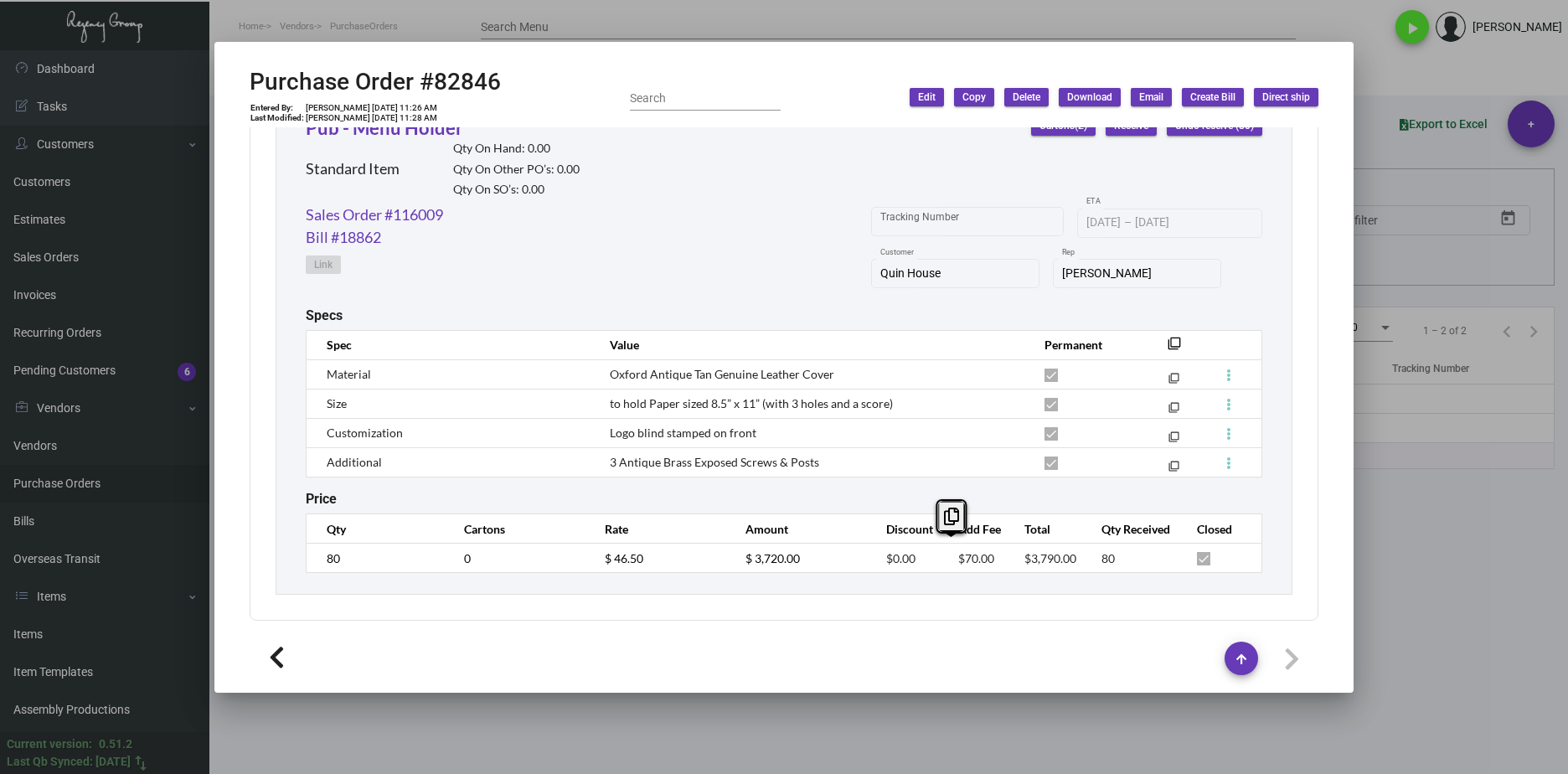
copy tr "$70.00"
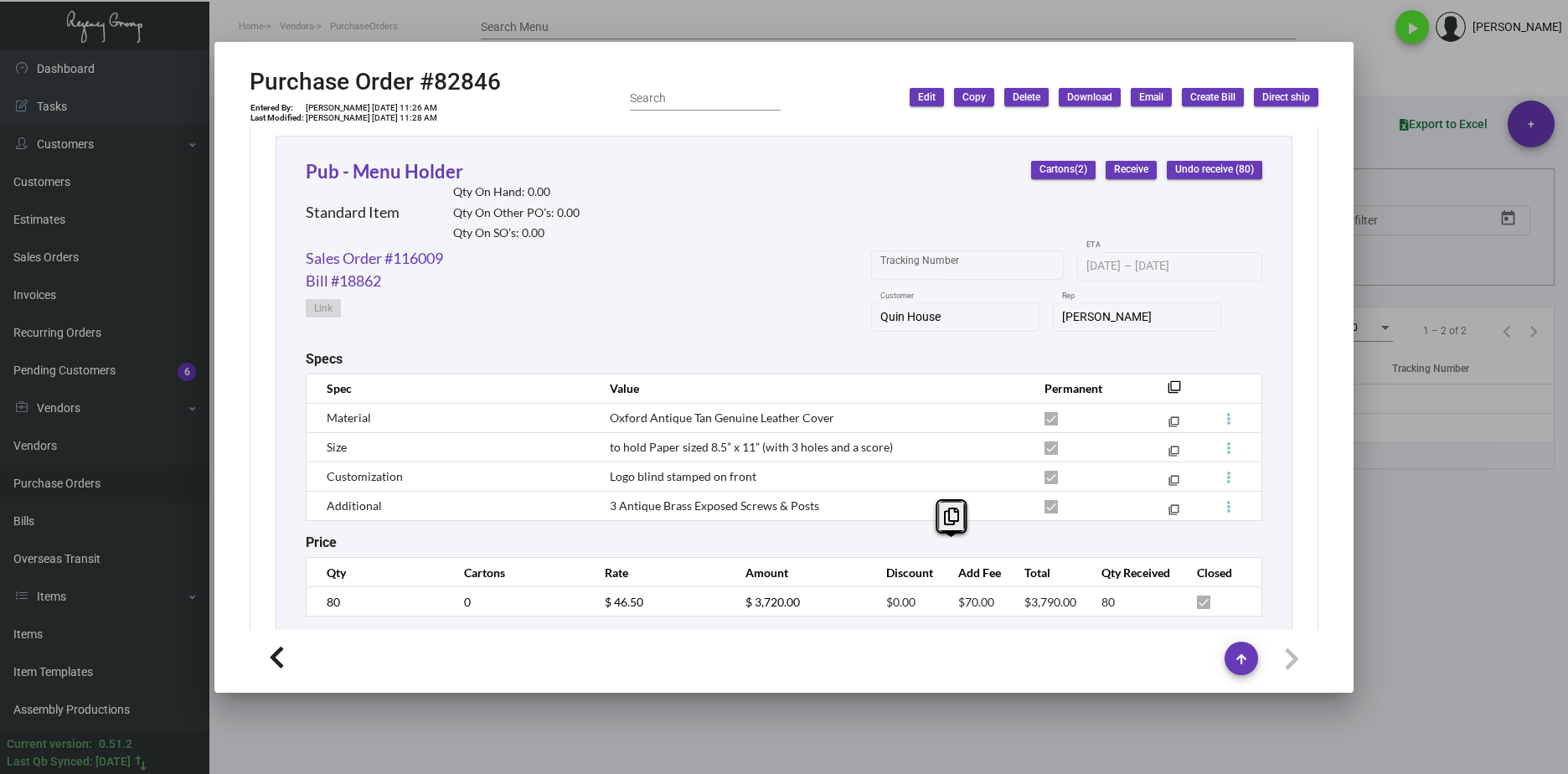
scroll to position [734, 0]
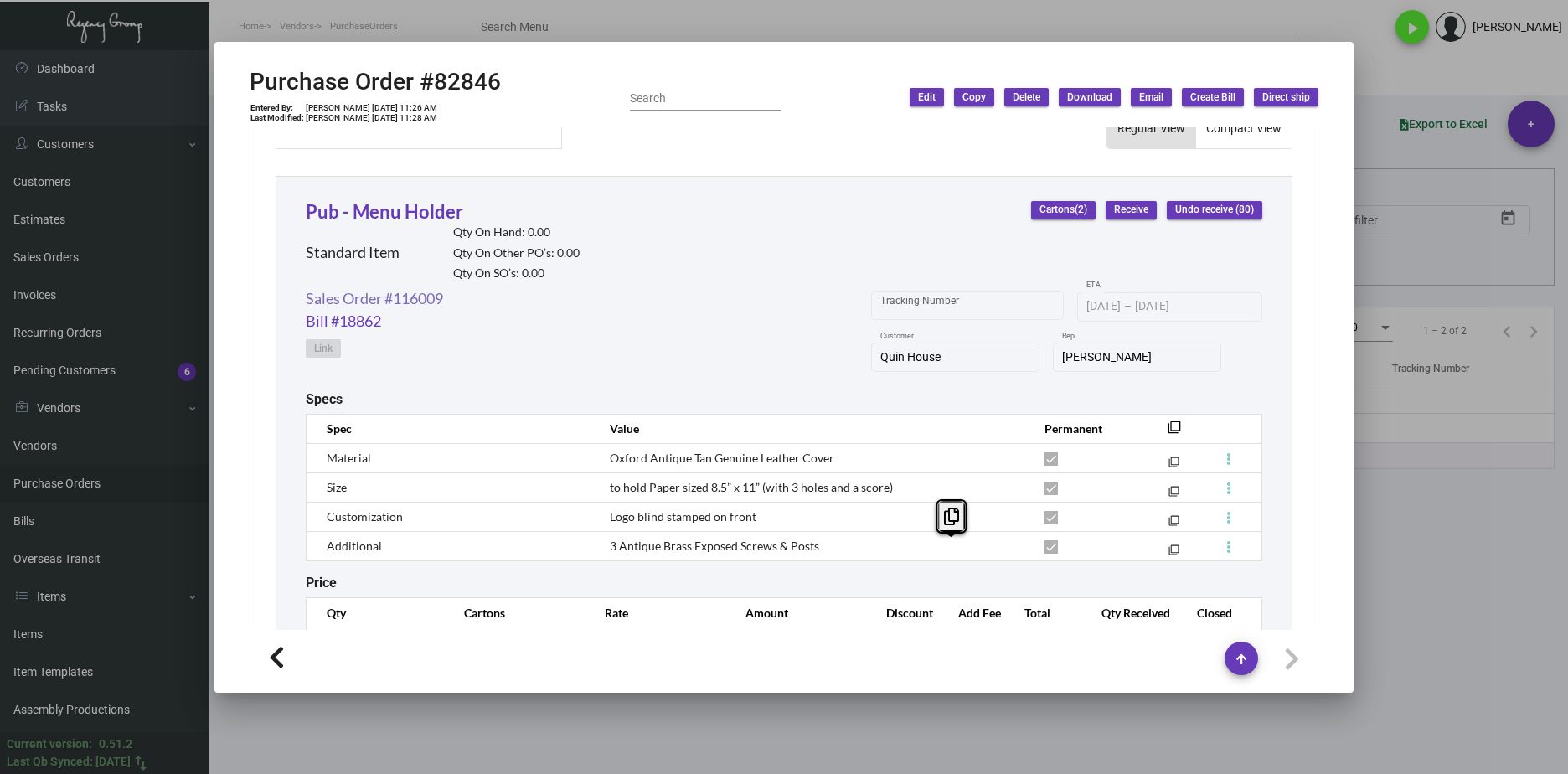
click at [443, 301] on link "Sales Order #116009" at bounding box center [375, 299] width 138 height 23
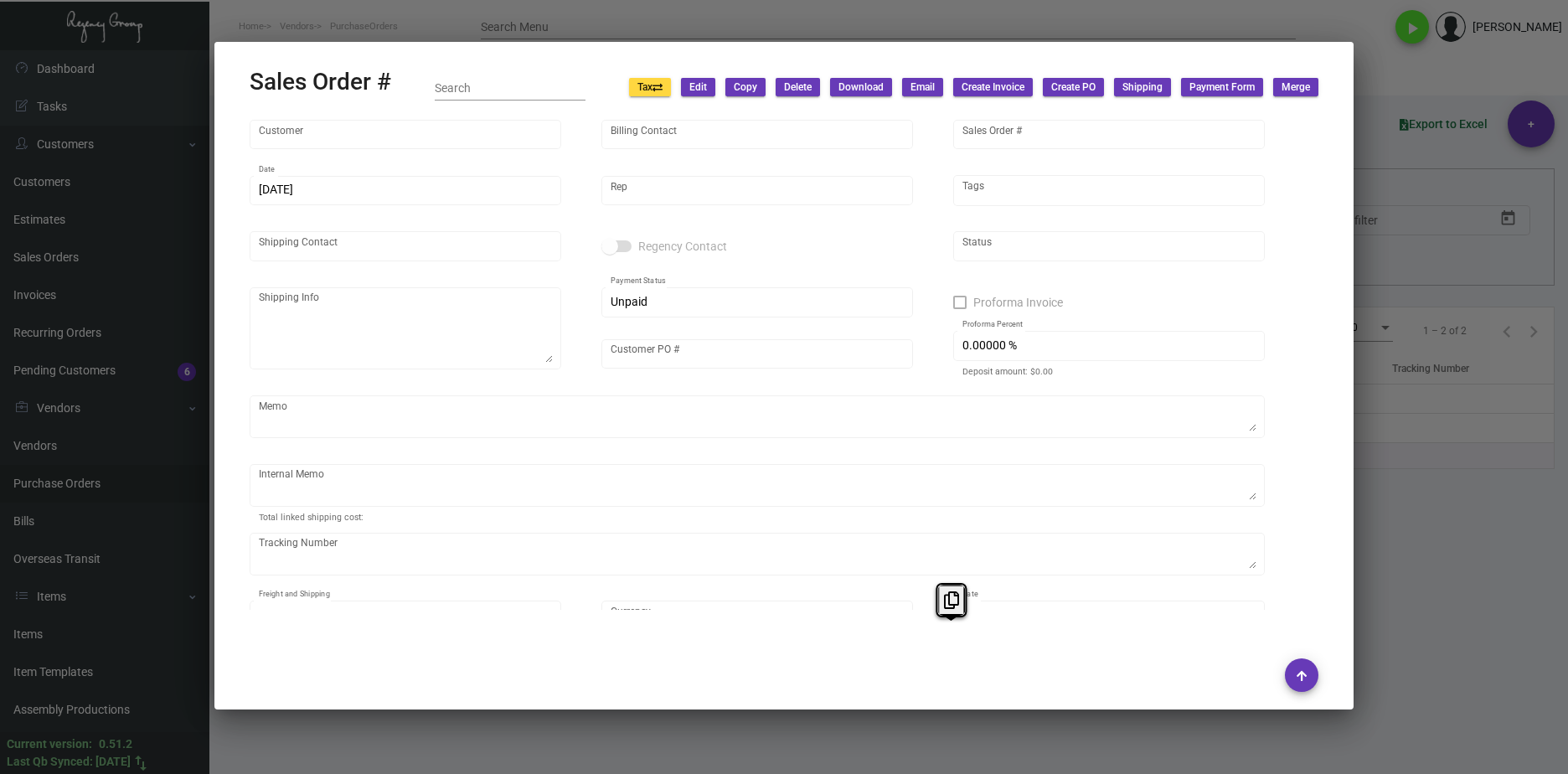
type input "Quin House"
type input "Hexagon Properties c/o Matthias Kiehm"
type input "116009"
type input "4/1/2021"
type input "Yossi Loeb"
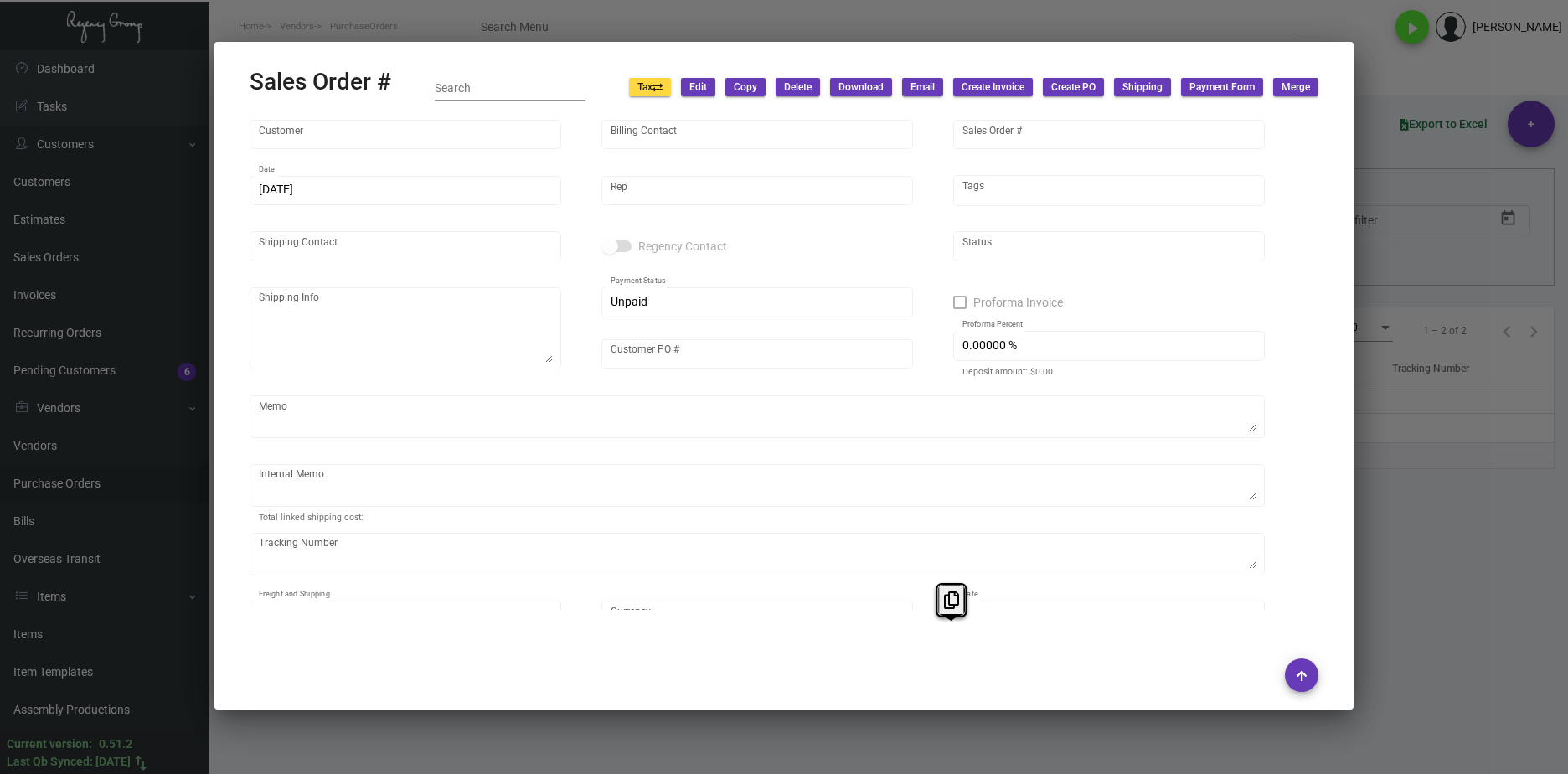
type input "Diana Kotz"
type textarea "Quin House Diana Kotz 217 Commonwealth Avenue Boston, MA 02116"
type input "*PENDING*"
checkbox input "true"
type input "39.48345 %"
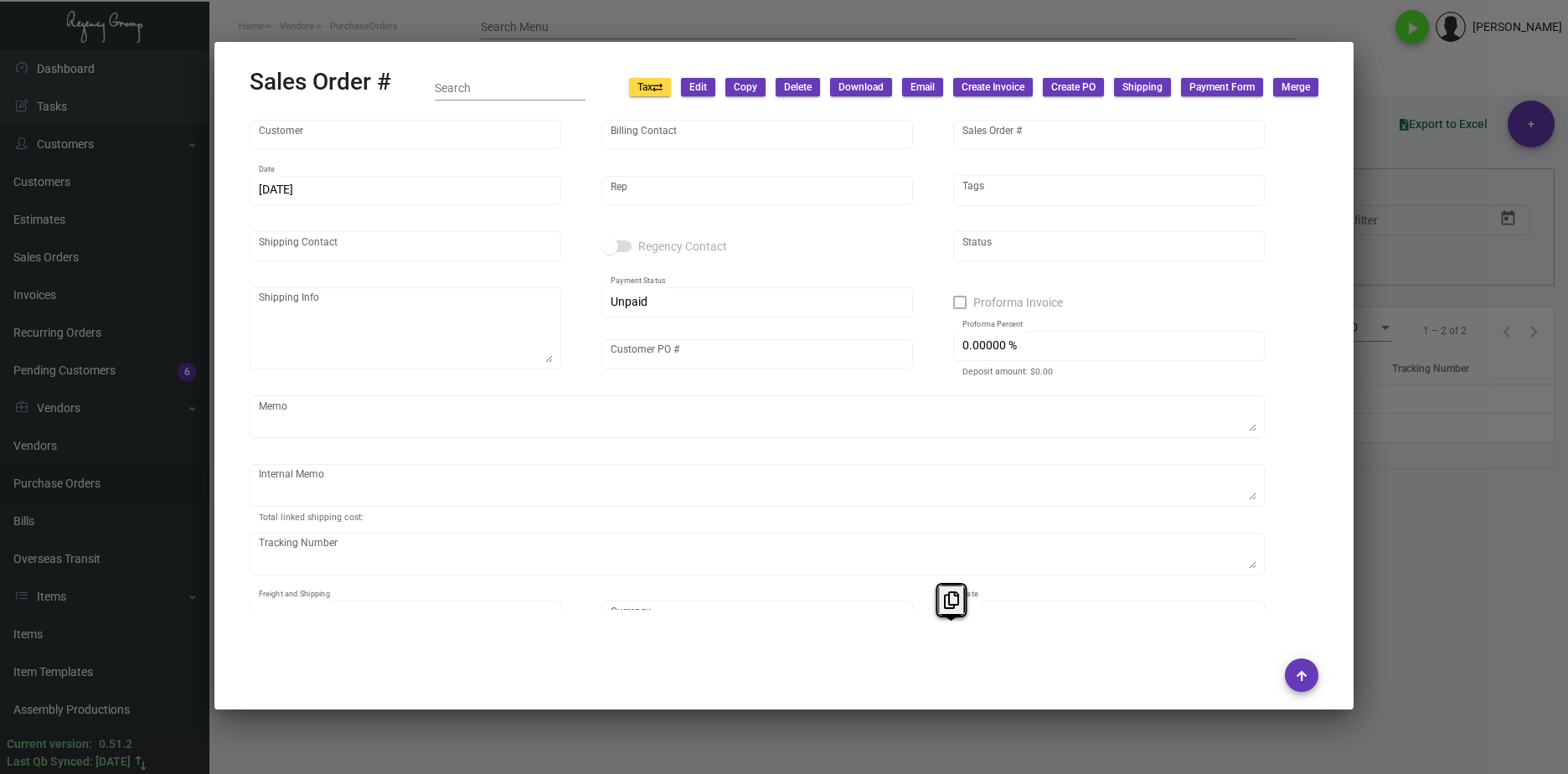
type textarea "HOLD SHIPPING TO THE HOTEL TILL GIVEN THE GREEN LIGHT Door Mats $103.36 cost is…"
type textarea "1Z1AY2760393955332"
type input "United States Dollar $"
type input "$ 0.00"
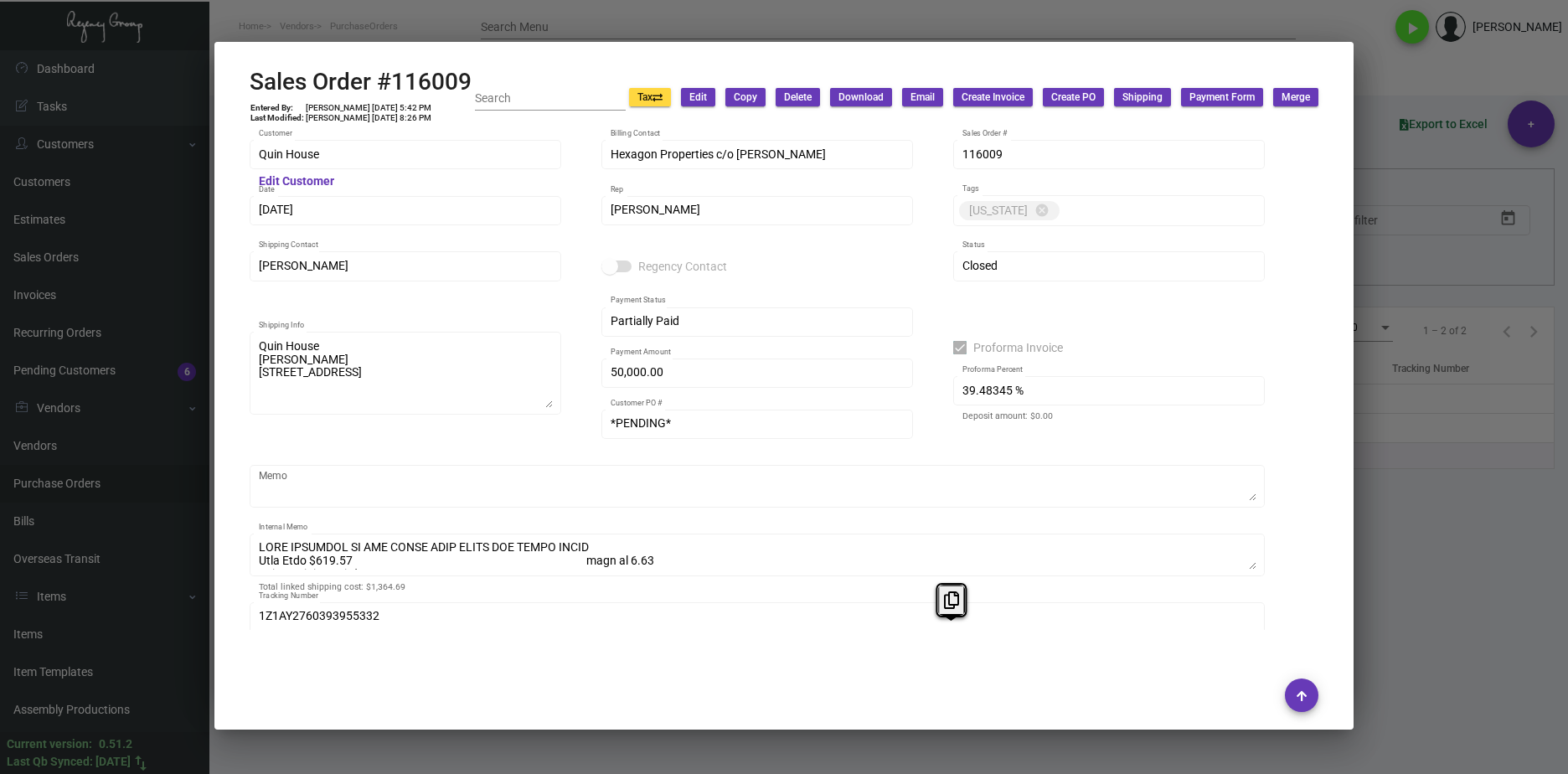
click at [482, 66] on mat-dialog-container "Sales Order #116009 Entered By: Jonathan Eisenbach 4/1/21, 5:42 PM Last Modifie…" at bounding box center [784, 385] width 1139 height 688
drag, startPoint x: 353, startPoint y: 79, endPoint x: 275, endPoint y: 79, distance: 78.0
click at [275, 80] on div "Sales Order #116009 Entered By: Jonathan Eisenbach 4/1/21, 5:42 PM Last Modifie…" at bounding box center [784, 98] width 1069 height 59
drag, startPoint x: 275, startPoint y: 79, endPoint x: 479, endPoint y: 70, distance: 204.2
click at [476, 63] on mat-dialog-container "Sales Order #116009 Entered By: Jonathan Eisenbach 4/1/21, 5:42 PM Last Modifie…" at bounding box center [784, 385] width 1139 height 688
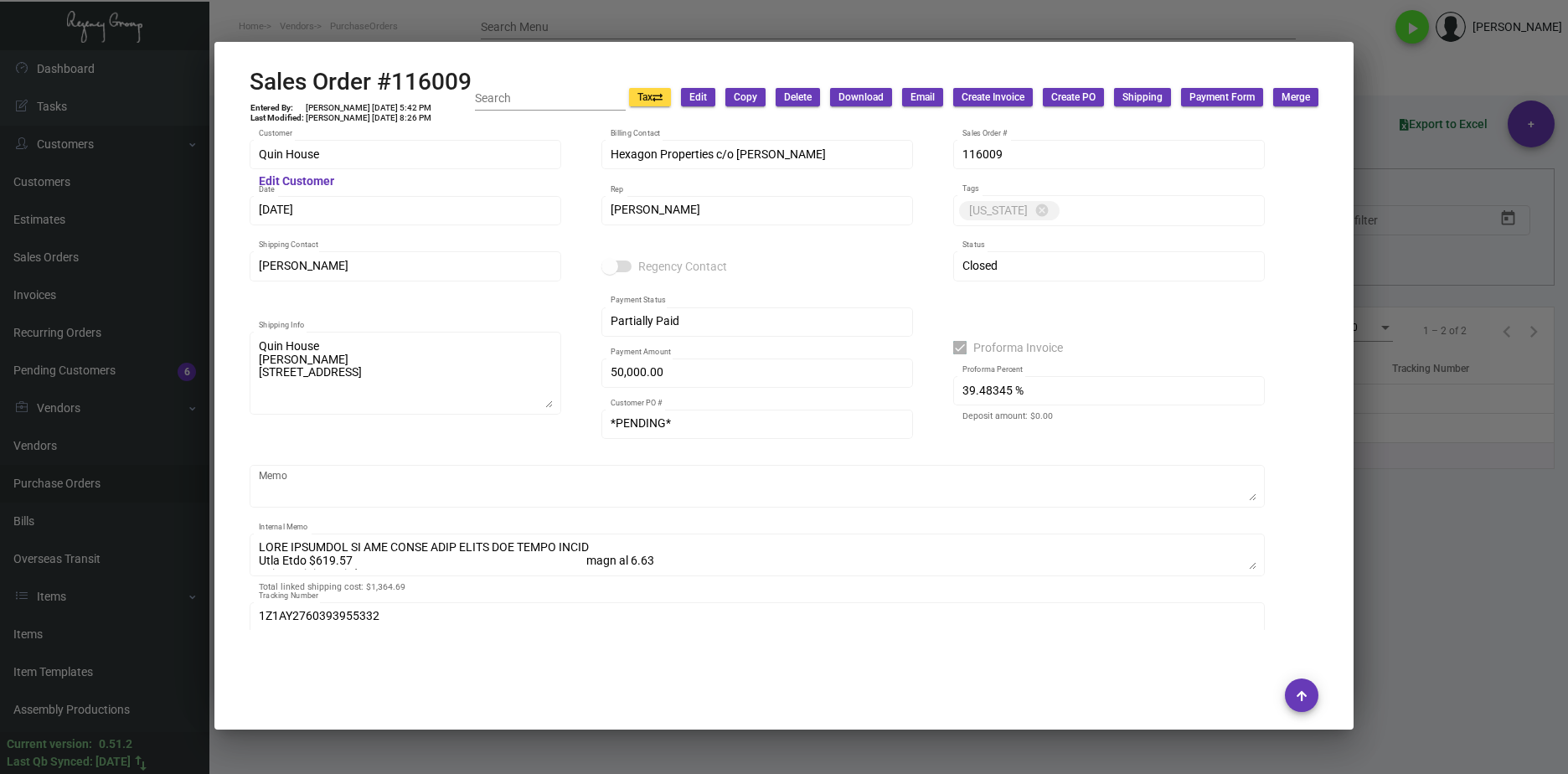
drag, startPoint x: 464, startPoint y: 78, endPoint x: 237, endPoint y: 78, distance: 227.0
click at [237, 78] on mat-dialog-container "Sales Order #116009 Entered By: Jonathan Eisenbach 4/1/21, 5:42 PM Last Modifie…" at bounding box center [784, 385] width 1139 height 688
copy h2 "Sales Order #116009"
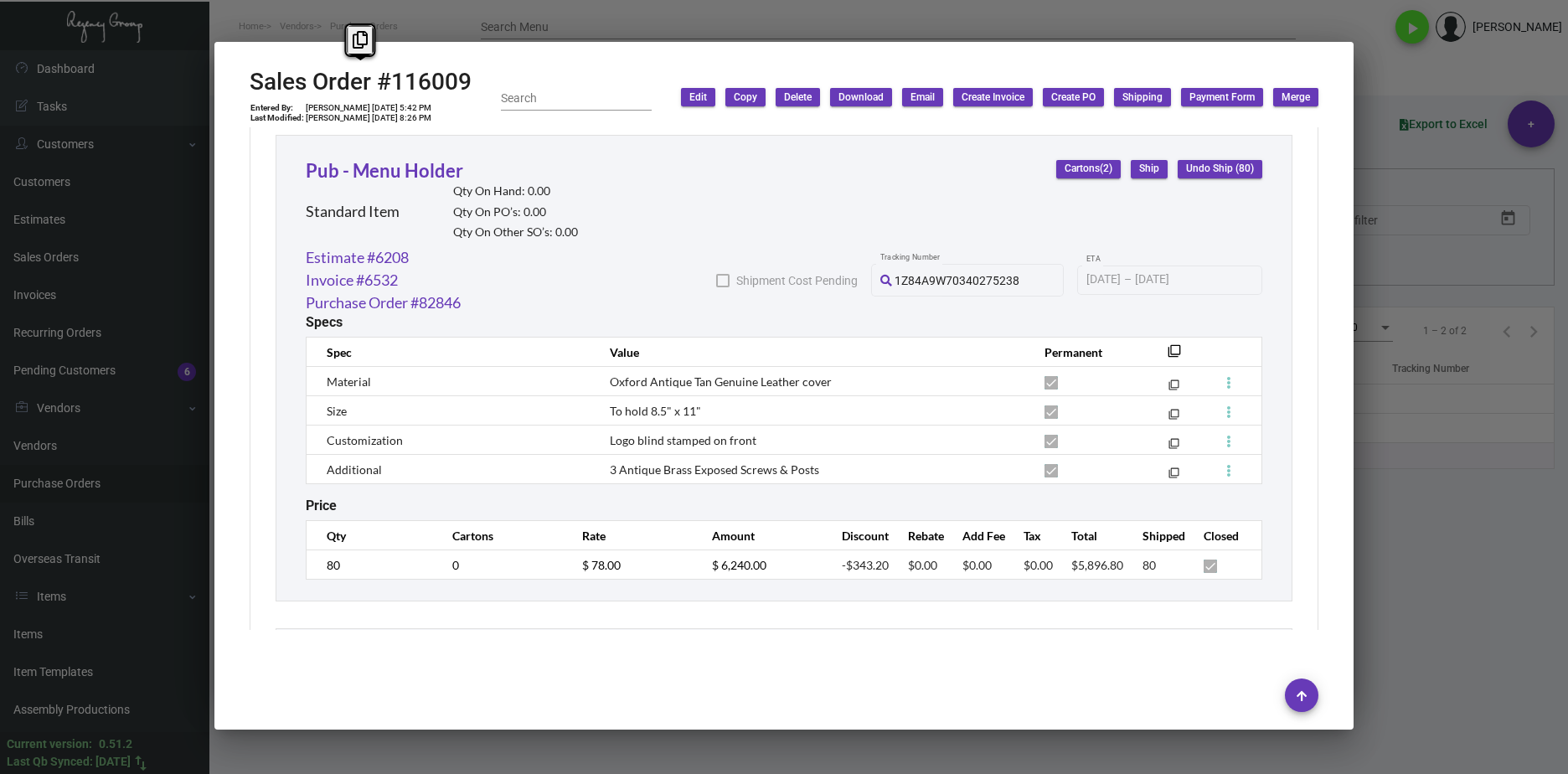
scroll to position [11922, 0]
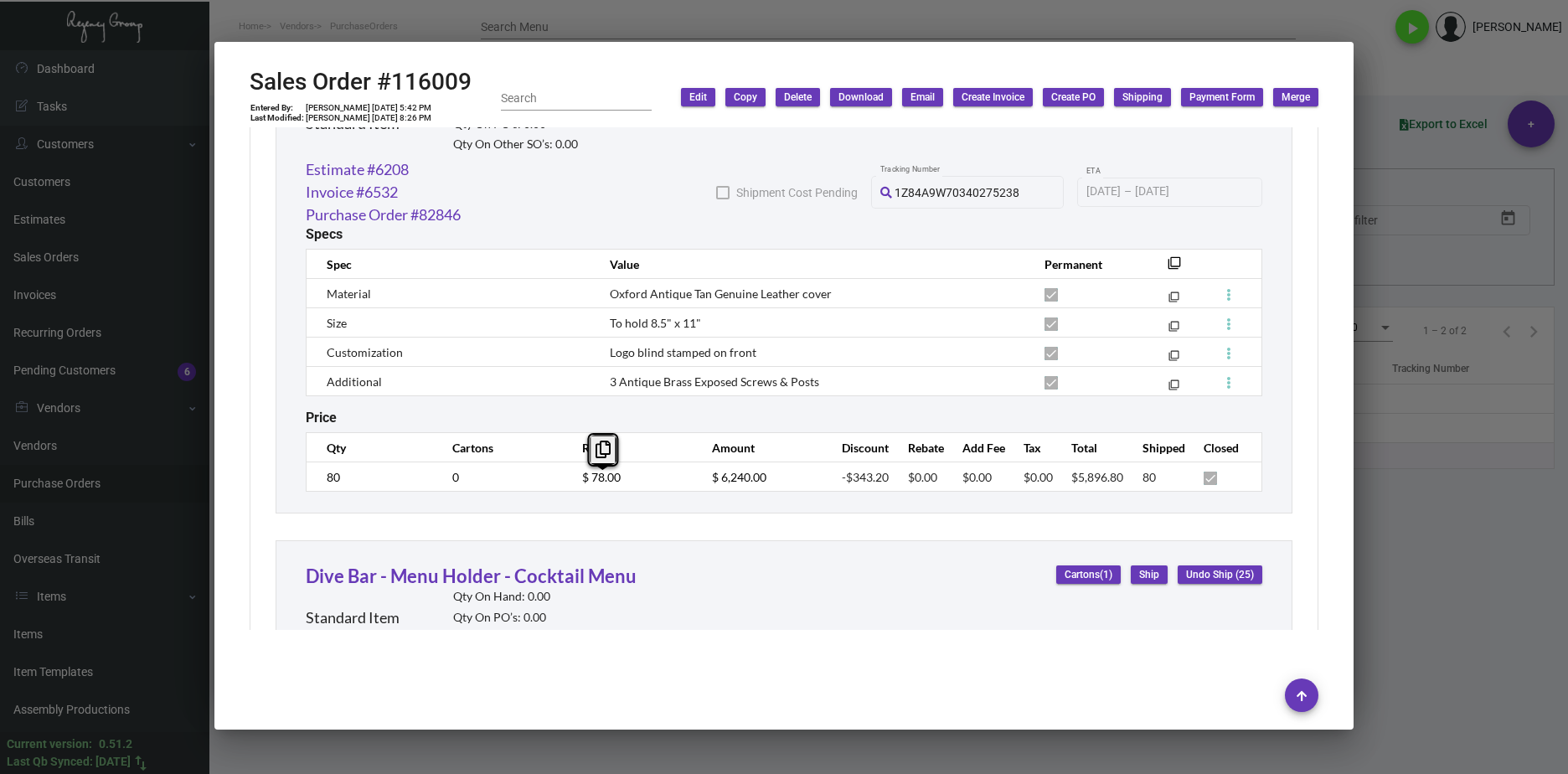
click at [565, 484] on td "$ 78.00" at bounding box center [630, 478] width 130 height 30
